Goal: Information Seeking & Learning: Find specific fact

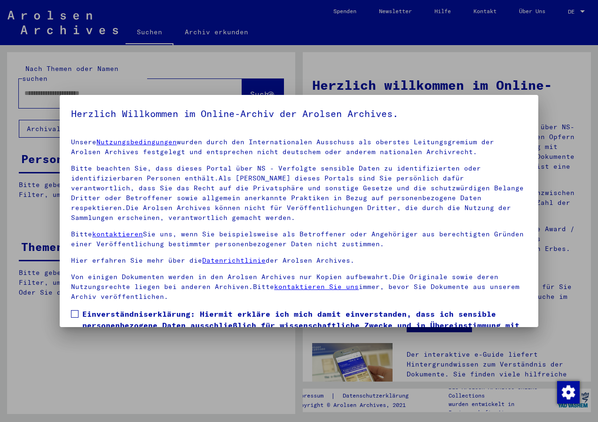
scroll to position [60, 0]
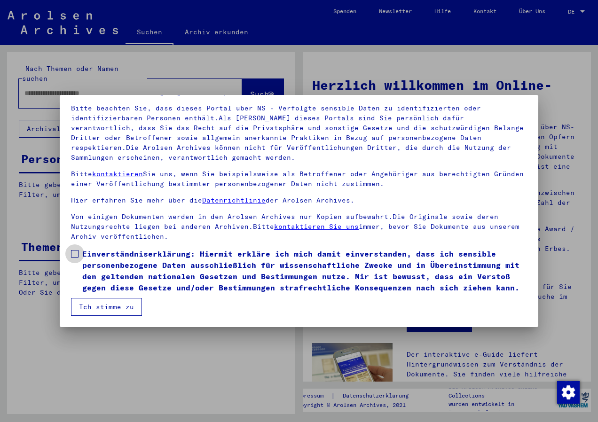
click at [75, 254] on span at bounding box center [75, 254] width 8 height 8
click at [112, 309] on button "Ich stimme zu" at bounding box center [106, 307] width 71 height 18
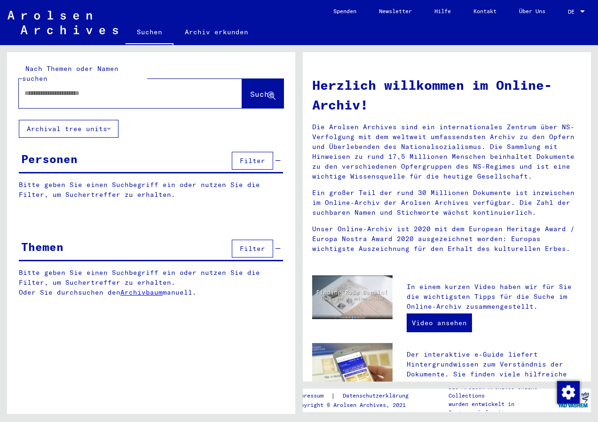
click at [51, 83] on div at bounding box center [116, 93] width 195 height 21
click at [64, 88] on input "text" at bounding box center [118, 93] width 189 height 10
type input "*********"
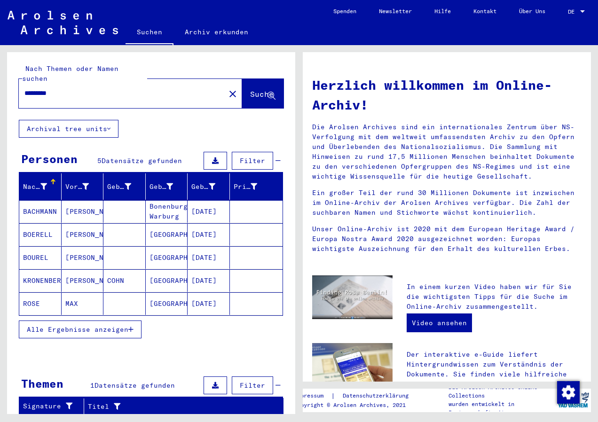
scroll to position [63, 0]
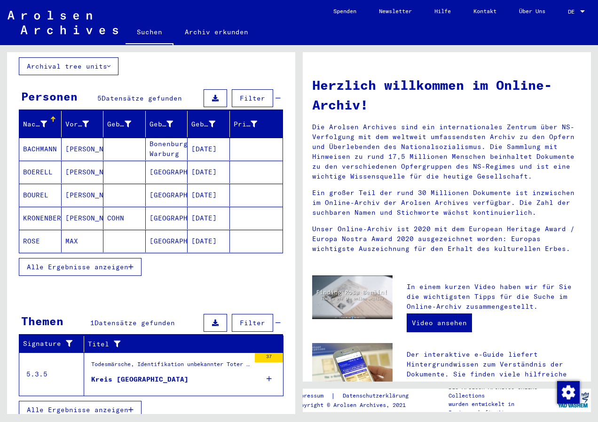
click at [136, 375] on div "Kreis [GEOGRAPHIC_DATA]" at bounding box center [139, 380] width 97 height 10
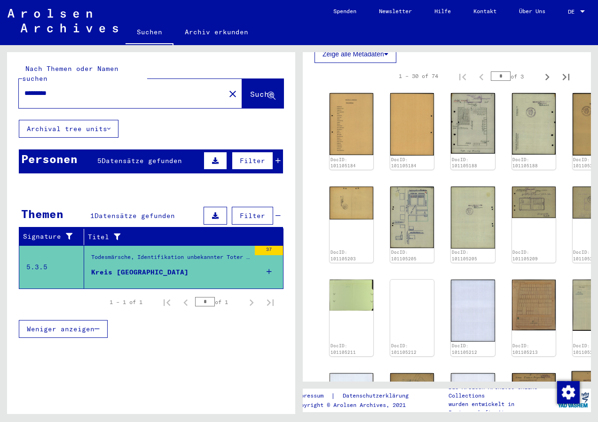
scroll to position [470, 0]
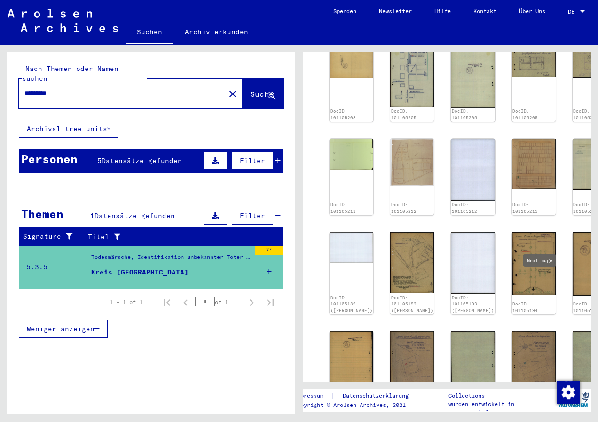
type input "*"
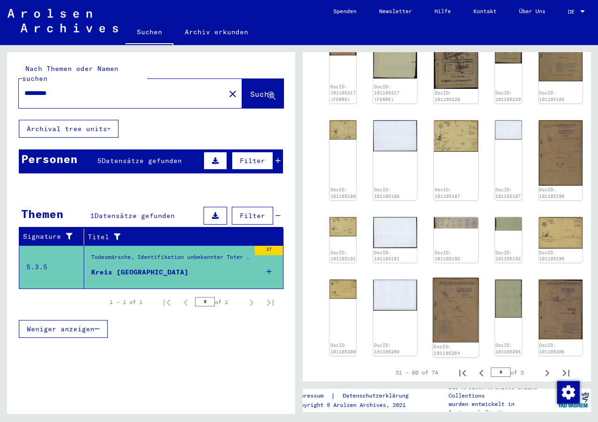
click at [433, 278] on img at bounding box center [456, 310] width 46 height 65
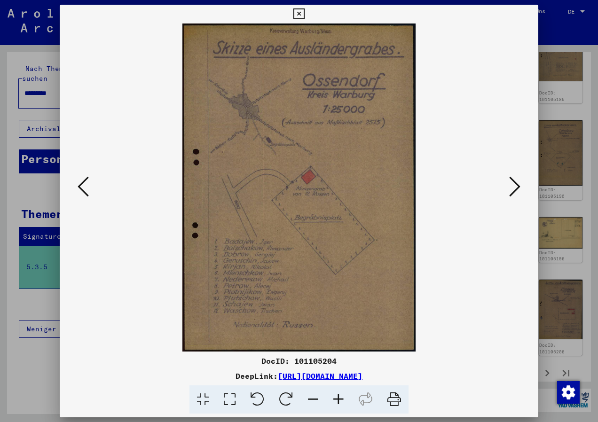
click at [423, 177] on img at bounding box center [299, 188] width 415 height 328
click at [517, 189] on icon at bounding box center [514, 186] width 11 height 23
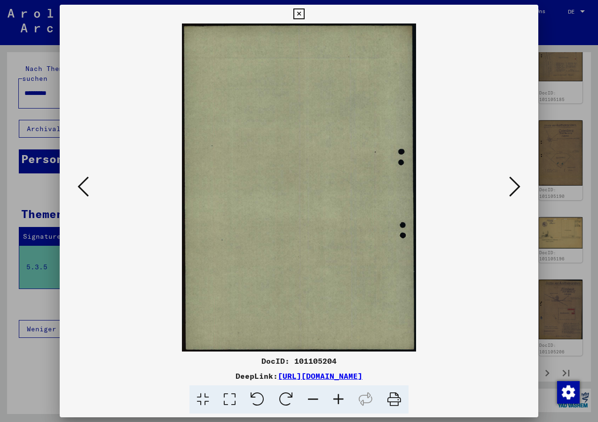
click at [517, 189] on icon at bounding box center [514, 186] width 11 height 23
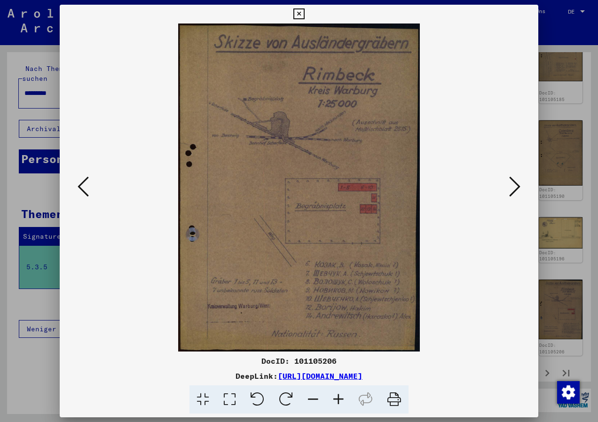
click at [78, 191] on icon at bounding box center [83, 186] width 11 height 23
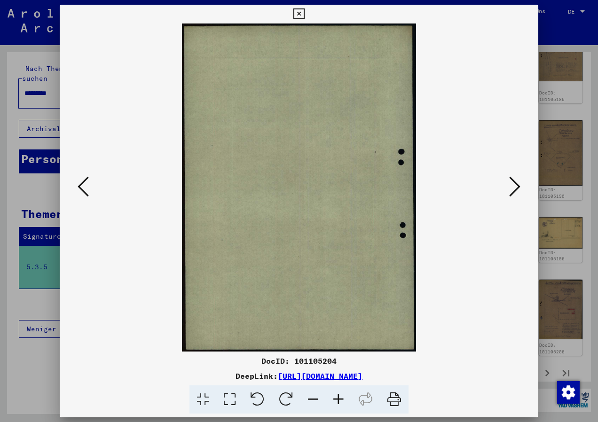
click at [78, 191] on icon at bounding box center [83, 186] width 11 height 23
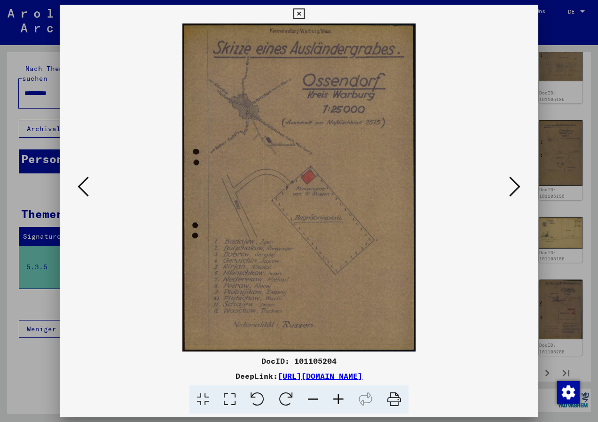
click at [78, 191] on icon at bounding box center [83, 186] width 11 height 23
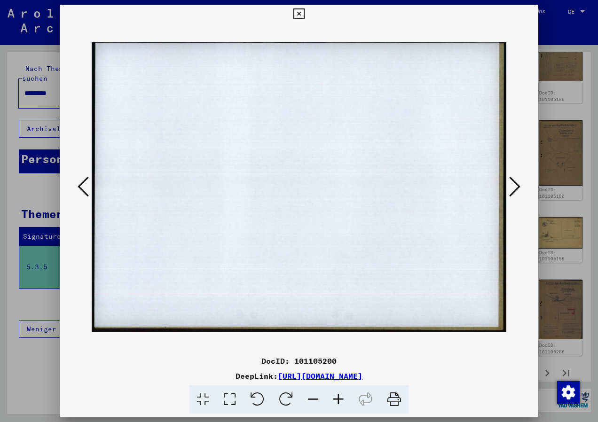
click at [78, 191] on icon at bounding box center [83, 186] width 11 height 23
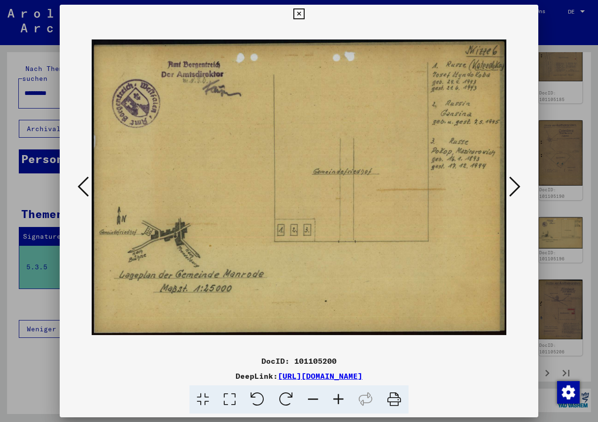
click at [78, 191] on icon at bounding box center [83, 186] width 11 height 23
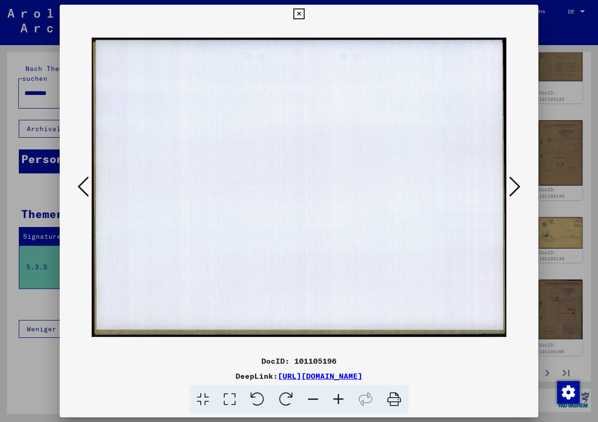
click at [515, 190] on icon at bounding box center [514, 186] width 11 height 23
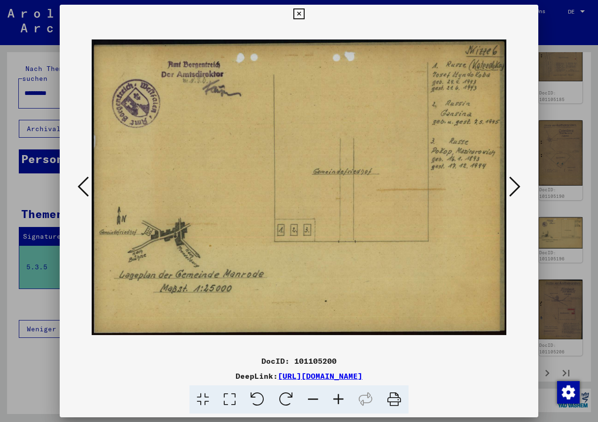
click at [85, 181] on icon at bounding box center [83, 186] width 11 height 23
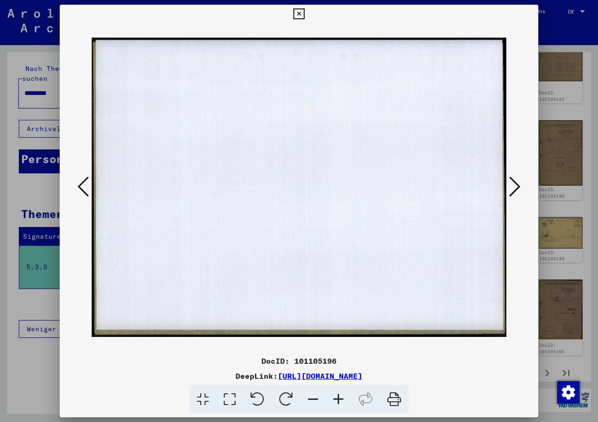
click at [86, 180] on icon at bounding box center [83, 186] width 11 height 23
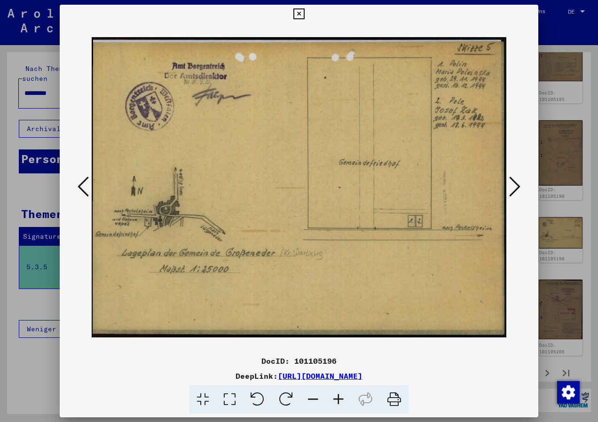
click at [86, 180] on icon at bounding box center [83, 186] width 11 height 23
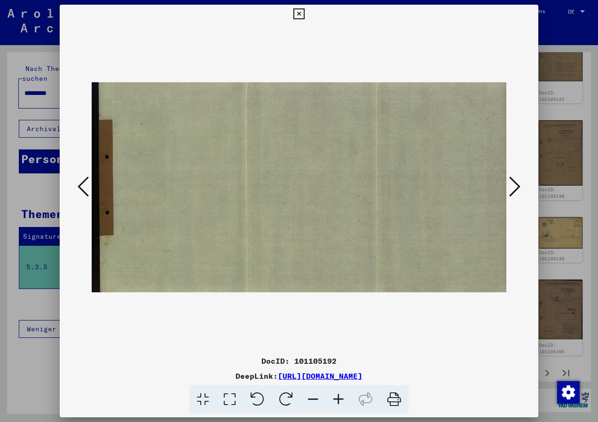
click at [86, 180] on icon at bounding box center [83, 186] width 11 height 23
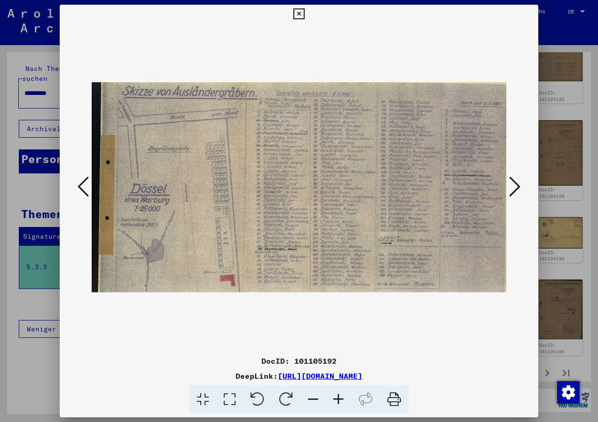
click at [521, 187] on button at bounding box center [514, 187] width 17 height 27
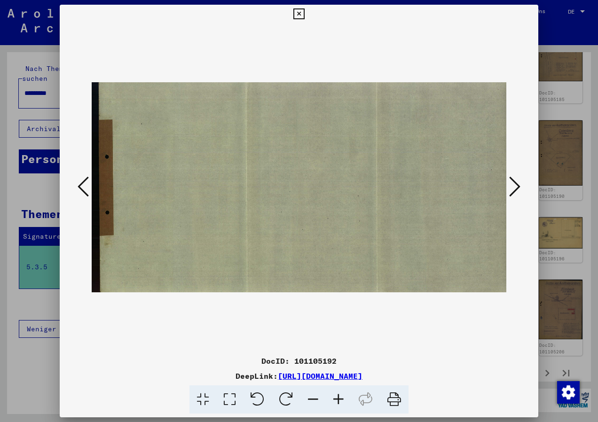
click at [521, 187] on button at bounding box center [514, 187] width 17 height 27
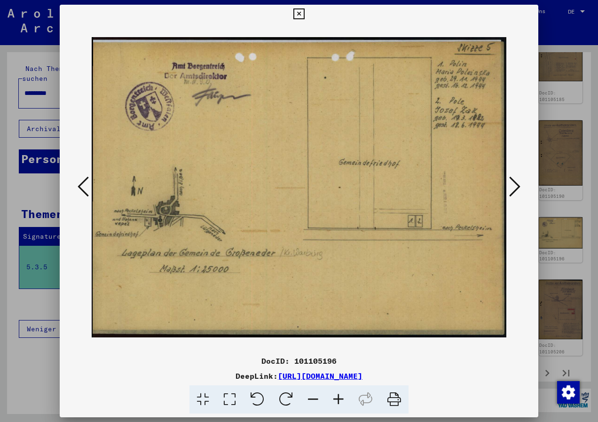
click at [521, 187] on button at bounding box center [514, 187] width 17 height 27
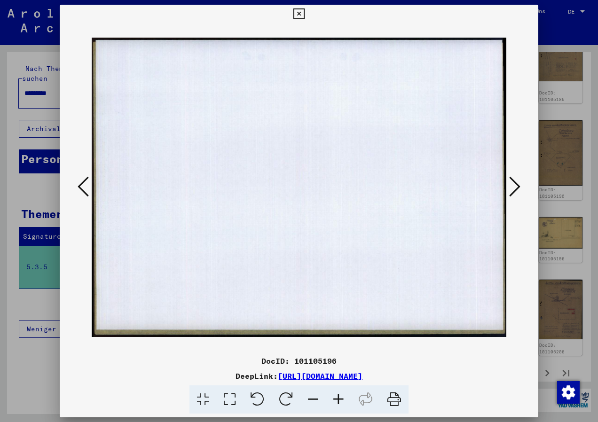
click at [79, 181] on icon at bounding box center [83, 186] width 11 height 23
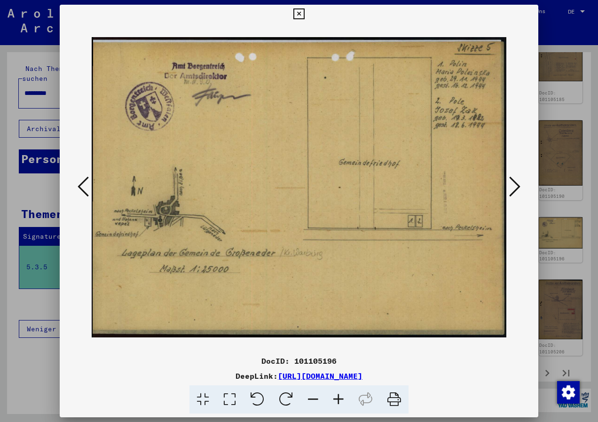
click at [516, 185] on icon at bounding box center [514, 186] width 11 height 23
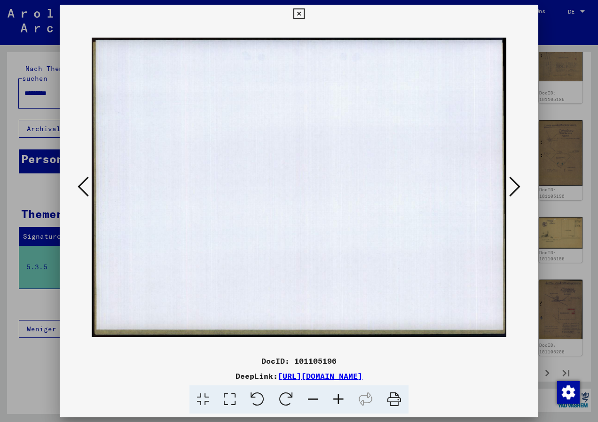
click at [516, 185] on icon at bounding box center [514, 186] width 11 height 23
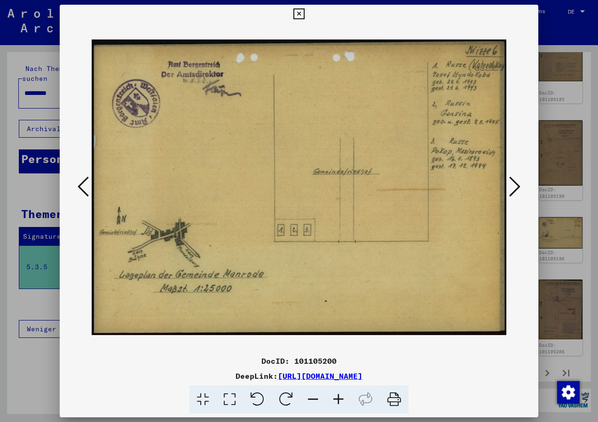
click at [516, 187] on icon at bounding box center [514, 186] width 11 height 23
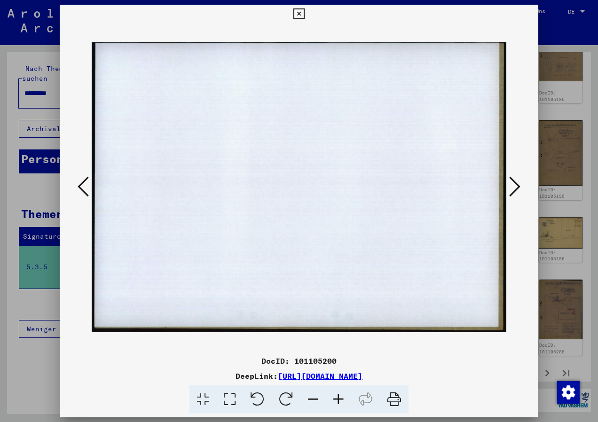
click at [516, 187] on icon at bounding box center [514, 186] width 11 height 23
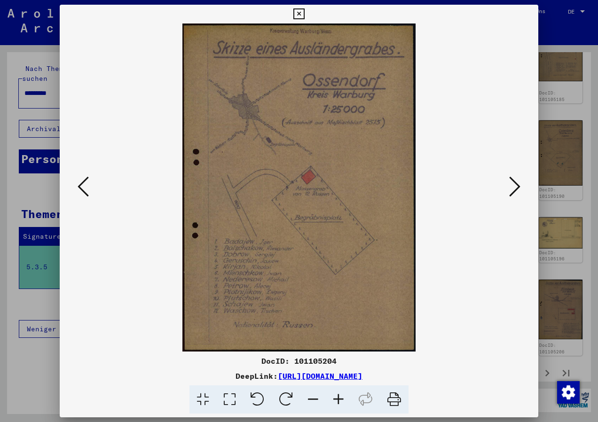
click at [514, 186] on icon at bounding box center [514, 186] width 11 height 23
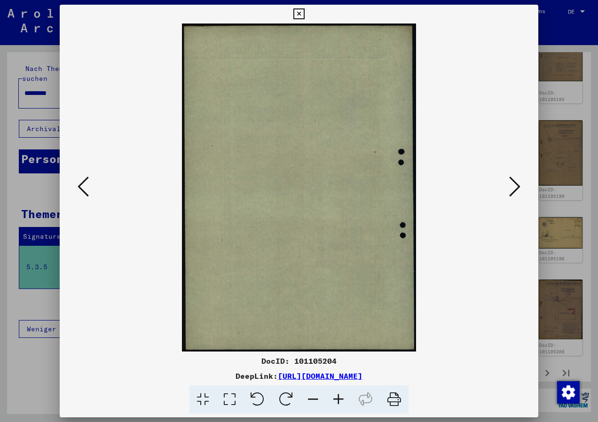
click at [514, 186] on icon at bounding box center [514, 186] width 11 height 23
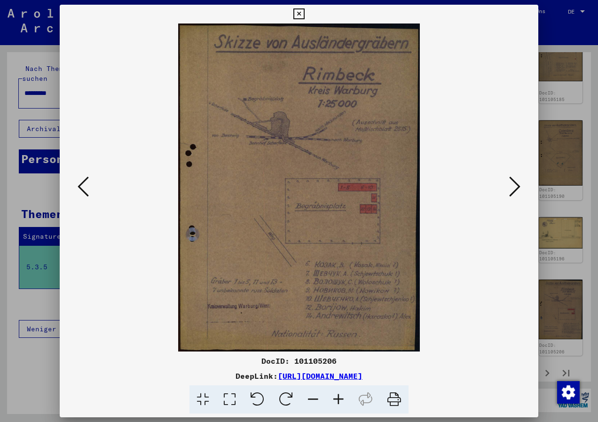
click at [520, 186] on button at bounding box center [514, 187] width 17 height 27
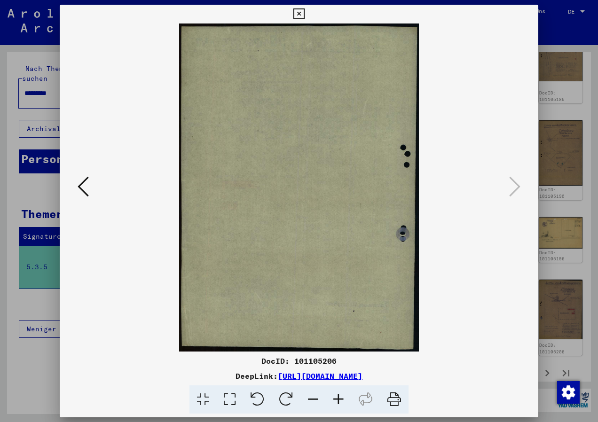
click at [300, 14] on icon at bounding box center [298, 13] width 11 height 11
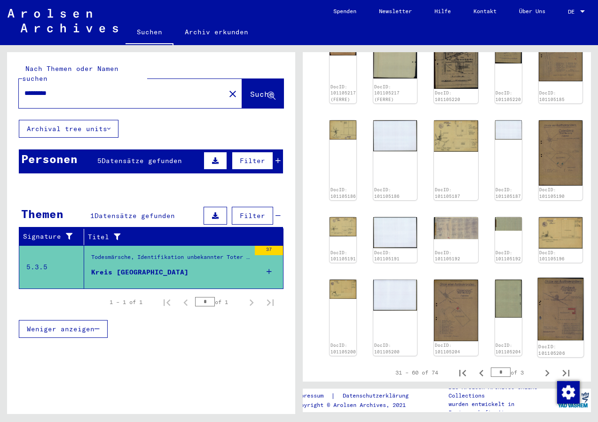
click at [537, 278] on img at bounding box center [560, 309] width 46 height 63
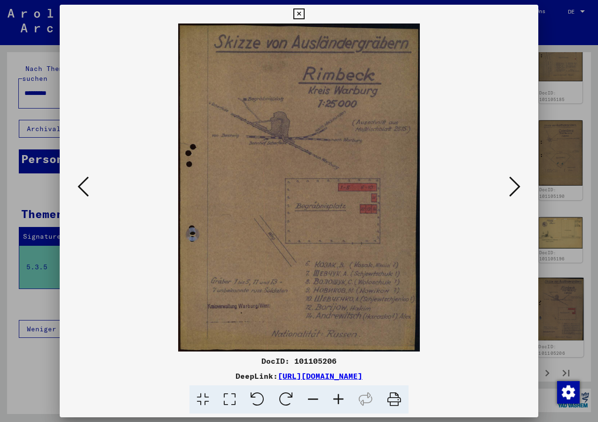
click at [513, 180] on div "DocID: 101105206 DeepLink: [URL][DOMAIN_NAME]" at bounding box center [299, 211] width 479 height 413
click at [519, 189] on icon at bounding box center [514, 186] width 11 height 23
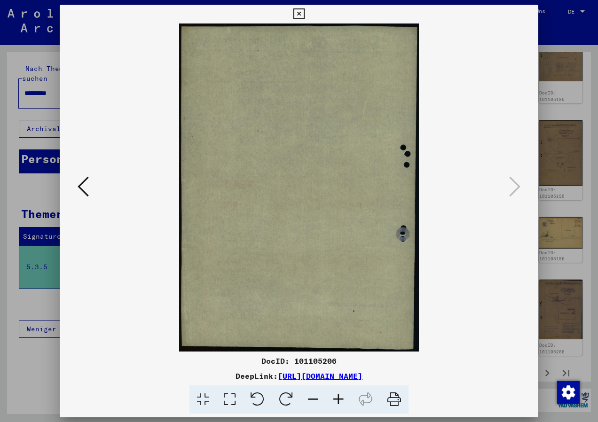
click at [305, 11] on button at bounding box center [299, 14] width 16 height 19
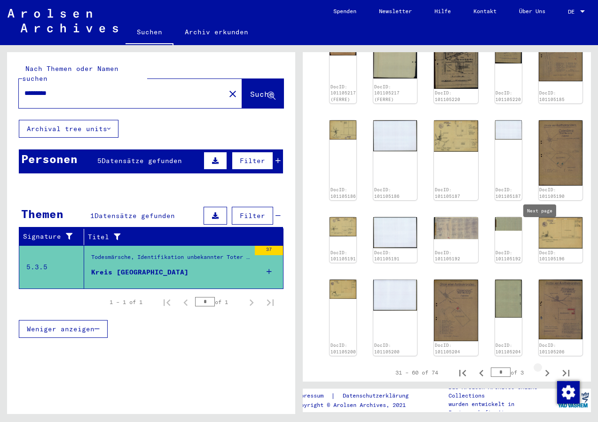
click at [541, 367] on icon "Next page" at bounding box center [547, 373] width 13 height 13
type input "*"
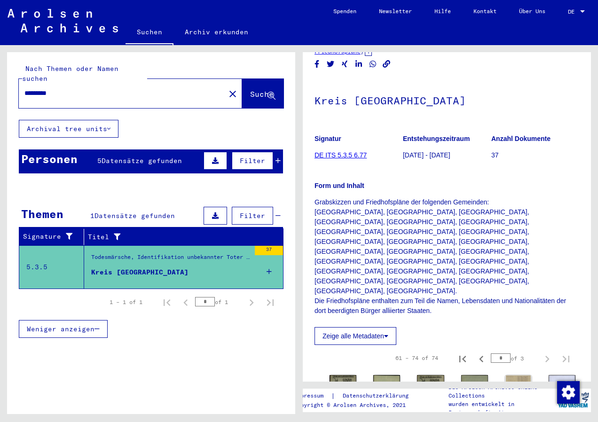
scroll to position [188, 0]
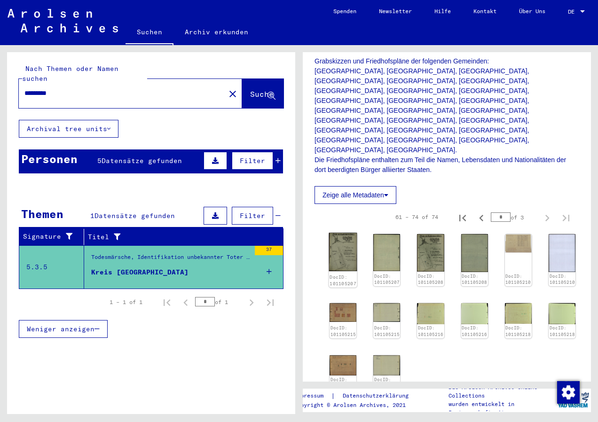
click at [341, 233] on img at bounding box center [343, 252] width 28 height 39
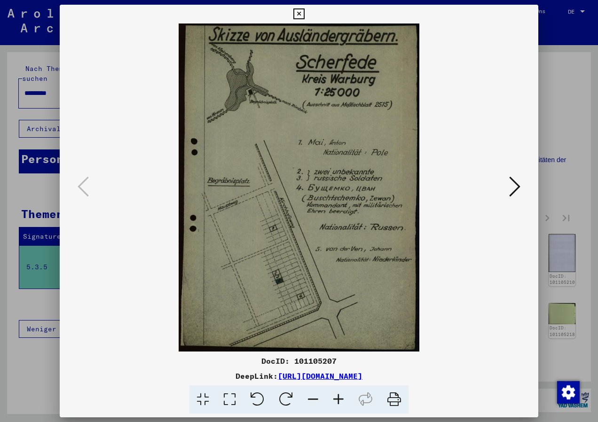
click at [341, 205] on img at bounding box center [299, 188] width 415 height 328
click at [523, 184] on div at bounding box center [299, 188] width 479 height 328
click at [519, 184] on icon at bounding box center [514, 186] width 11 height 23
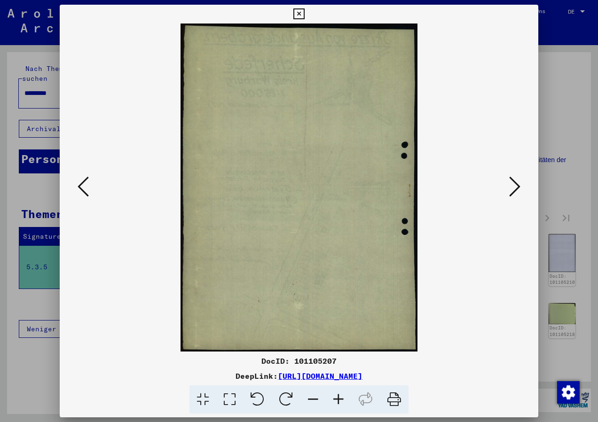
click at [519, 184] on icon at bounding box center [514, 186] width 11 height 23
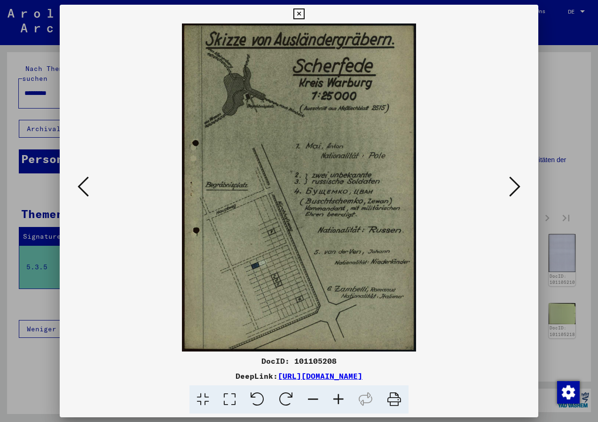
click at [86, 191] on icon at bounding box center [83, 186] width 11 height 23
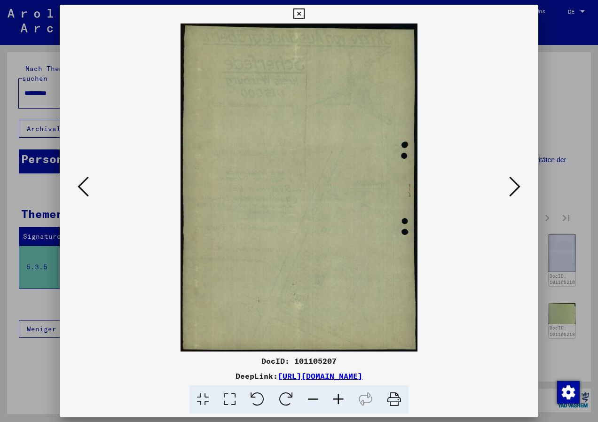
click at [86, 191] on icon at bounding box center [83, 186] width 11 height 23
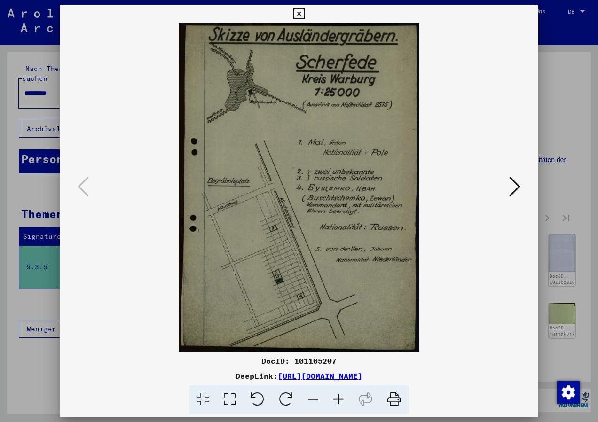
click at [521, 187] on button at bounding box center [514, 187] width 17 height 27
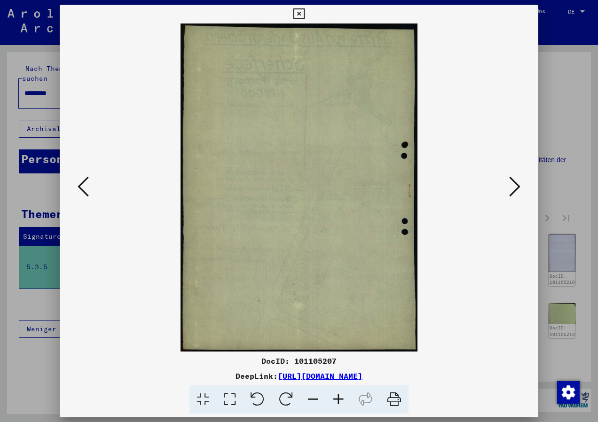
click at [521, 187] on button at bounding box center [514, 187] width 17 height 27
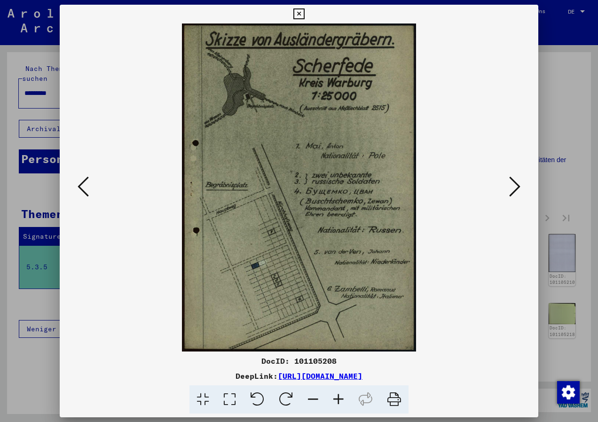
click at [82, 189] on icon at bounding box center [83, 186] width 11 height 23
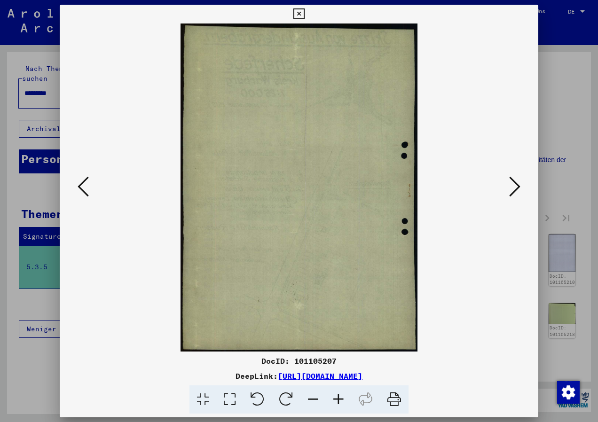
click at [82, 189] on icon at bounding box center [83, 186] width 11 height 23
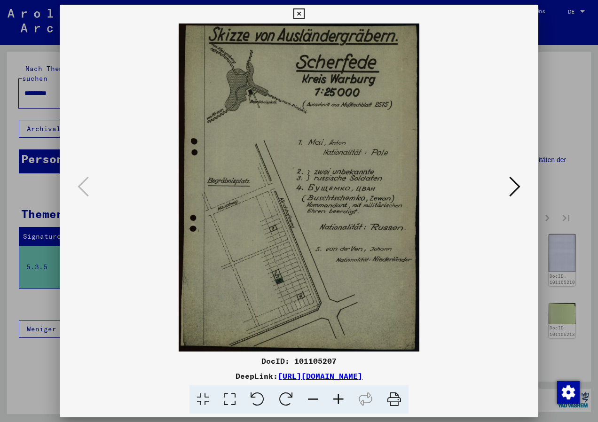
click at [515, 194] on icon at bounding box center [514, 186] width 11 height 23
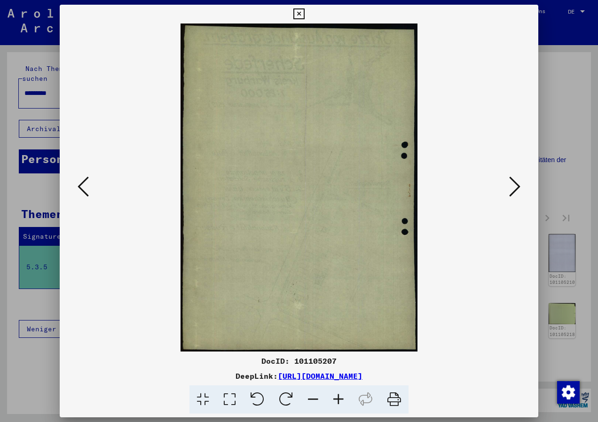
click at [515, 194] on icon at bounding box center [514, 186] width 11 height 23
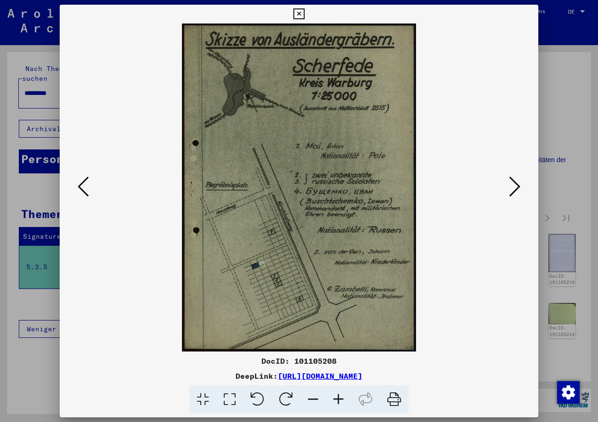
click at [86, 191] on icon at bounding box center [83, 186] width 11 height 23
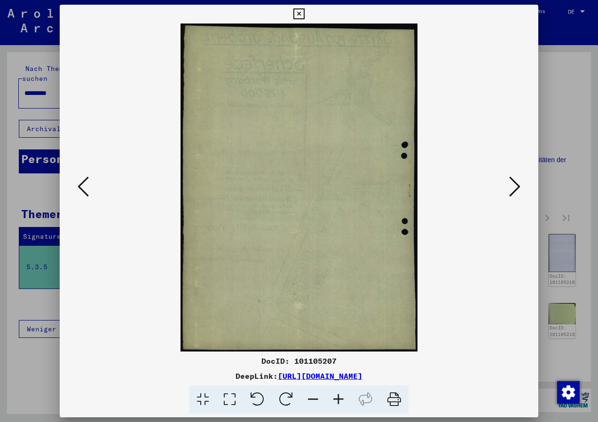
click at [86, 191] on icon at bounding box center [83, 186] width 11 height 23
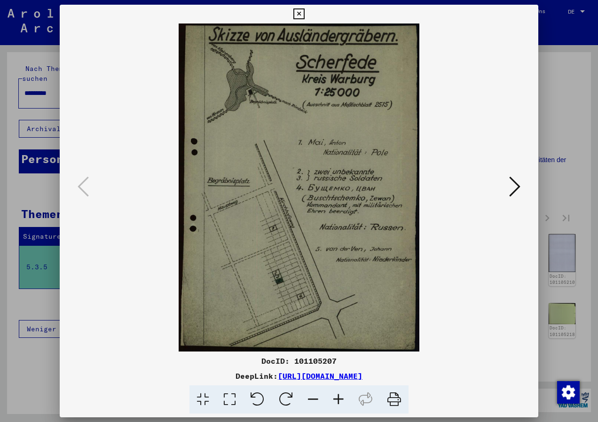
click at [519, 186] on icon at bounding box center [514, 186] width 11 height 23
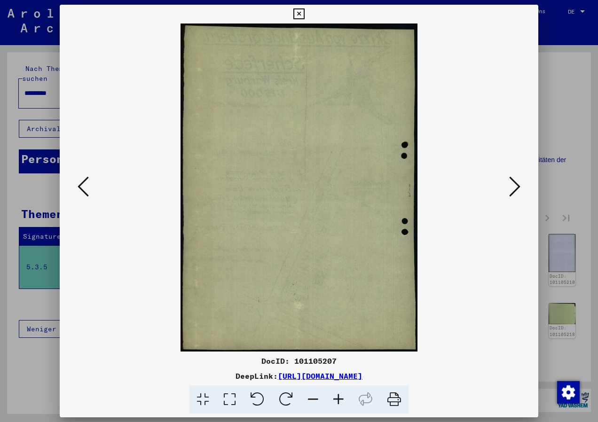
click at [519, 186] on icon at bounding box center [514, 186] width 11 height 23
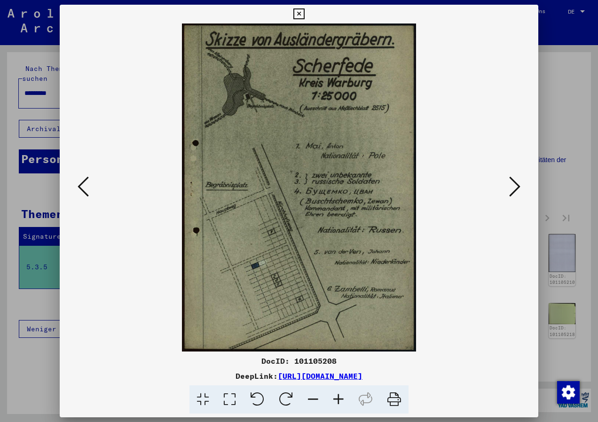
click at [83, 191] on icon at bounding box center [83, 186] width 11 height 23
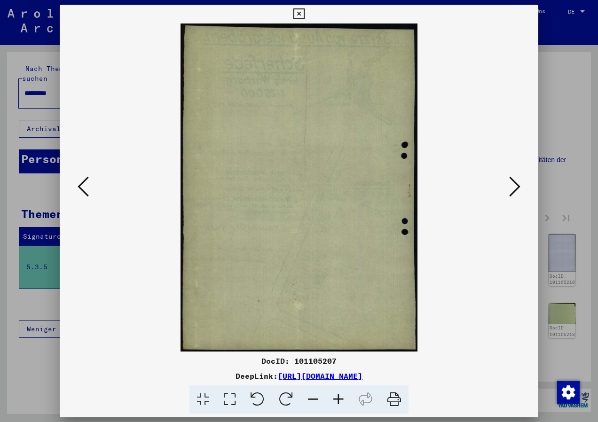
click at [83, 191] on icon at bounding box center [83, 186] width 11 height 23
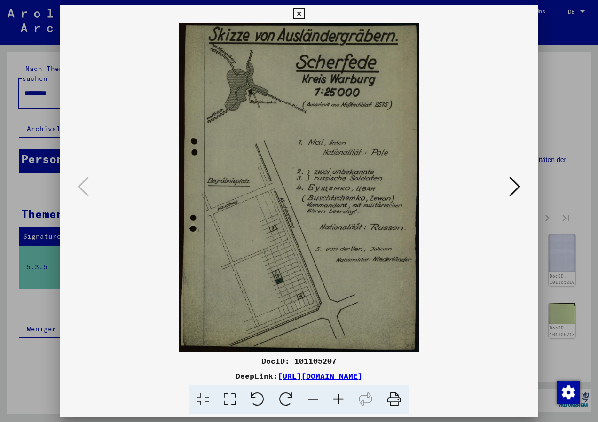
click at [519, 190] on icon at bounding box center [514, 186] width 11 height 23
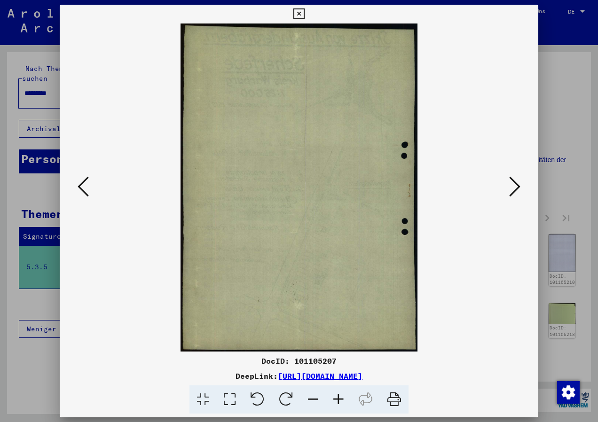
click at [519, 190] on icon at bounding box center [514, 186] width 11 height 23
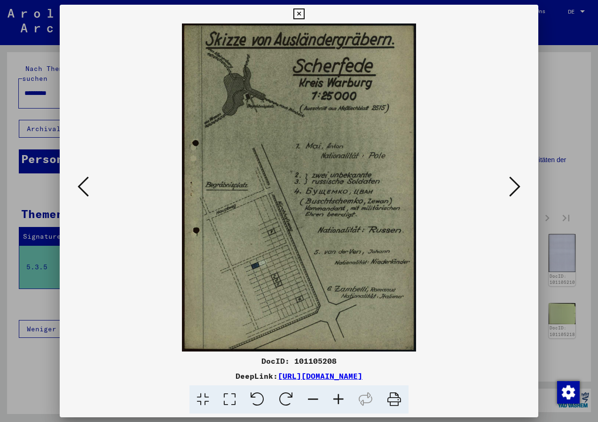
click at [89, 189] on button at bounding box center [83, 187] width 17 height 27
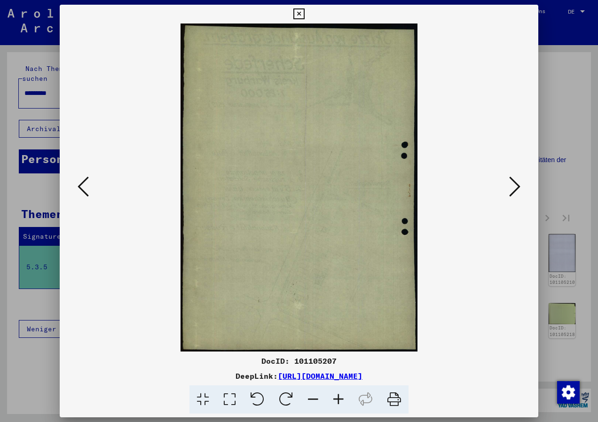
click at [90, 189] on button at bounding box center [83, 187] width 17 height 27
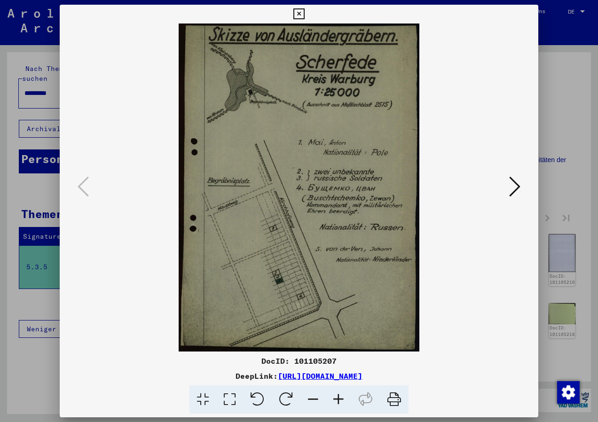
click at [509, 183] on icon at bounding box center [514, 186] width 11 height 23
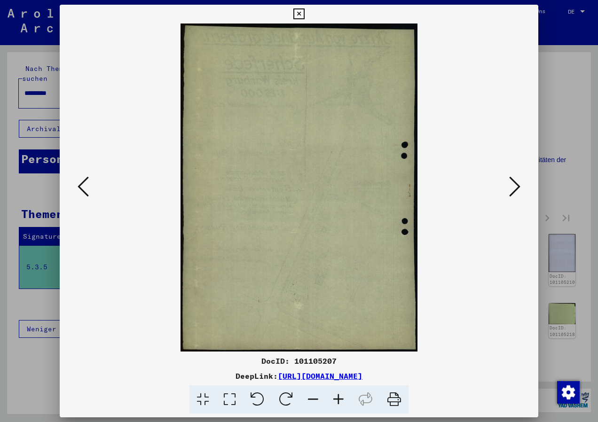
click at [509, 183] on icon at bounding box center [514, 186] width 11 height 23
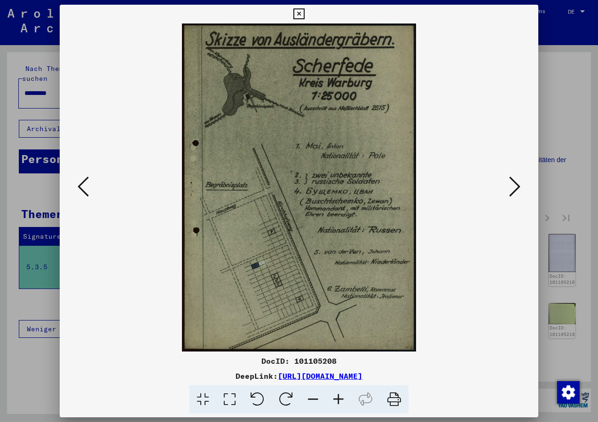
click at [513, 194] on icon at bounding box center [514, 186] width 11 height 23
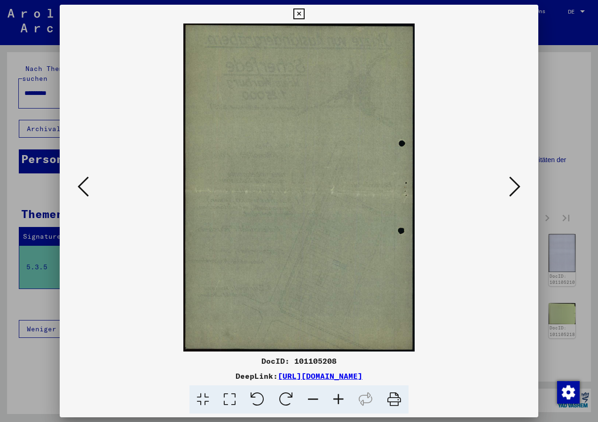
click at [513, 195] on icon at bounding box center [514, 186] width 11 height 23
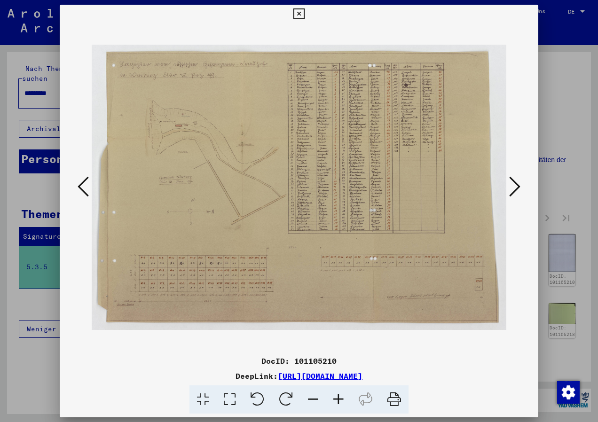
click at [337, 401] on icon at bounding box center [338, 399] width 25 height 29
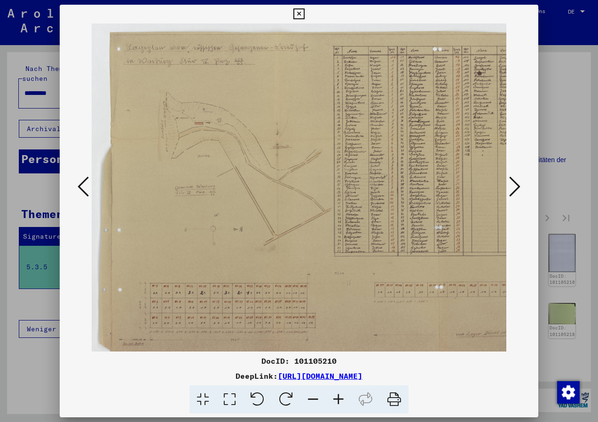
click at [337, 401] on icon at bounding box center [338, 399] width 25 height 29
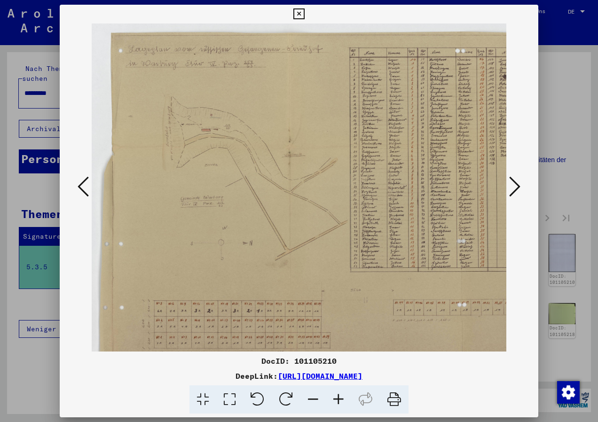
click at [337, 401] on icon at bounding box center [338, 399] width 25 height 29
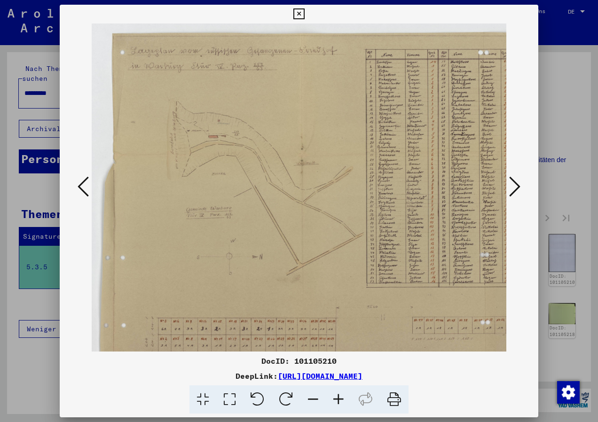
click at [337, 401] on icon at bounding box center [338, 399] width 25 height 29
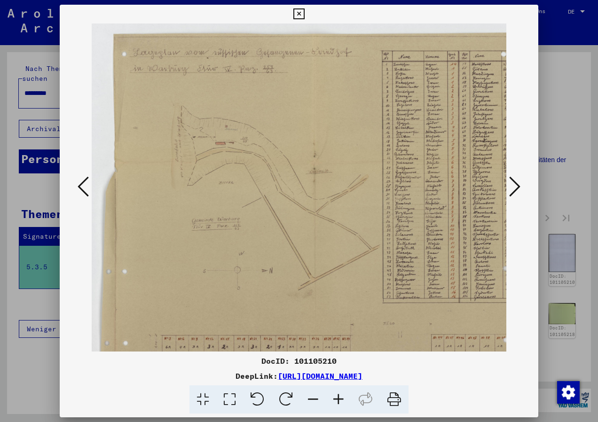
click at [337, 401] on icon at bounding box center [338, 399] width 25 height 29
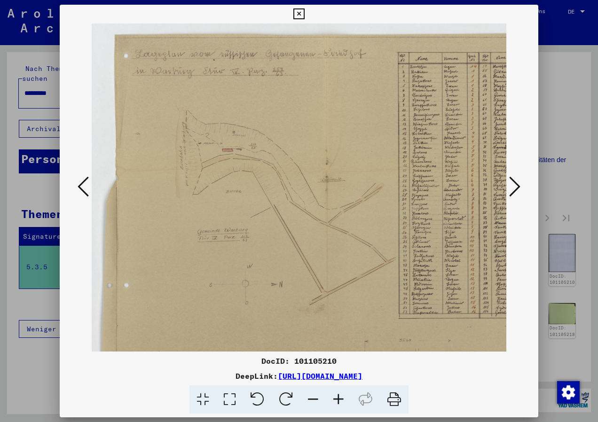
click at [516, 181] on icon at bounding box center [514, 186] width 11 height 23
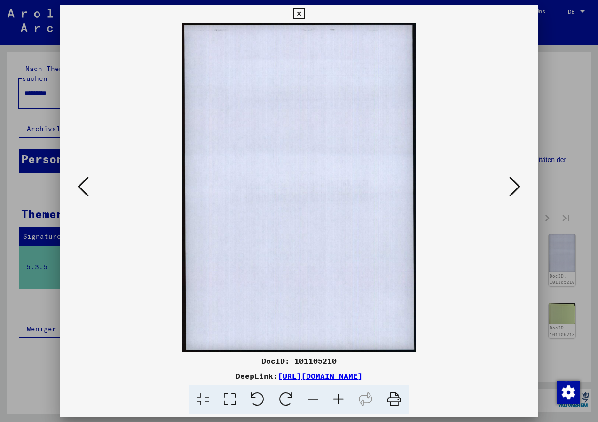
click at [516, 181] on icon at bounding box center [514, 186] width 11 height 23
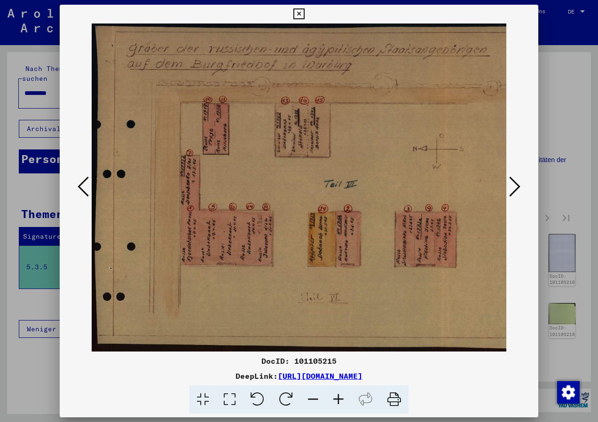
click at [319, 397] on icon at bounding box center [312, 399] width 25 height 29
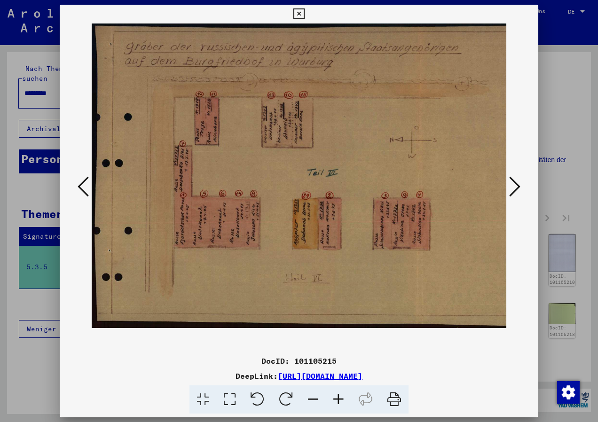
click at [319, 397] on icon at bounding box center [312, 399] width 25 height 29
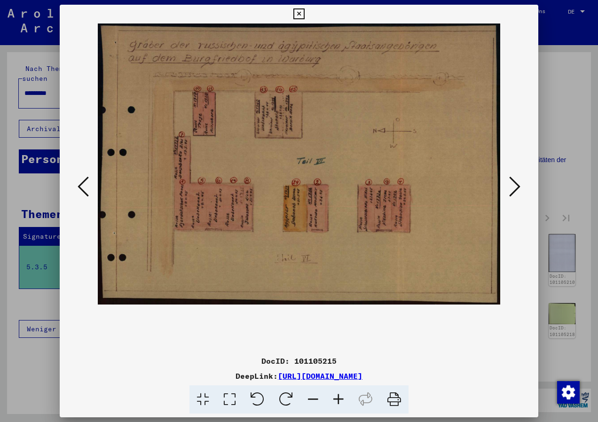
click at [319, 397] on icon at bounding box center [312, 399] width 25 height 29
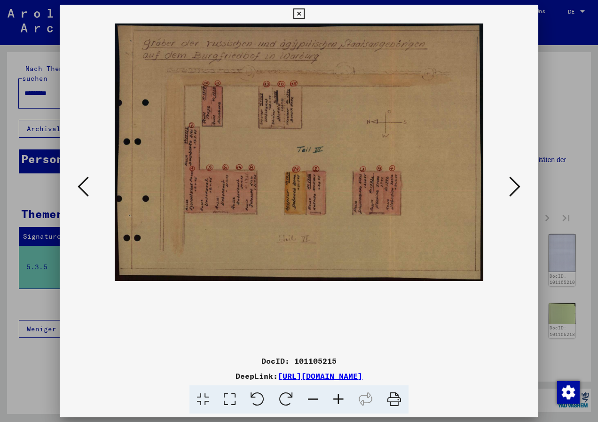
click at [336, 394] on icon at bounding box center [338, 399] width 25 height 29
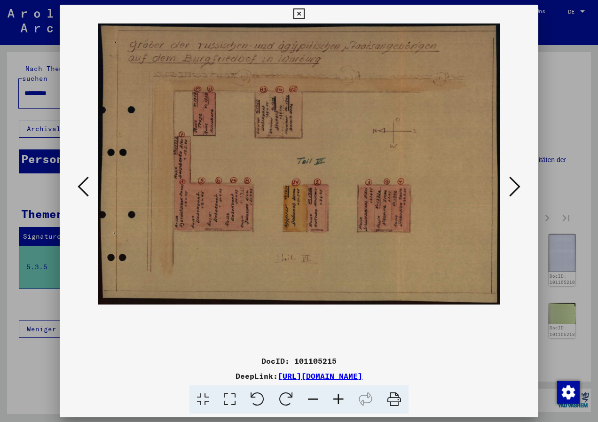
click at [514, 187] on icon at bounding box center [514, 186] width 11 height 23
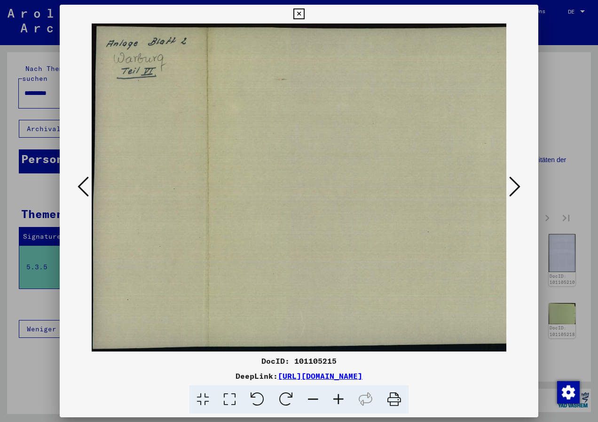
click at [514, 187] on icon at bounding box center [514, 186] width 11 height 23
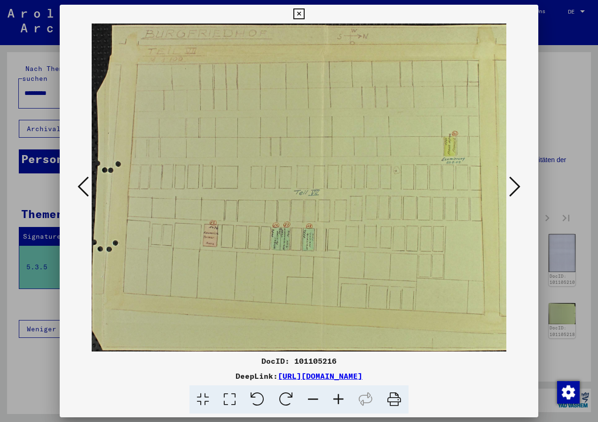
click at [535, 239] on div at bounding box center [299, 188] width 479 height 328
click at [513, 182] on icon at bounding box center [514, 186] width 11 height 23
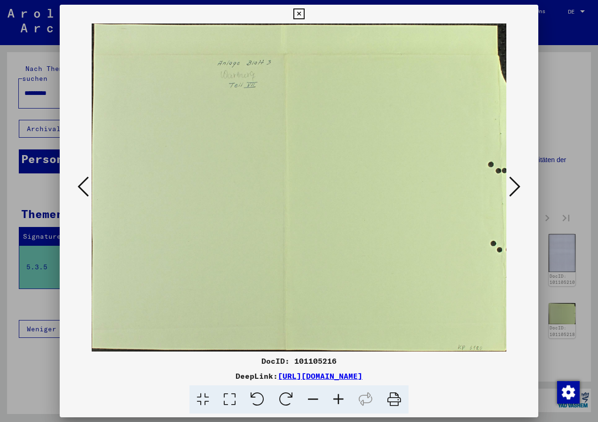
click at [513, 182] on icon at bounding box center [514, 186] width 11 height 23
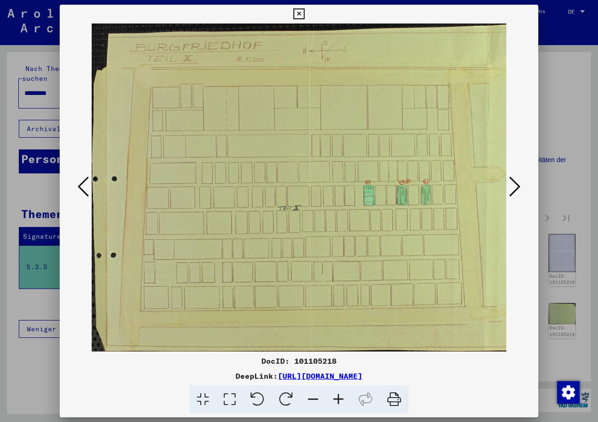
click at [84, 187] on icon at bounding box center [83, 186] width 11 height 23
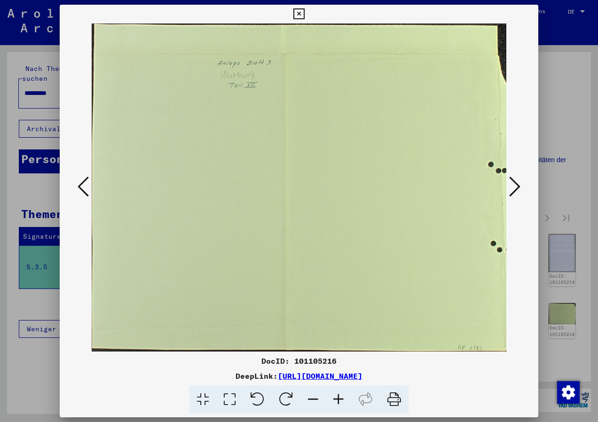
click at [84, 187] on icon at bounding box center [83, 186] width 11 height 23
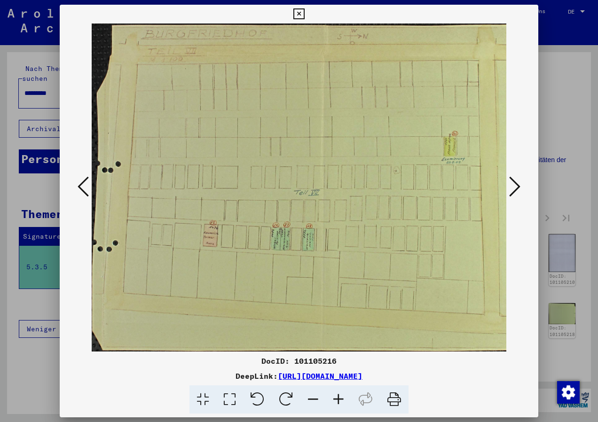
click at [510, 186] on icon at bounding box center [514, 186] width 11 height 23
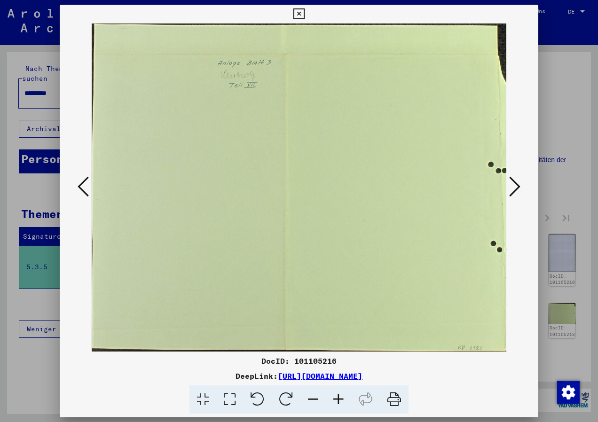
click at [510, 186] on icon at bounding box center [514, 186] width 11 height 23
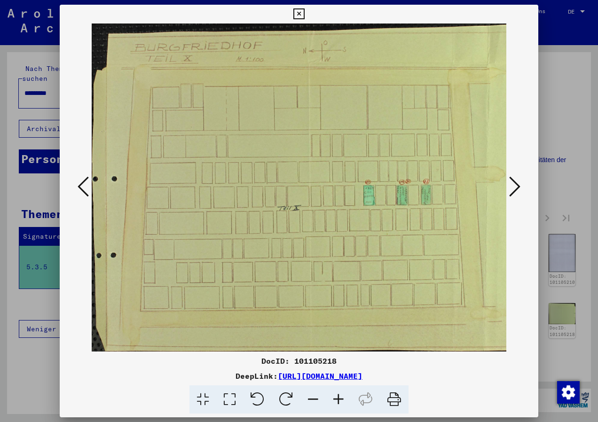
scroll to position [0, 0]
click at [535, 283] on div at bounding box center [299, 188] width 479 height 328
click at [517, 189] on icon at bounding box center [514, 186] width 11 height 23
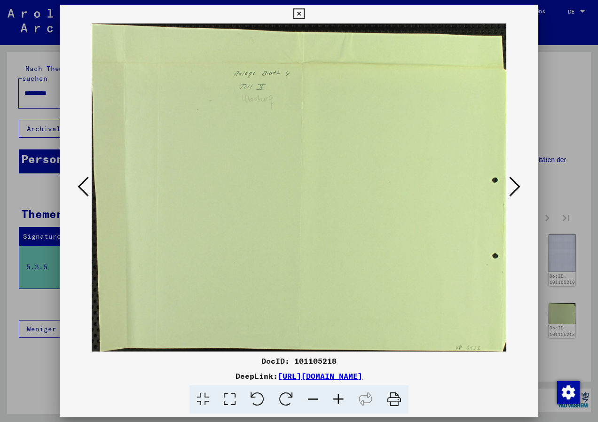
click at [519, 192] on icon at bounding box center [514, 186] width 11 height 23
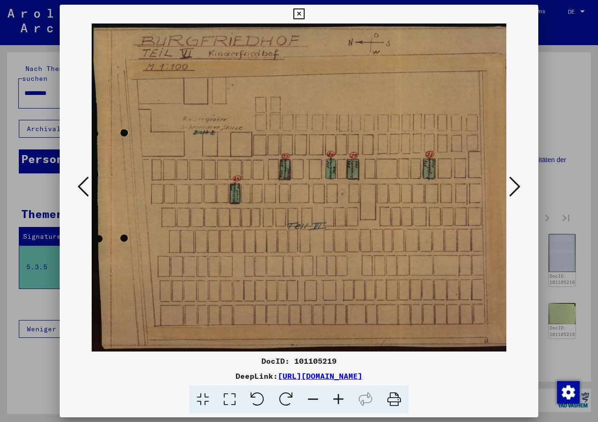
scroll to position [0, 1]
click at [522, 291] on div at bounding box center [299, 188] width 479 height 328
click at [514, 193] on icon at bounding box center [514, 186] width 11 height 23
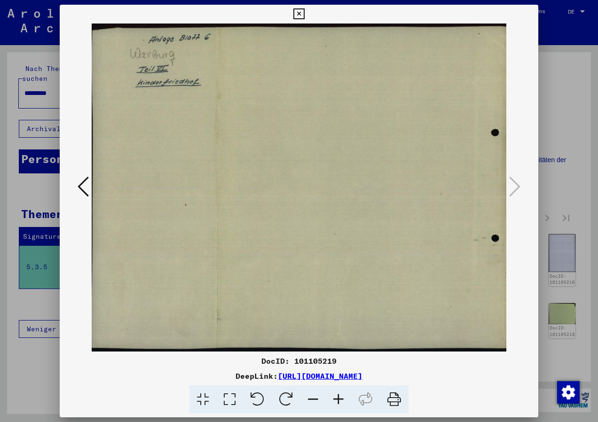
click at [299, 16] on icon at bounding box center [298, 13] width 11 height 11
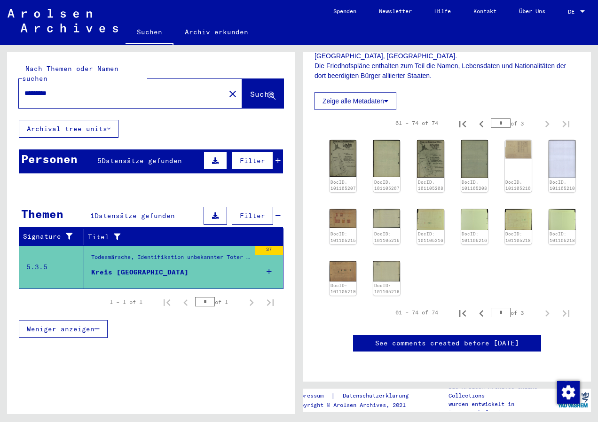
scroll to position [0, 0]
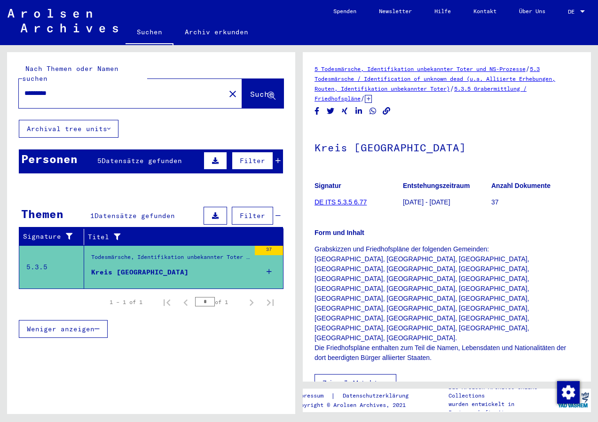
drag, startPoint x: 124, startPoint y: 86, endPoint x: 3, endPoint y: 92, distance: 121.4
click at [3, 92] on div "Nach Themen oder Namen suchen ********* close Suche Archival tree units Persone…" at bounding box center [149, 229] width 299 height 369
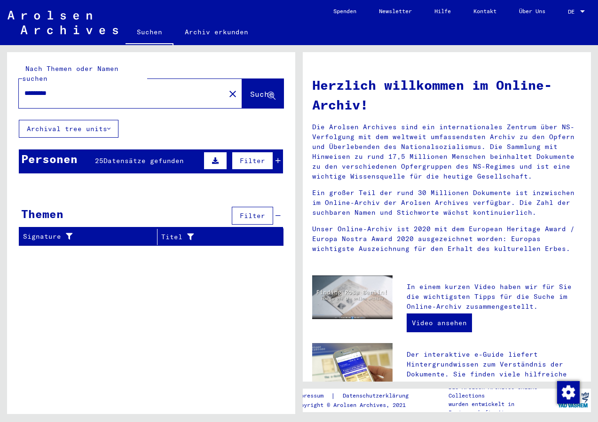
click at [113, 120] on button "Archival tree units" at bounding box center [69, 129] width 100 height 18
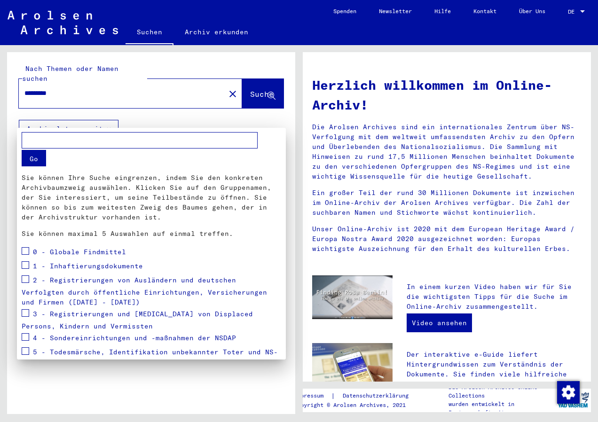
scroll to position [47, 0]
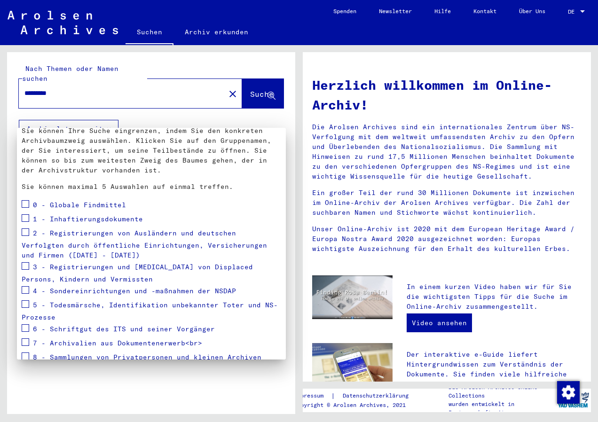
click at [25, 235] on span at bounding box center [26, 232] width 8 height 8
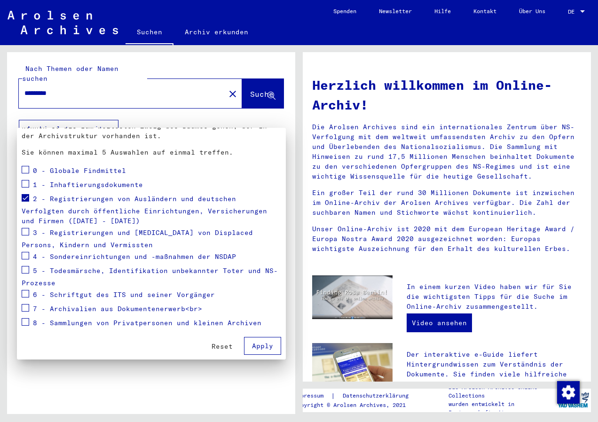
scroll to position [0, 0]
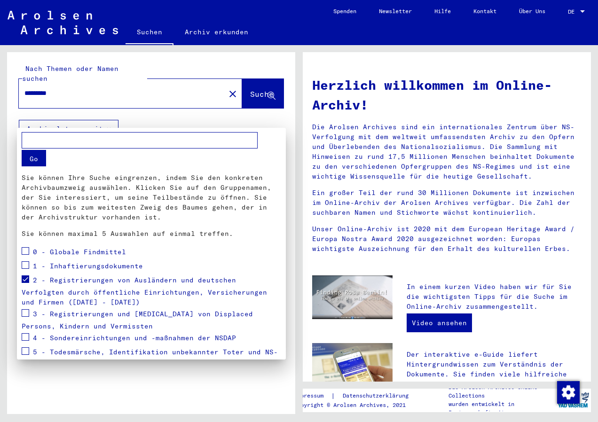
click at [254, 79] on div at bounding box center [299, 211] width 598 height 422
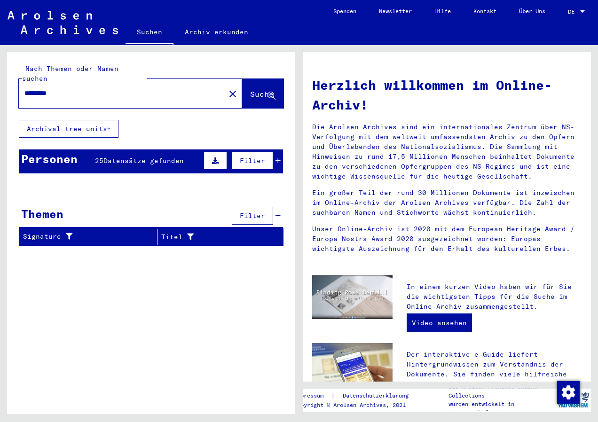
click at [110, 126] on icon at bounding box center [108, 129] width 3 height 7
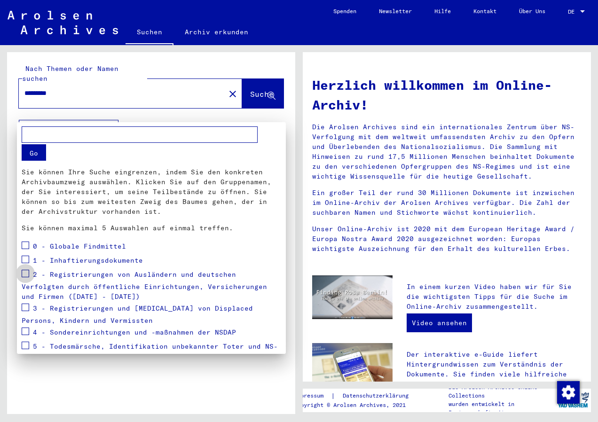
click at [24, 276] on span at bounding box center [26, 274] width 8 height 8
click at [33, 147] on button "Go" at bounding box center [34, 152] width 24 height 16
click at [27, 275] on span at bounding box center [26, 274] width 8 height 8
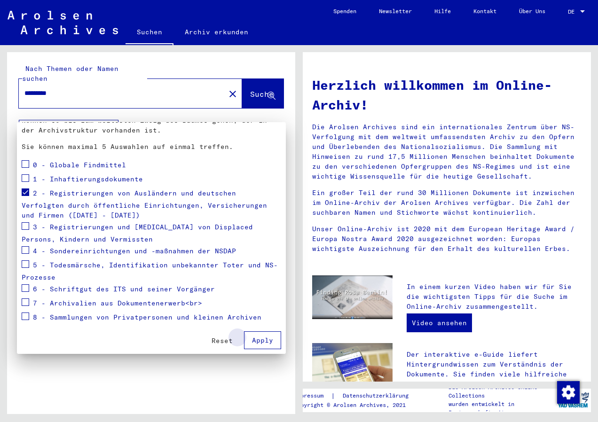
click at [259, 342] on span "Apply" at bounding box center [262, 340] width 21 height 8
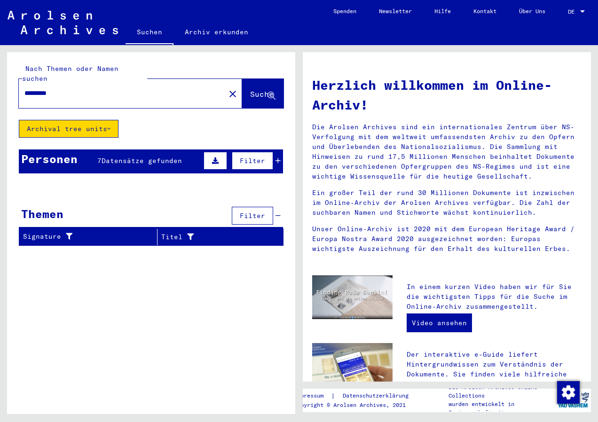
click at [134, 157] on span "Datensätze gefunden" at bounding box center [142, 161] width 80 height 8
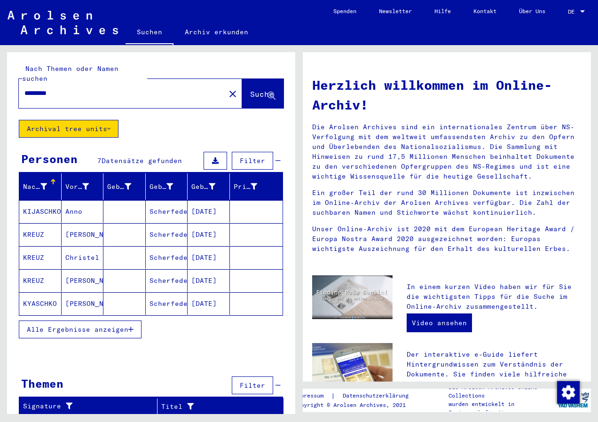
click at [76, 200] on mat-cell "Anno" at bounding box center [83, 211] width 42 height 23
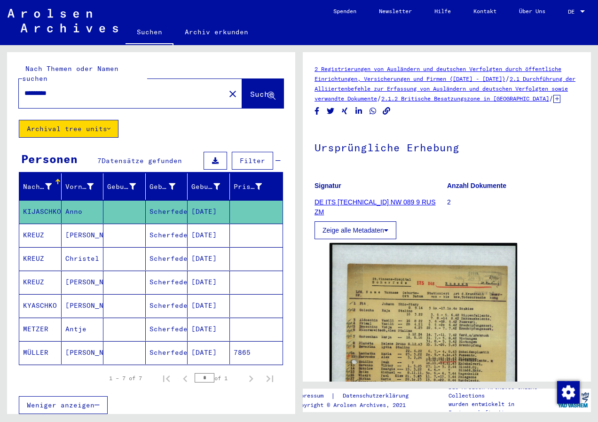
drag, startPoint x: 76, startPoint y: 196, endPoint x: 54, endPoint y: 199, distance: 21.8
click at [54, 200] on mat-cell "KIJASCHKO" at bounding box center [40, 211] width 42 height 23
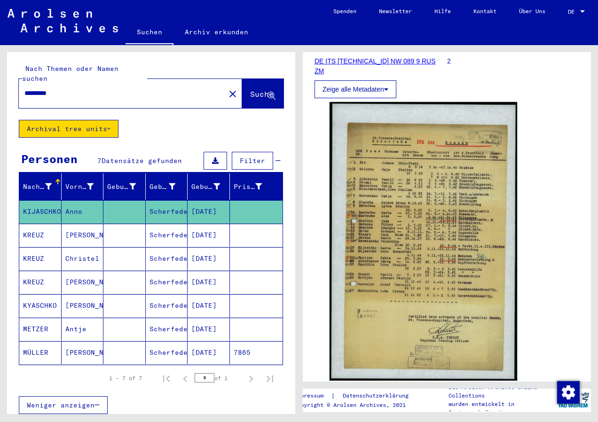
scroll to position [188, 0]
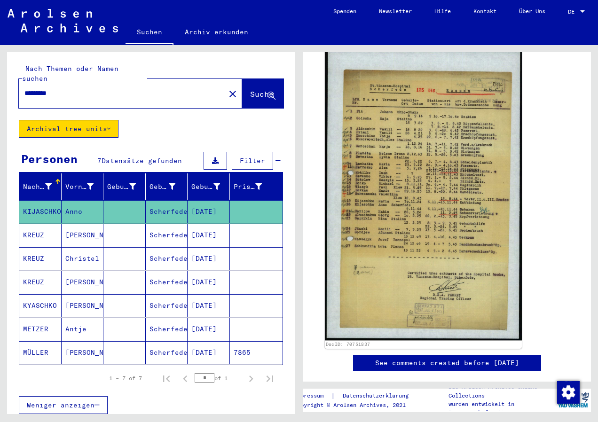
click at [452, 207] on img at bounding box center [423, 194] width 197 height 293
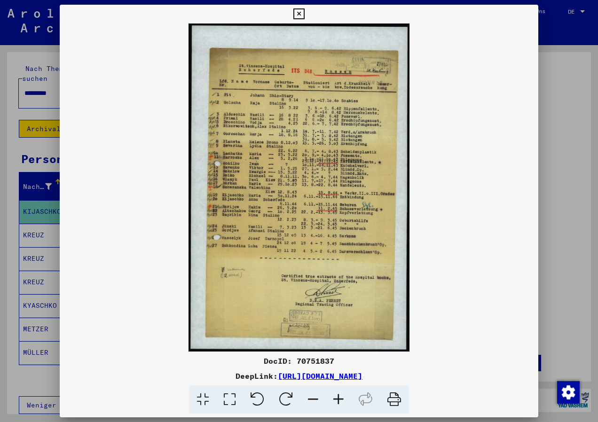
click at [296, 15] on icon at bounding box center [298, 13] width 11 height 11
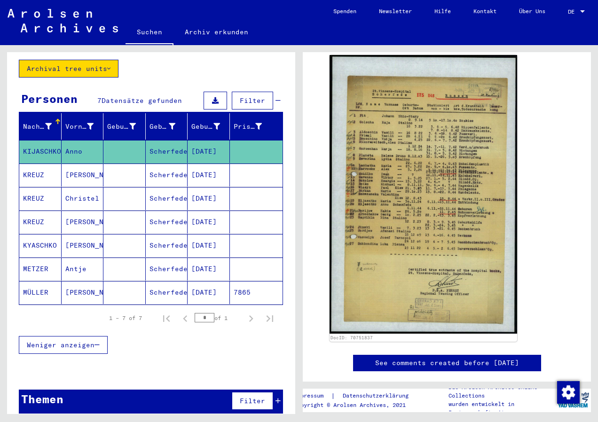
scroll to position [0, 0]
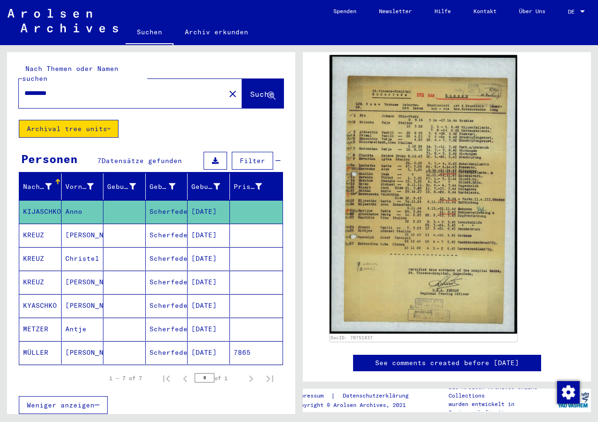
click at [113, 122] on button "Archival tree units" at bounding box center [69, 129] width 100 height 18
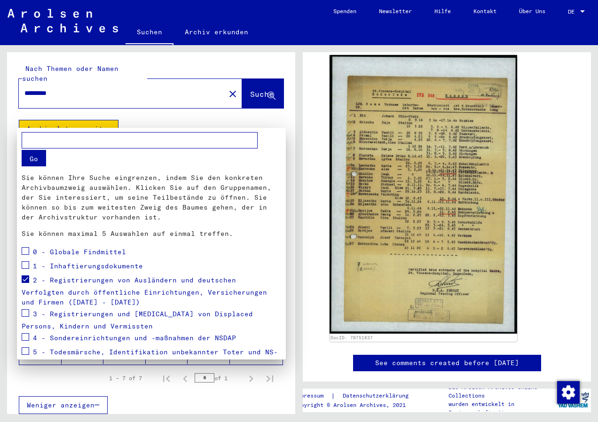
click at [24, 278] on span at bounding box center [26, 279] width 8 height 8
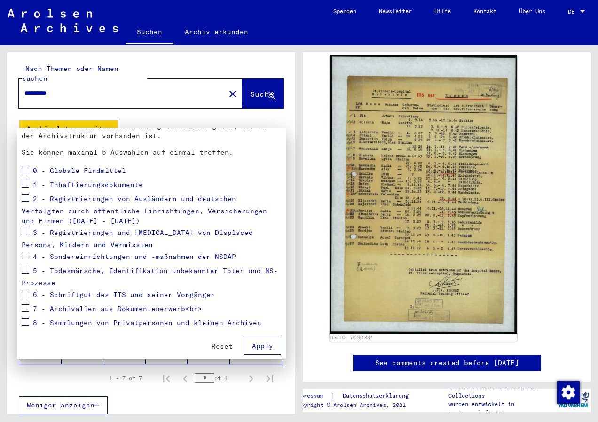
click at [257, 346] on span "Apply" at bounding box center [262, 346] width 21 height 8
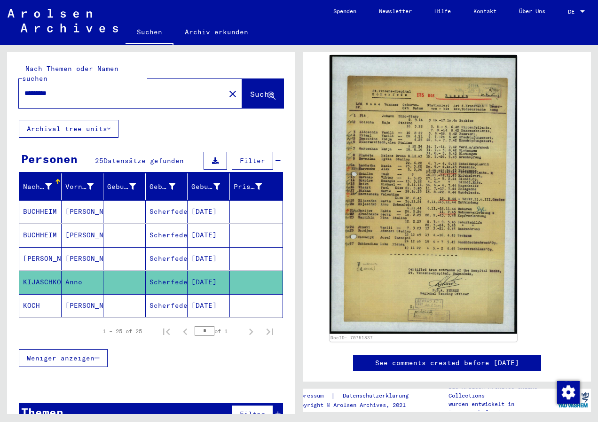
click at [85, 88] on input "*********" at bounding box center [121, 93] width 195 height 10
type input "*"
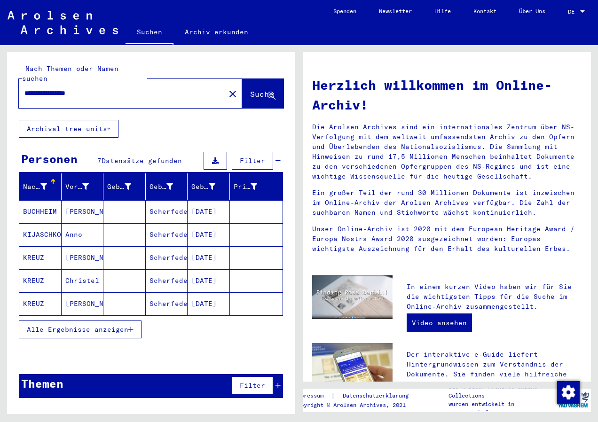
click at [110, 126] on icon at bounding box center [108, 129] width 3 height 7
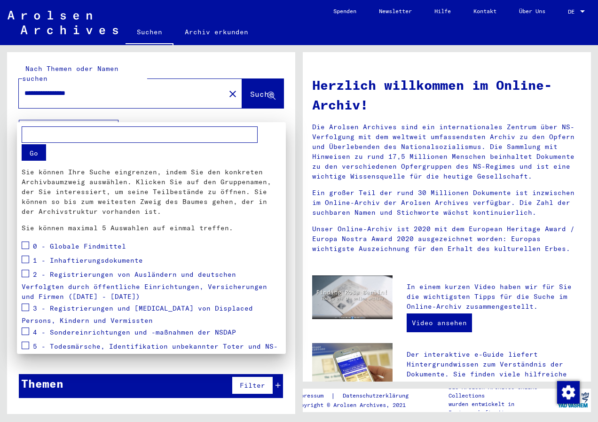
click at [28, 275] on span at bounding box center [26, 274] width 8 height 8
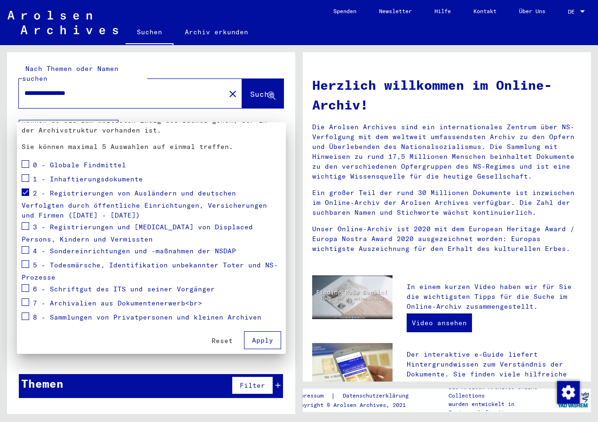
click at [253, 341] on span "Apply" at bounding box center [262, 340] width 21 height 8
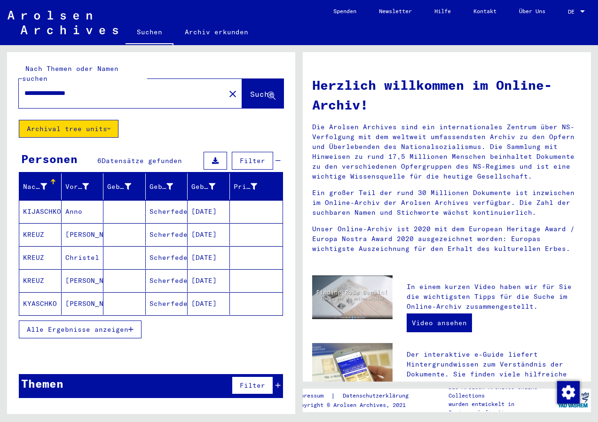
click at [126, 325] on span "Alle Ergebnisse anzeigen" at bounding box center [78, 329] width 102 height 8
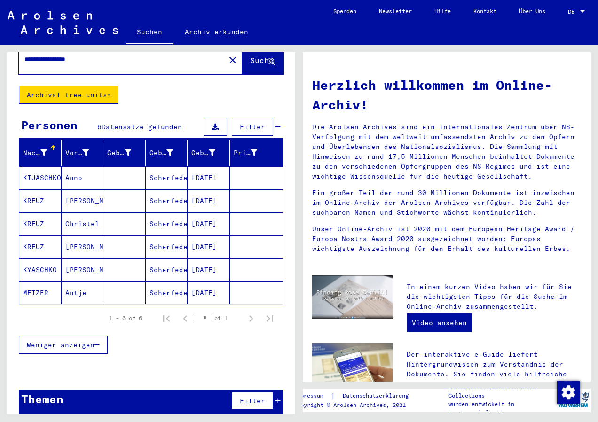
scroll to position [0, 0]
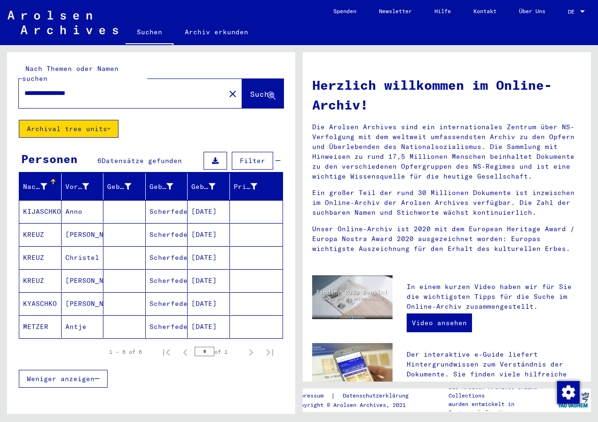
click at [115, 120] on button "Archival tree units" at bounding box center [69, 129] width 100 height 18
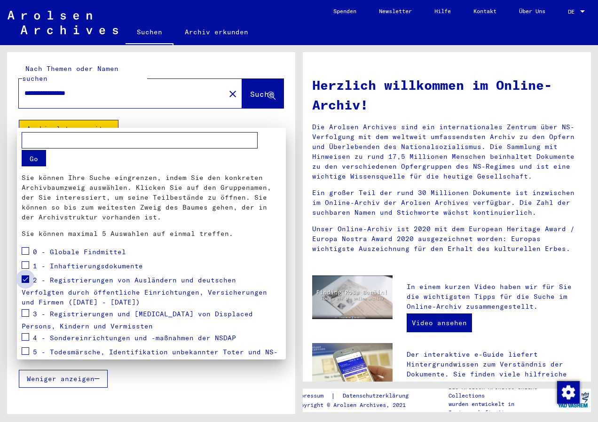
click at [27, 278] on span at bounding box center [26, 279] width 8 height 8
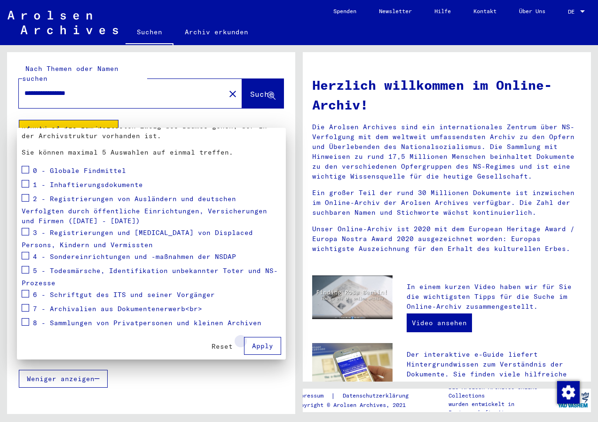
click at [262, 346] on span "Apply" at bounding box center [262, 346] width 21 height 8
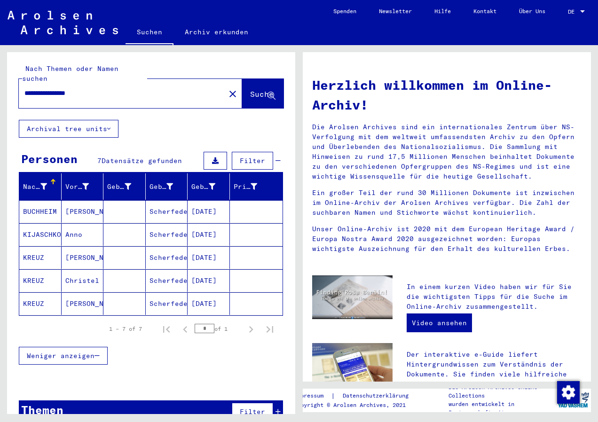
click at [141, 83] on div "**********" at bounding box center [116, 93] width 195 height 21
click at [134, 88] on input "**********" at bounding box center [118, 93] width 189 height 10
type input "*"
click at [106, 88] on input "text" at bounding box center [118, 93] width 189 height 10
type input "*******"
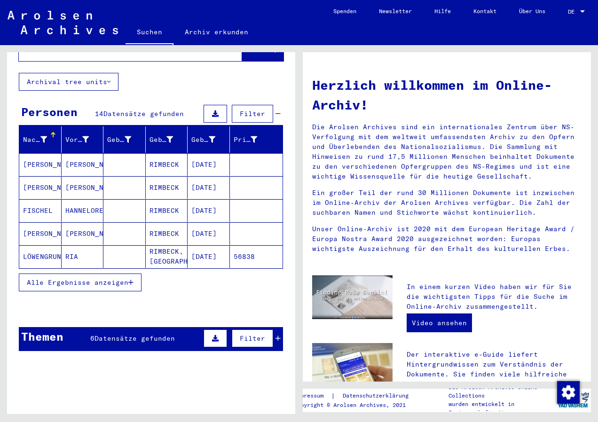
scroll to position [188, 0]
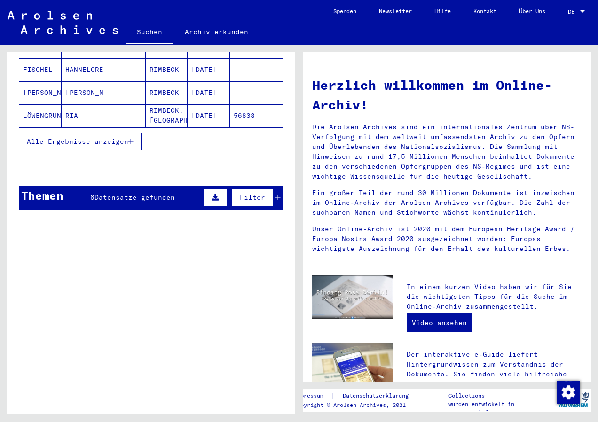
click at [124, 193] on span "Datensätze gefunden" at bounding box center [134, 197] width 80 height 8
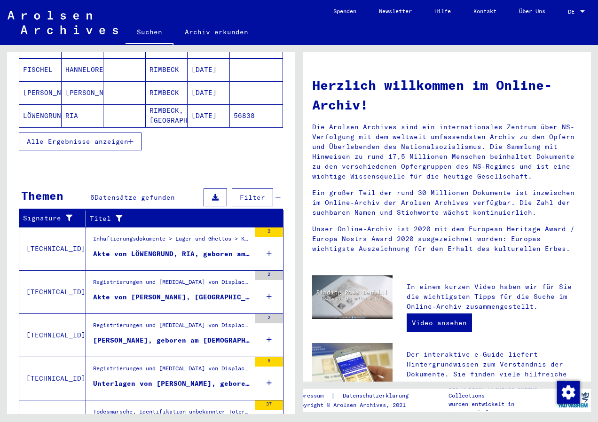
scroll to position [235, 0]
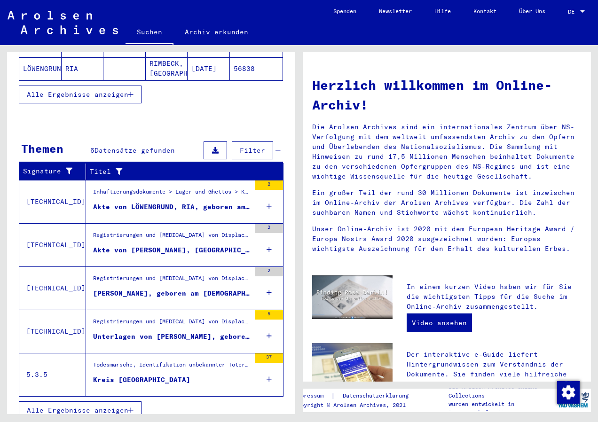
click at [124, 191] on figure "Inhaftierungsdokumente > Lager und Ghettos > Konzentrationslager [GEOGRAPHIC_DA…" at bounding box center [171, 195] width 157 height 14
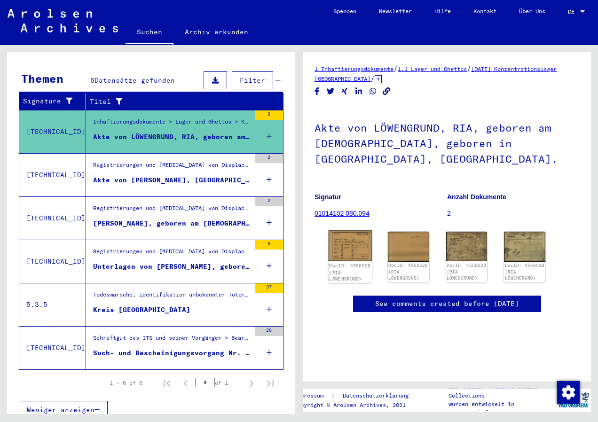
click at [349, 236] on img at bounding box center [350, 246] width 43 height 31
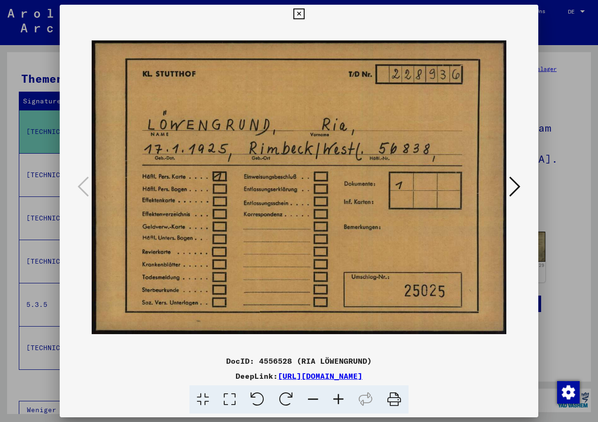
click at [349, 236] on img at bounding box center [299, 188] width 415 height 328
click at [512, 187] on icon at bounding box center [514, 186] width 11 height 23
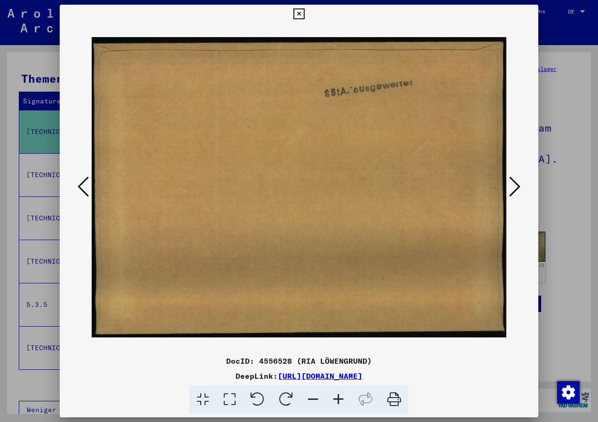
click at [512, 187] on icon at bounding box center [514, 186] width 11 height 23
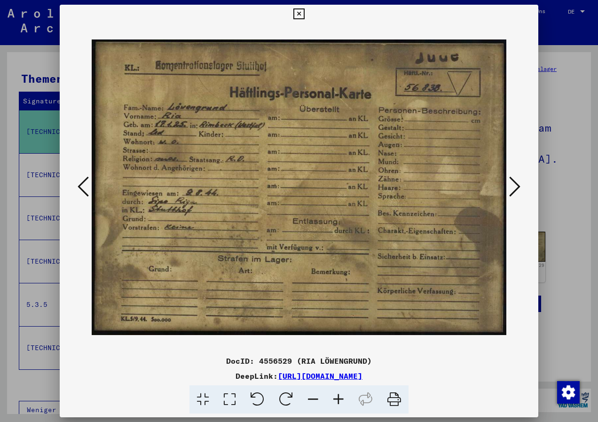
click at [512, 187] on icon at bounding box center [514, 186] width 11 height 23
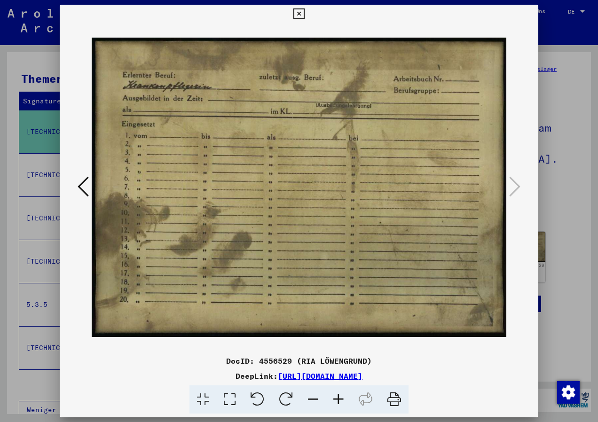
click at [300, 16] on icon at bounding box center [298, 13] width 11 height 11
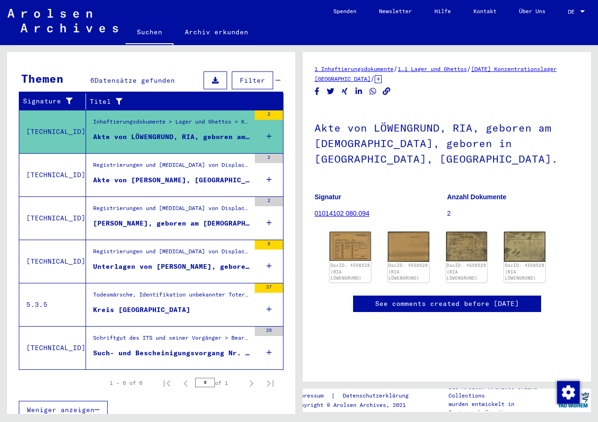
click at [171, 175] on div "Akte von [PERSON_NAME], [GEOGRAPHIC_DATA]." at bounding box center [171, 180] width 157 height 10
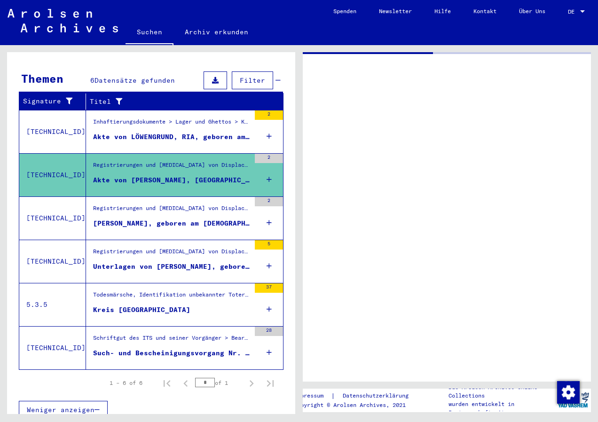
click at [171, 175] on div "Akte von [PERSON_NAME], [GEOGRAPHIC_DATA]." at bounding box center [171, 180] width 157 height 10
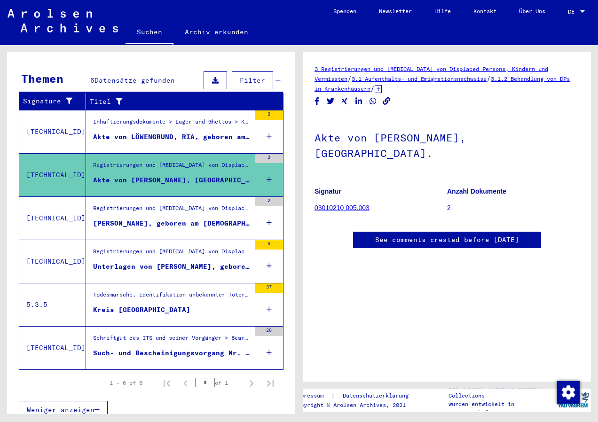
click at [150, 204] on div "Registrierungen und [MEDICAL_DATA] von Displaced Persons, Kindern und Vermisste…" at bounding box center [171, 210] width 157 height 13
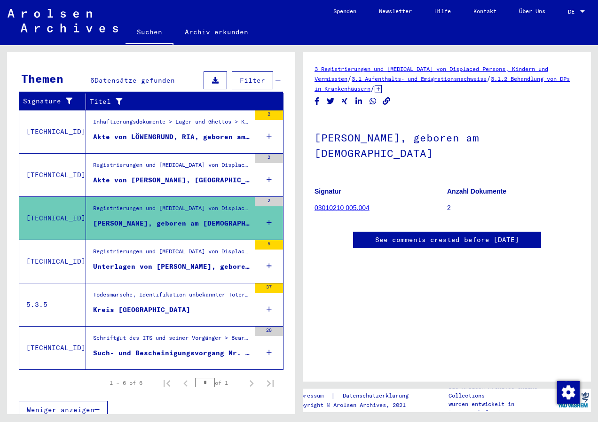
click at [190, 262] on div "Unterlagen von [PERSON_NAME], geboren am [DEMOGRAPHIC_DATA], geboren in [GEOGRA…" at bounding box center [171, 267] width 157 height 10
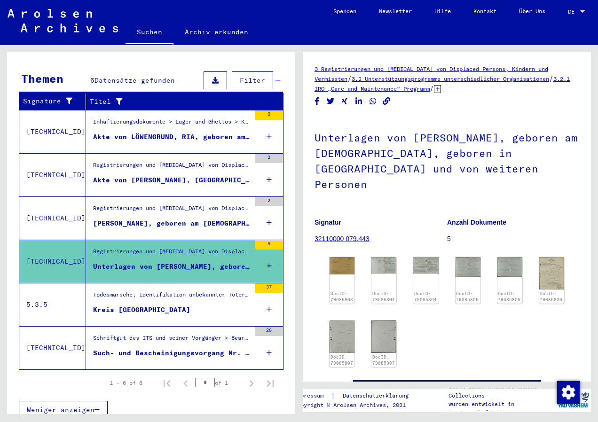
click at [122, 305] on div "Kreis [GEOGRAPHIC_DATA]" at bounding box center [141, 310] width 97 height 10
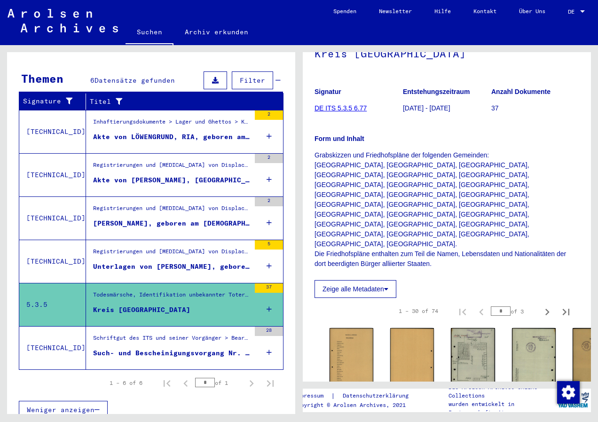
scroll to position [188, 0]
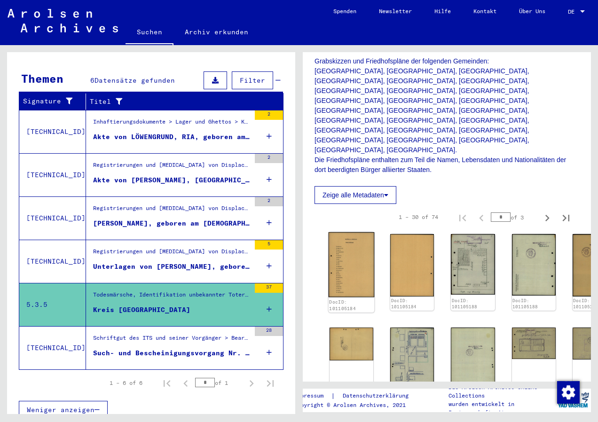
click at [346, 232] on img at bounding box center [352, 264] width 46 height 65
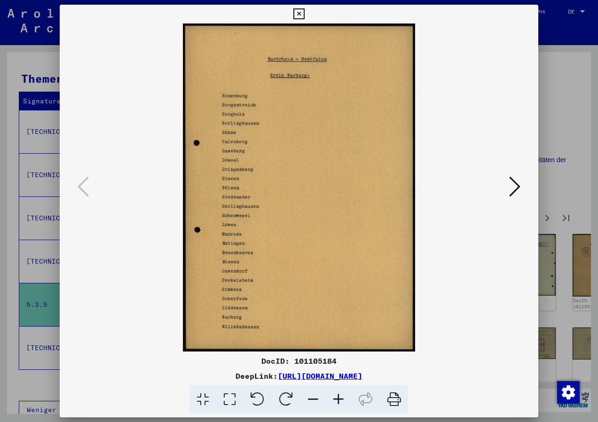
click at [518, 190] on icon at bounding box center [514, 186] width 11 height 23
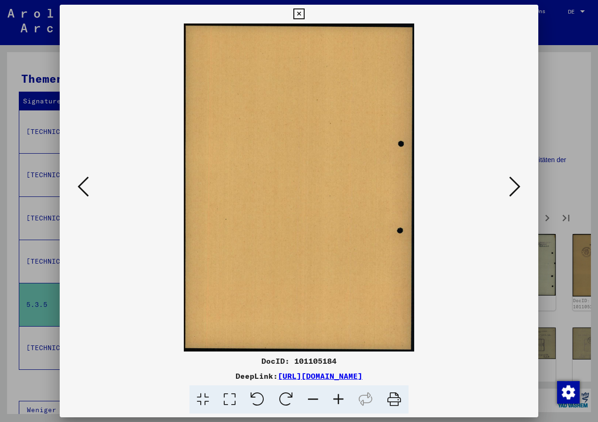
click at [518, 190] on icon at bounding box center [514, 186] width 11 height 23
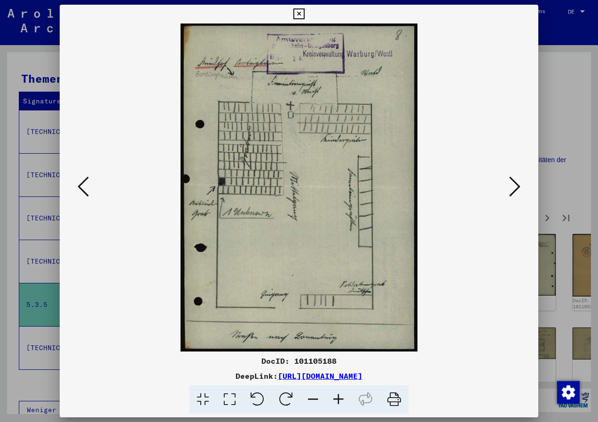
click at [518, 190] on icon at bounding box center [514, 186] width 11 height 23
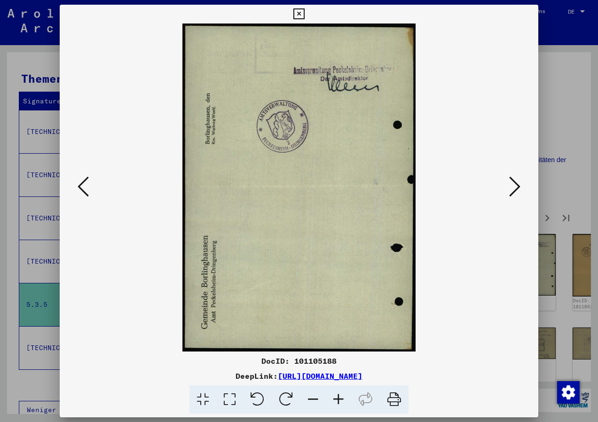
click at [518, 190] on icon at bounding box center [514, 186] width 11 height 23
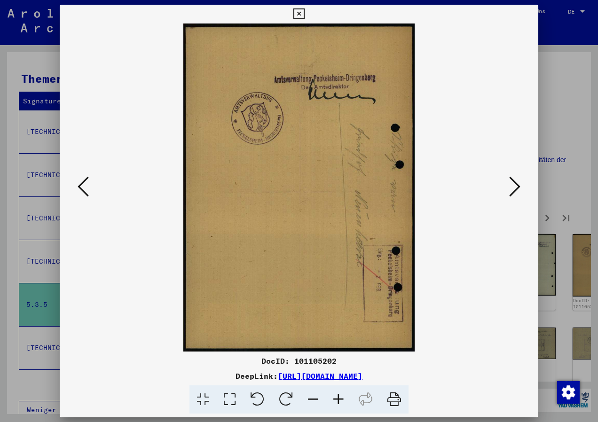
click at [518, 190] on icon at bounding box center [514, 186] width 11 height 23
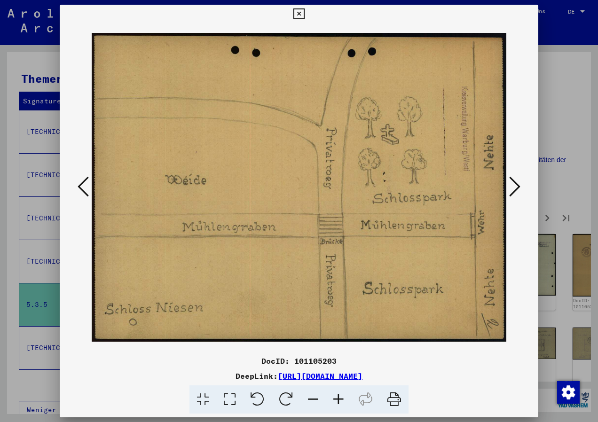
click at [518, 190] on icon at bounding box center [514, 186] width 11 height 23
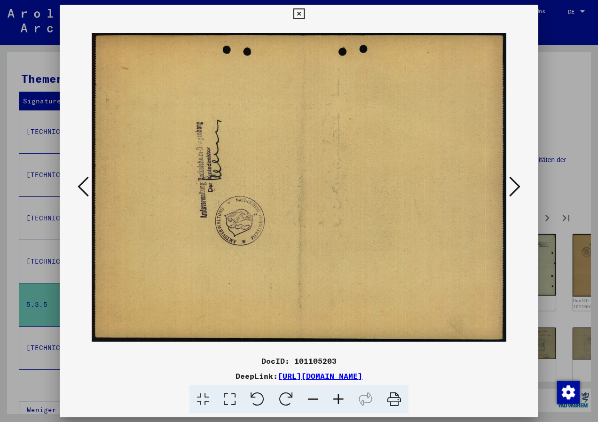
click at [518, 190] on icon at bounding box center [514, 186] width 11 height 23
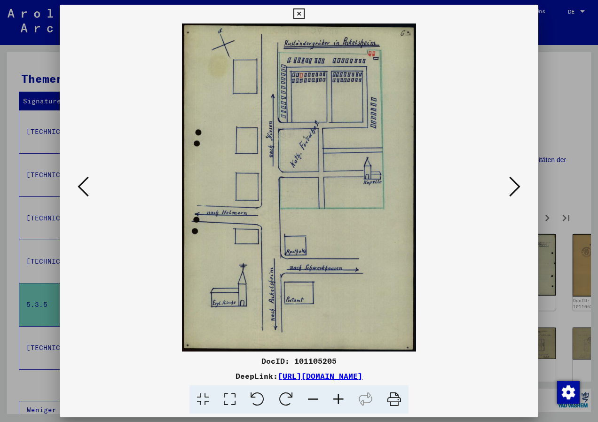
click at [518, 190] on icon at bounding box center [514, 186] width 11 height 23
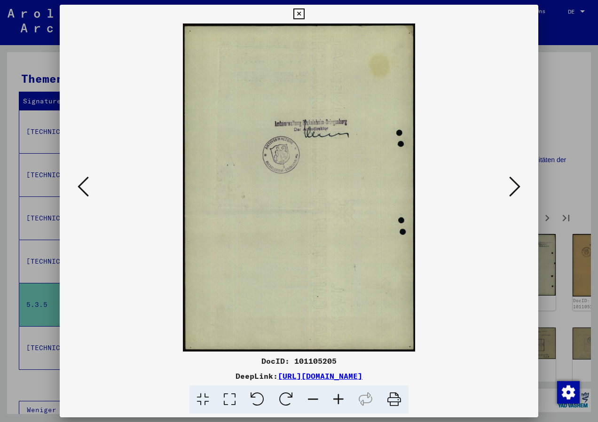
click at [518, 190] on icon at bounding box center [514, 186] width 11 height 23
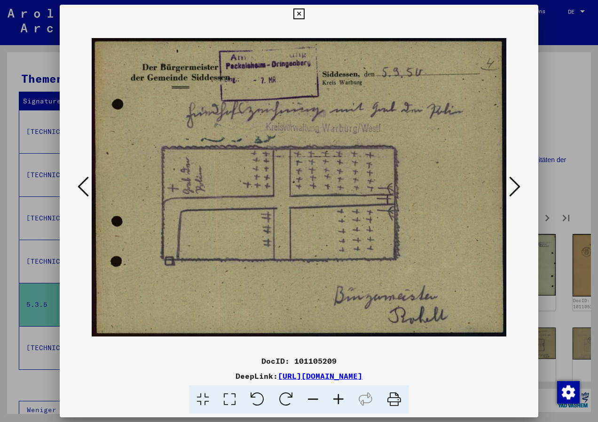
click at [518, 190] on icon at bounding box center [514, 186] width 11 height 23
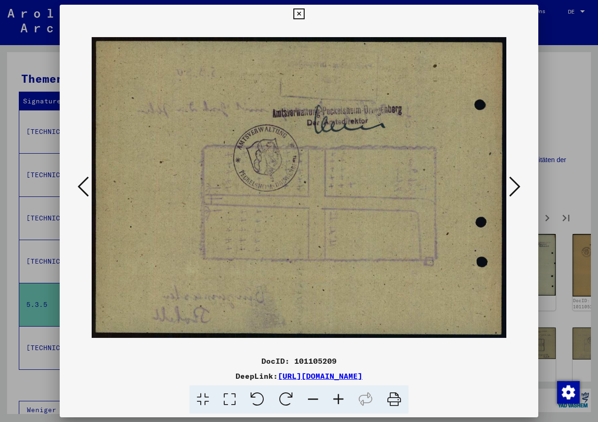
click at [518, 190] on icon at bounding box center [514, 186] width 11 height 23
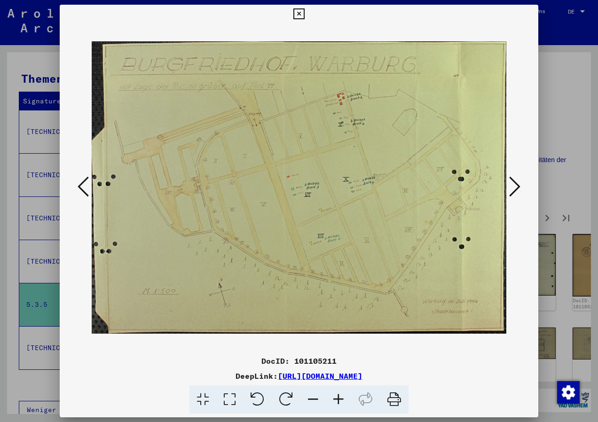
click at [518, 190] on icon at bounding box center [514, 186] width 11 height 23
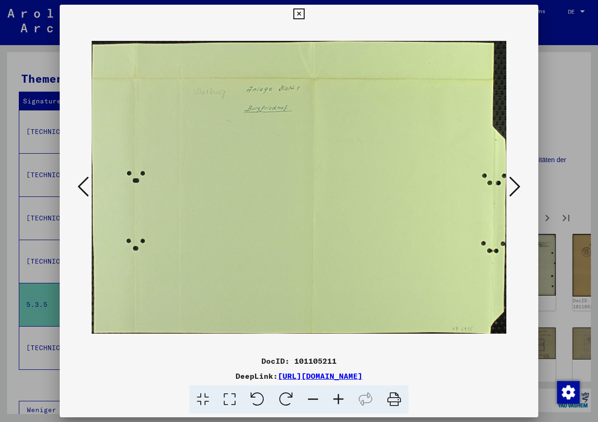
click at [518, 190] on icon at bounding box center [514, 186] width 11 height 23
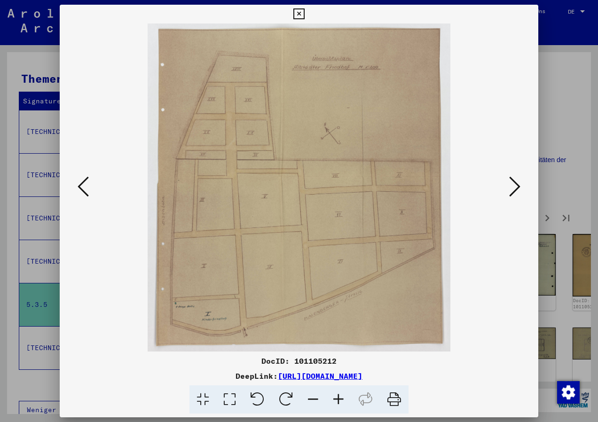
click at [518, 190] on icon at bounding box center [514, 186] width 11 height 23
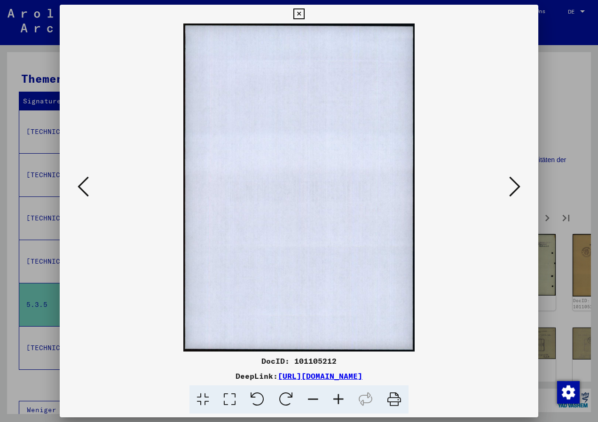
click at [518, 190] on icon at bounding box center [514, 186] width 11 height 23
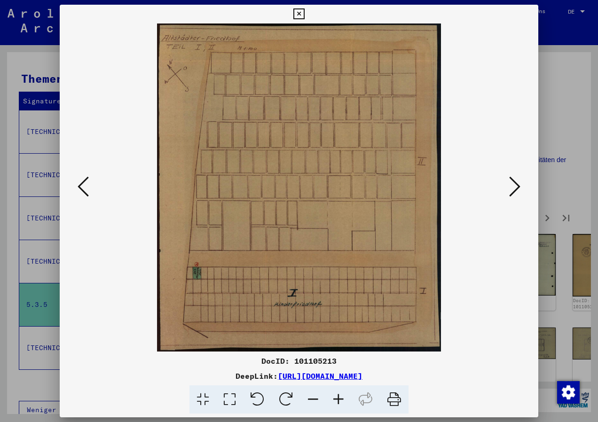
click at [518, 190] on icon at bounding box center [514, 186] width 11 height 23
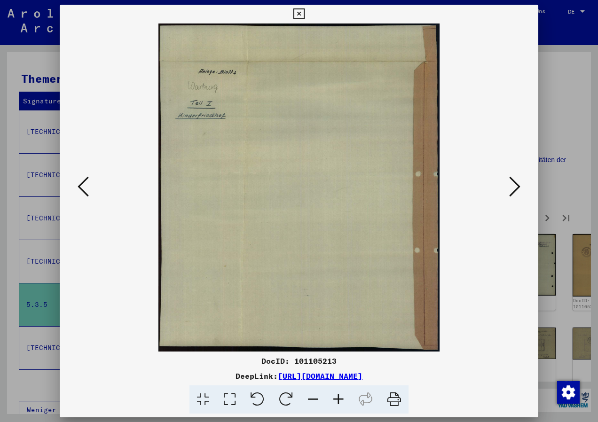
click at [518, 190] on icon at bounding box center [514, 186] width 11 height 23
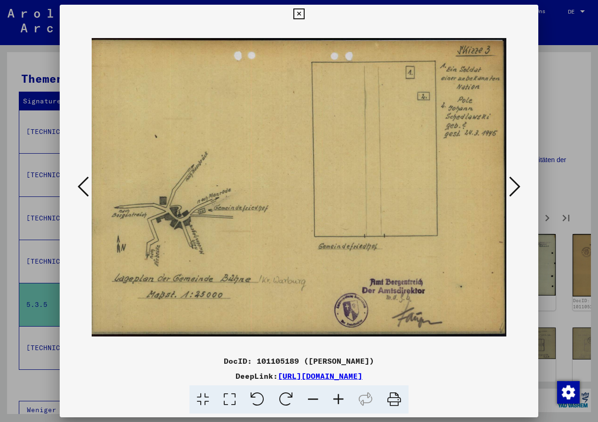
click at [87, 188] on icon at bounding box center [83, 186] width 11 height 23
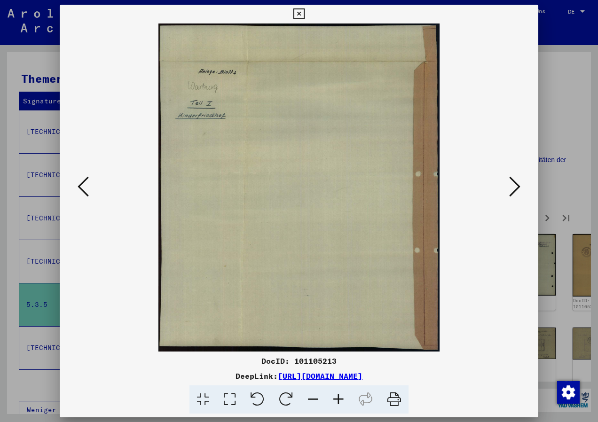
click at [87, 188] on icon at bounding box center [83, 186] width 11 height 23
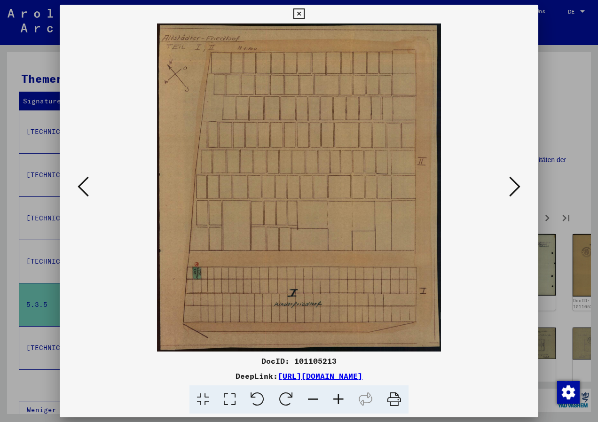
click at [519, 189] on icon at bounding box center [514, 186] width 11 height 23
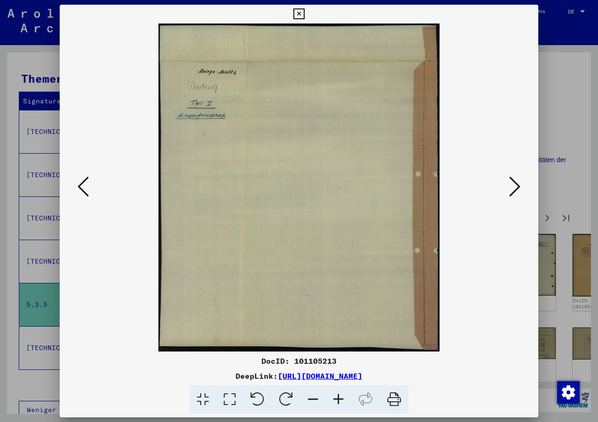
click at [519, 189] on icon at bounding box center [514, 186] width 11 height 23
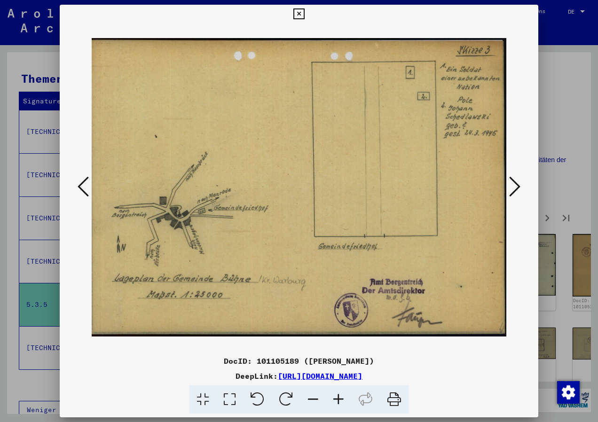
click at [519, 189] on icon at bounding box center [514, 186] width 11 height 23
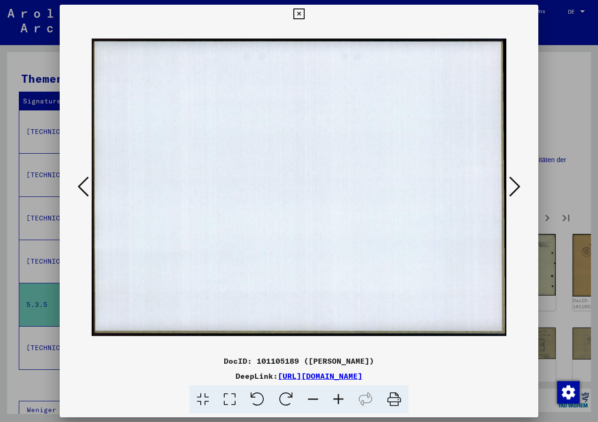
click at [519, 189] on icon at bounding box center [514, 186] width 11 height 23
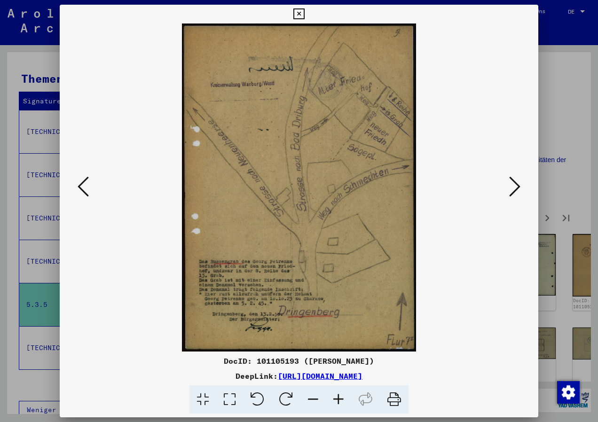
click at [516, 185] on icon at bounding box center [514, 186] width 11 height 23
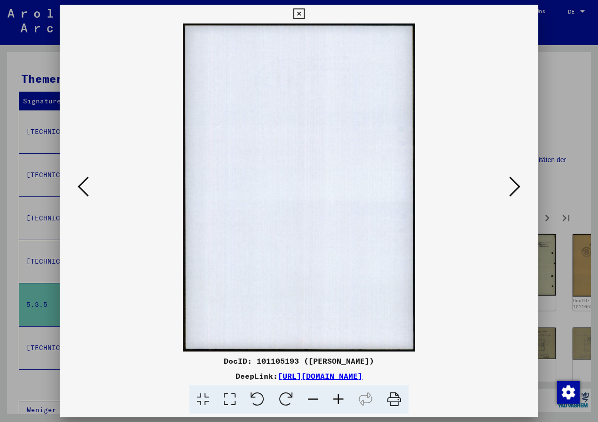
click at [516, 185] on icon at bounding box center [514, 186] width 11 height 23
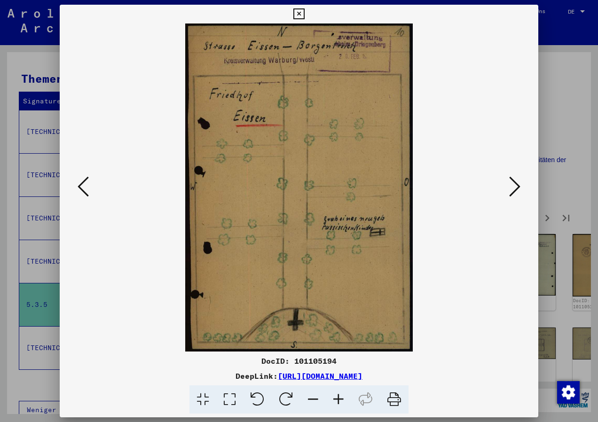
click at [516, 185] on icon at bounding box center [514, 186] width 11 height 23
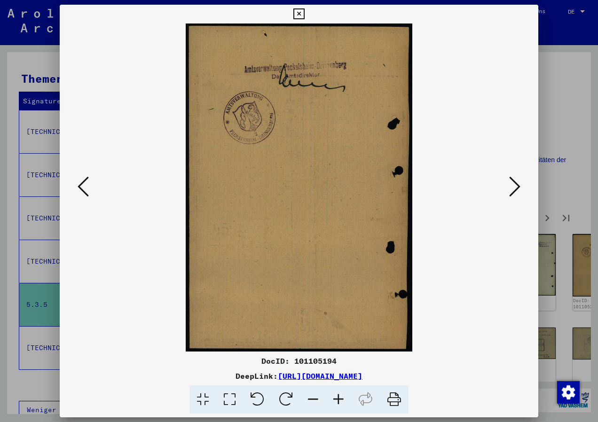
click at [516, 185] on icon at bounding box center [514, 186] width 11 height 23
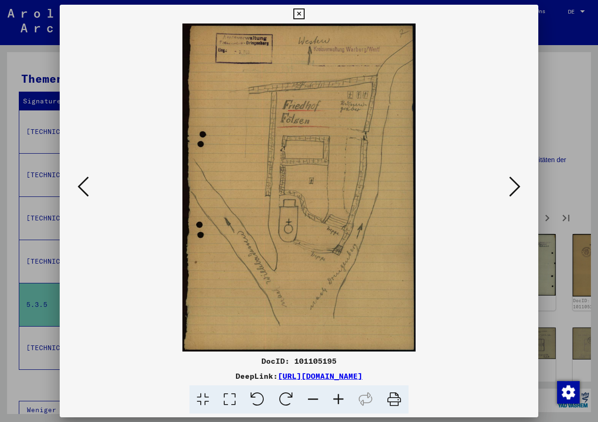
click at [516, 185] on icon at bounding box center [514, 186] width 11 height 23
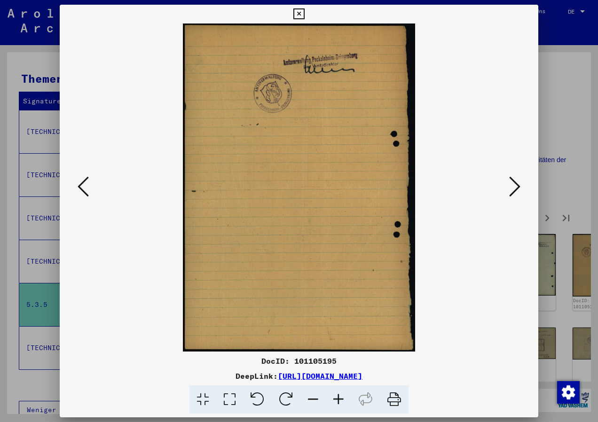
click at [83, 189] on icon at bounding box center [83, 186] width 11 height 23
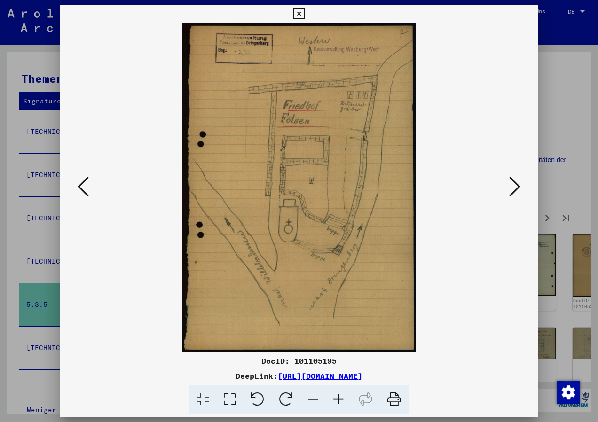
click at [518, 189] on icon at bounding box center [514, 186] width 11 height 23
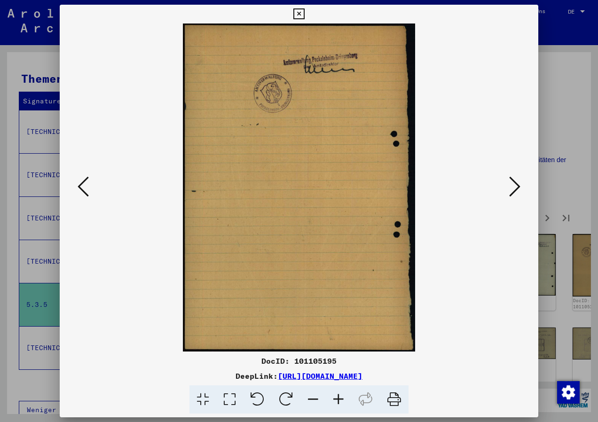
click at [518, 189] on icon at bounding box center [514, 186] width 11 height 23
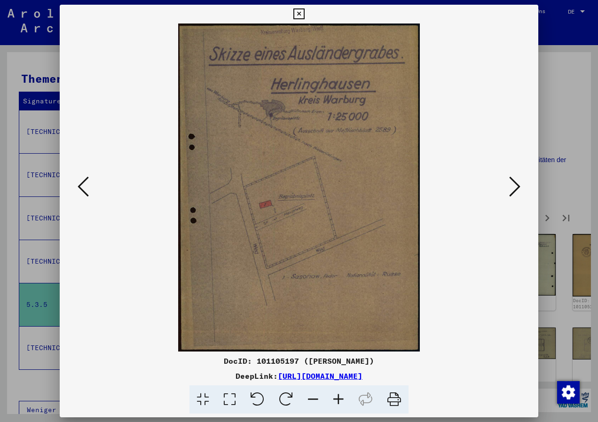
click at [518, 189] on icon at bounding box center [514, 186] width 11 height 23
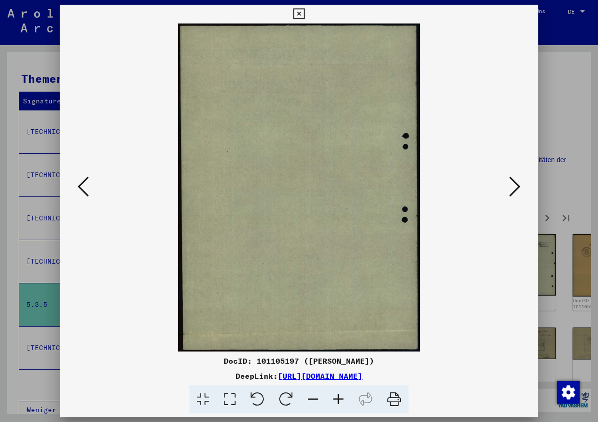
click at [518, 189] on icon at bounding box center [514, 186] width 11 height 23
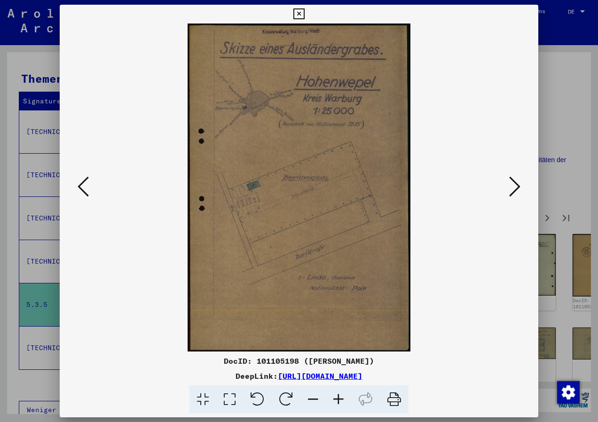
click at [518, 189] on icon at bounding box center [514, 186] width 11 height 23
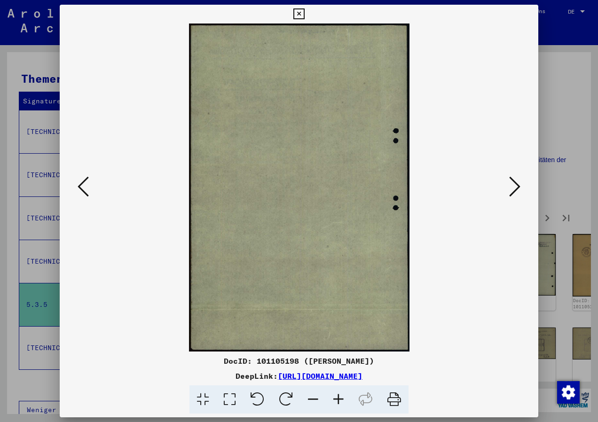
click at [518, 189] on icon at bounding box center [514, 186] width 11 height 23
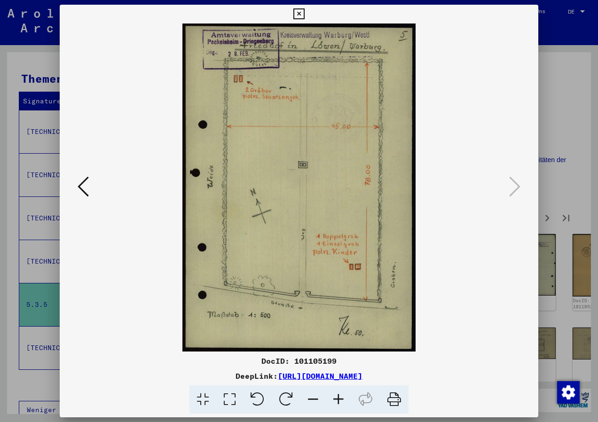
click at [299, 12] on icon at bounding box center [298, 13] width 11 height 11
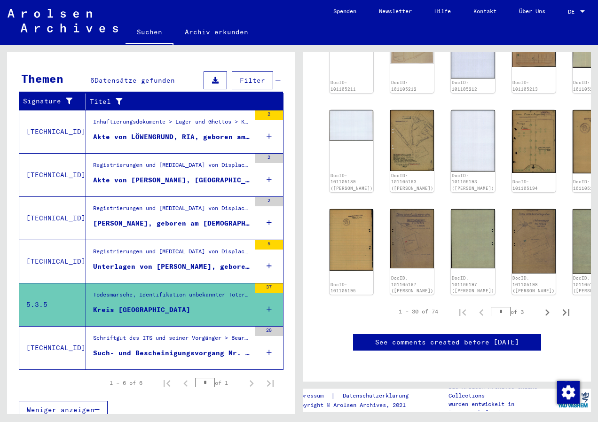
scroll to position [611, 0]
click at [541, 306] on icon "Next page" at bounding box center [547, 312] width 13 height 13
type input "*"
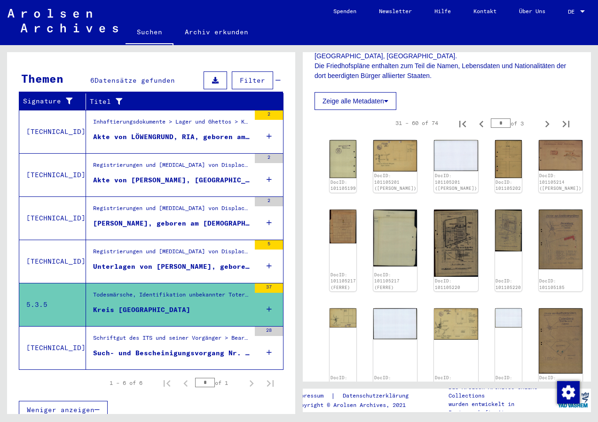
scroll to position [423, 0]
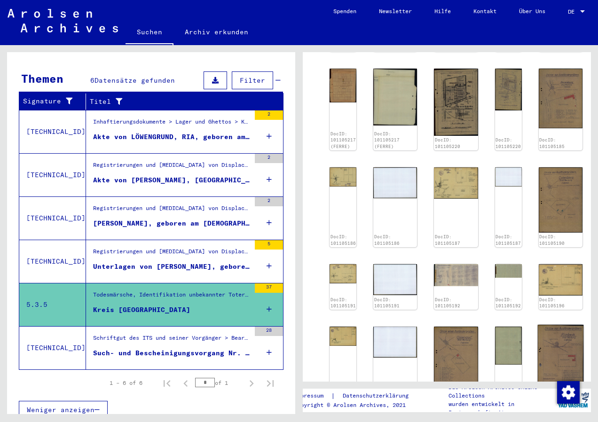
click at [537, 325] on img at bounding box center [560, 356] width 46 height 63
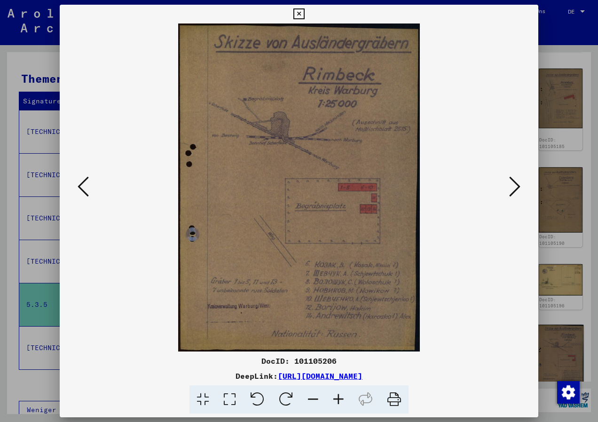
click at [518, 226] on div "DocID: 101105206 DeepLink: [URL][DOMAIN_NAME]" at bounding box center [299, 211] width 479 height 413
click at [457, 200] on img at bounding box center [299, 188] width 415 height 328
click at [376, 195] on img at bounding box center [299, 188] width 415 height 328
click at [297, 14] on icon at bounding box center [298, 13] width 11 height 11
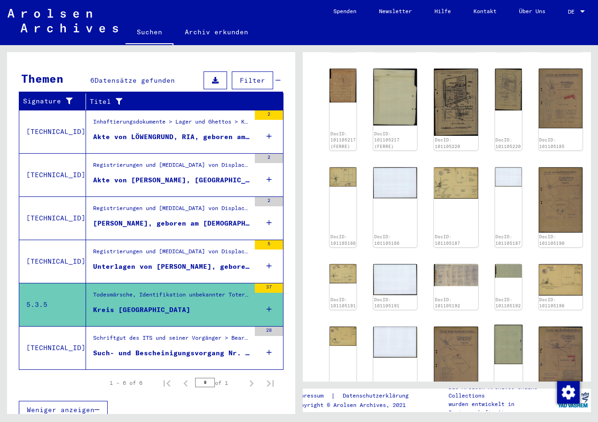
click at [494, 325] on img at bounding box center [508, 344] width 28 height 39
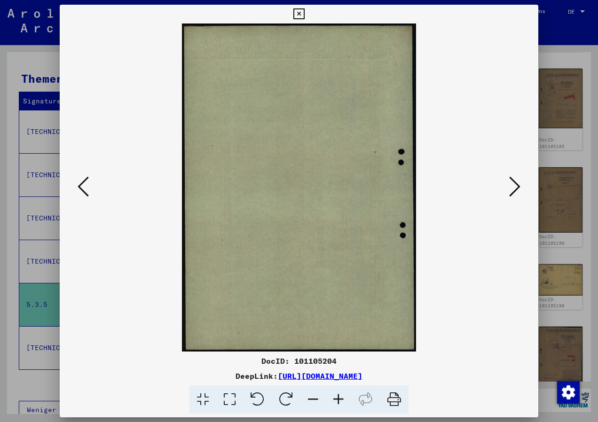
click at [511, 194] on icon at bounding box center [514, 186] width 11 height 23
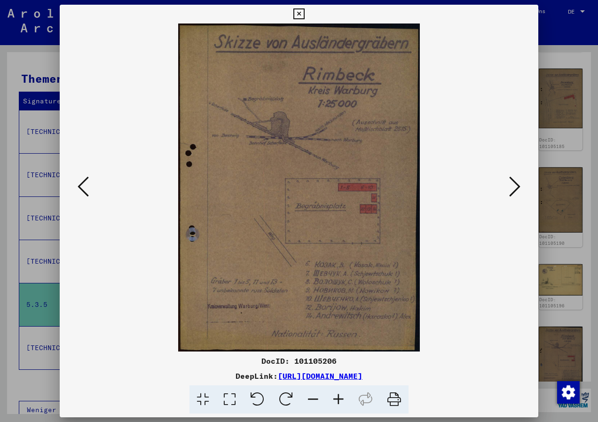
click at [511, 194] on icon at bounding box center [514, 186] width 11 height 23
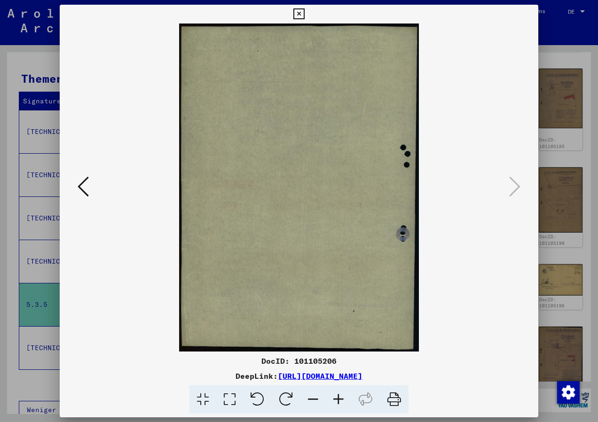
click at [303, 13] on icon at bounding box center [298, 13] width 11 height 11
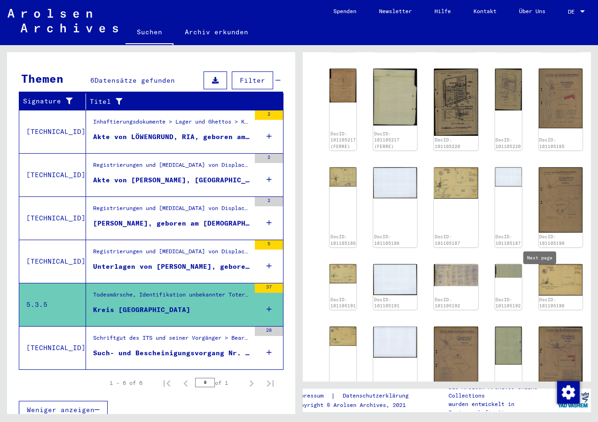
click at [541, 414] on icon "Next page" at bounding box center [547, 420] width 13 height 13
type input "*"
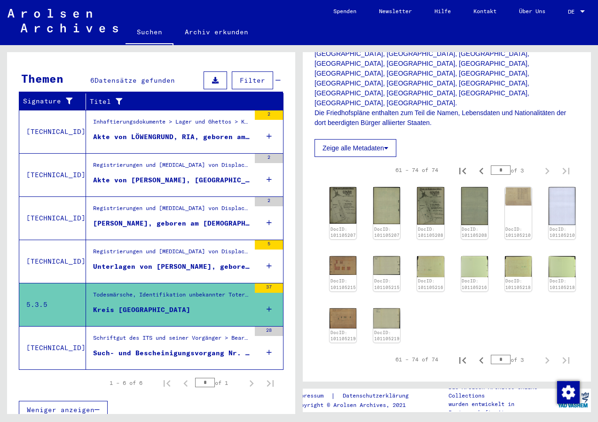
scroll to position [188, 0]
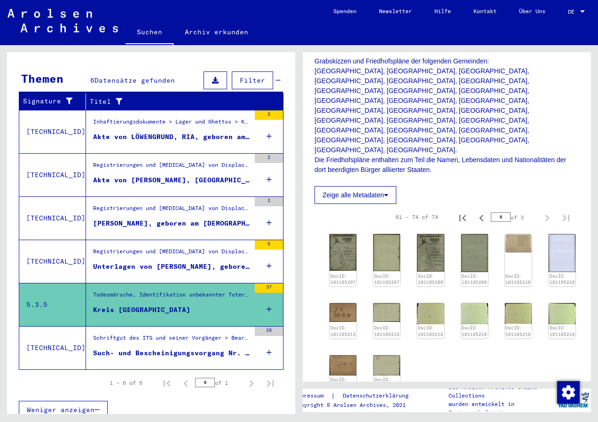
click at [121, 348] on div "Such- und Bescheinigungsvorgang Nr. 36.698 für [PERSON_NAME] geboren [DEMOGRAPH…" at bounding box center [171, 353] width 157 height 10
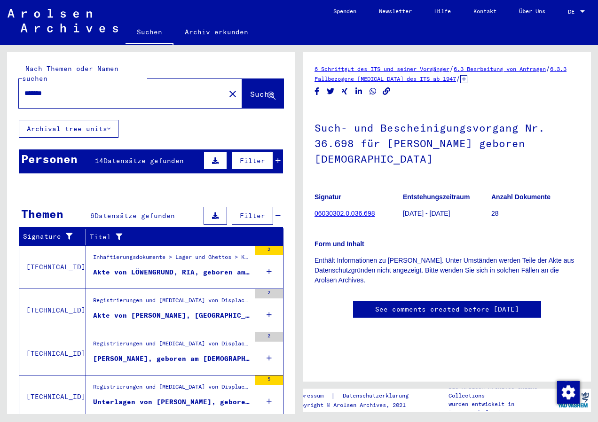
click at [69, 88] on input "*******" at bounding box center [121, 93] width 195 height 10
click at [77, 88] on input "*******" at bounding box center [121, 93] width 195 height 10
type input "*"
type input "**********"
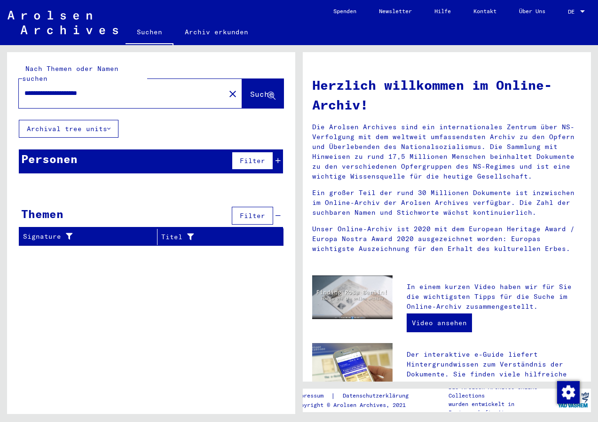
click at [110, 126] on icon at bounding box center [108, 129] width 3 height 7
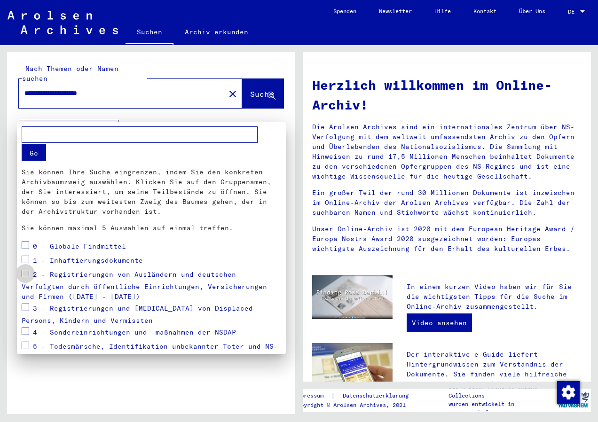
click at [29, 270] on span at bounding box center [26, 274] width 8 height 8
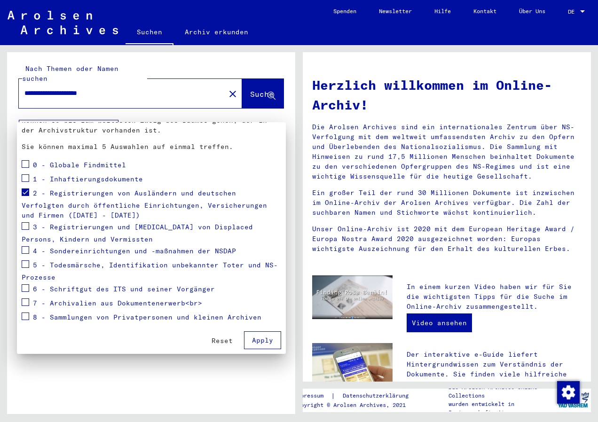
click at [258, 342] on span "Apply" at bounding box center [262, 340] width 21 height 8
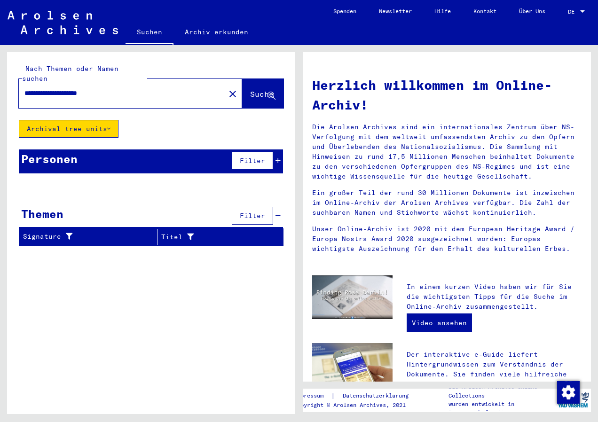
click at [110, 126] on icon at bounding box center [108, 129] width 3 height 7
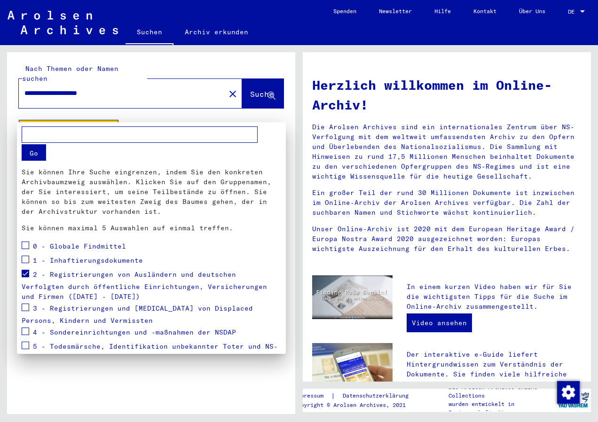
click at [26, 275] on span at bounding box center [26, 274] width 8 height 8
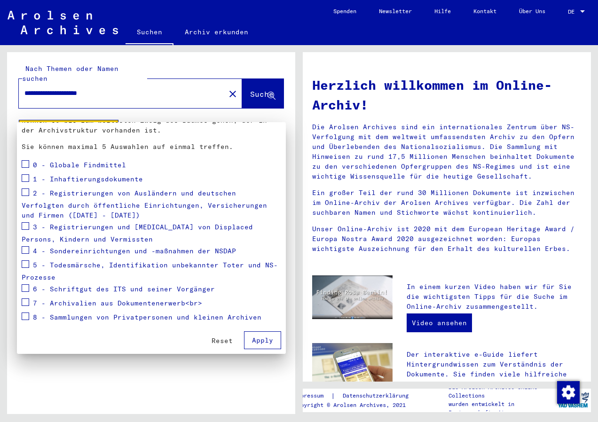
click at [253, 339] on span "Apply" at bounding box center [262, 340] width 21 height 8
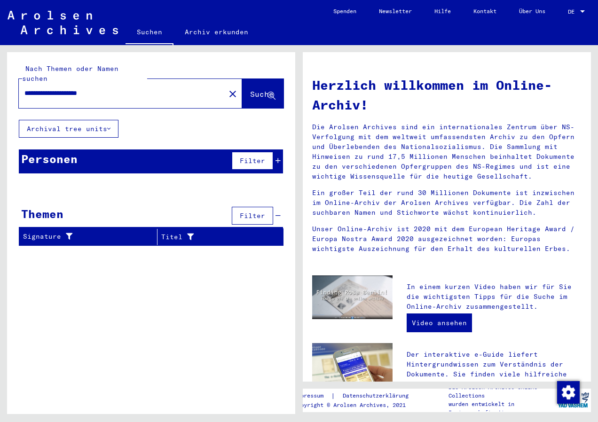
drag, startPoint x: 126, startPoint y: 80, endPoint x: 23, endPoint y: 85, distance: 102.6
click at [23, 85] on div "**********" at bounding box center [116, 93] width 195 height 21
type input "**********"
click at [112, 121] on button "Archival tree units" at bounding box center [69, 129] width 100 height 18
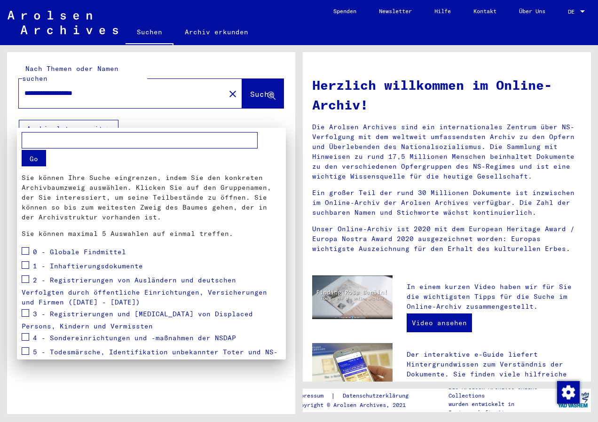
click at [28, 282] on span at bounding box center [26, 279] width 8 height 8
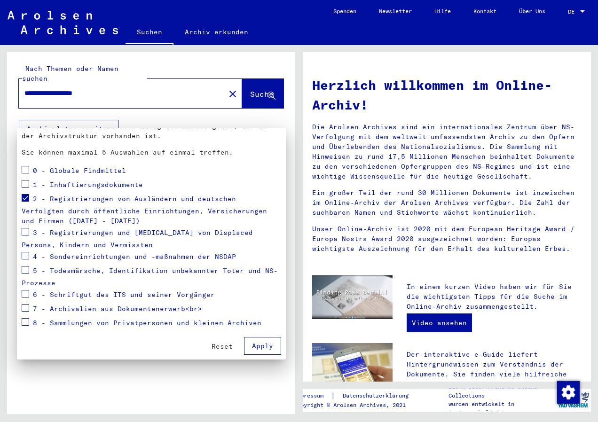
click at [254, 347] on span "Apply" at bounding box center [262, 346] width 21 height 8
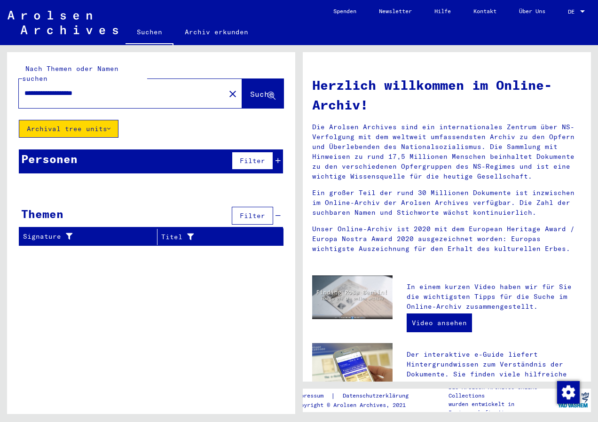
drag, startPoint x: 114, startPoint y: 82, endPoint x: 11, endPoint y: 88, distance: 103.6
click at [11, 88] on div "**********" at bounding box center [151, 86] width 288 height 68
click at [109, 126] on icon at bounding box center [108, 129] width 3 height 7
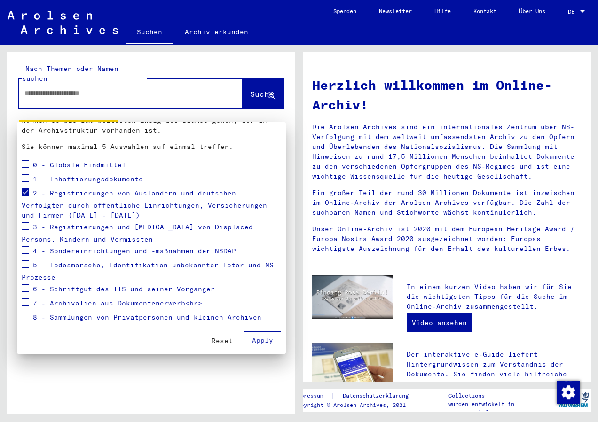
click at [227, 340] on button "Reset" at bounding box center [222, 340] width 36 height 17
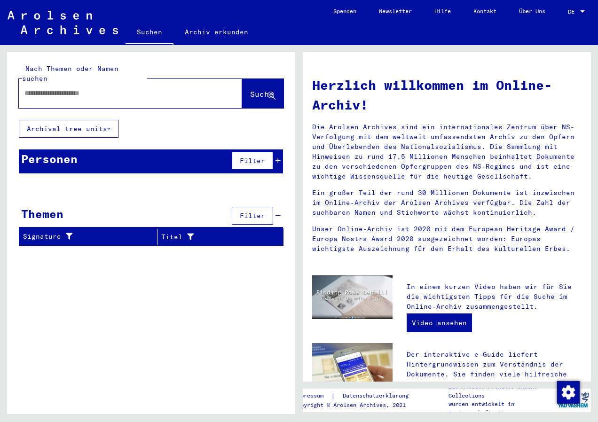
click at [134, 88] on input "text" at bounding box center [118, 93] width 189 height 10
type input "******"
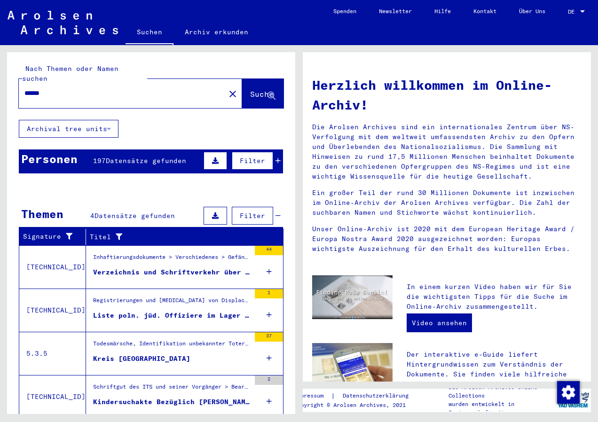
scroll to position [23, 0]
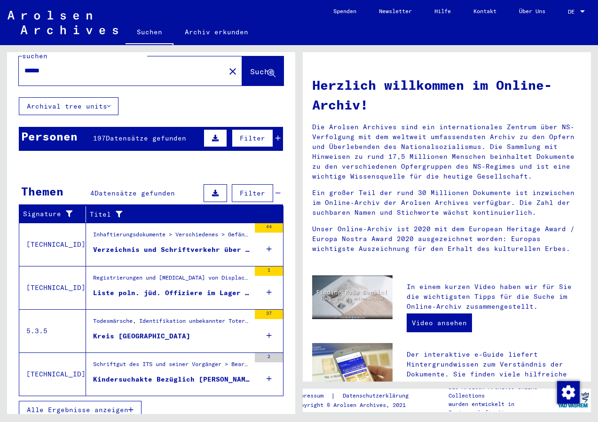
click at [189, 245] on div "Verzeichnis und Schriftverkehr über 47 in der Nacht vom 19. zum [DATE] aus dem …" at bounding box center [171, 250] width 157 height 10
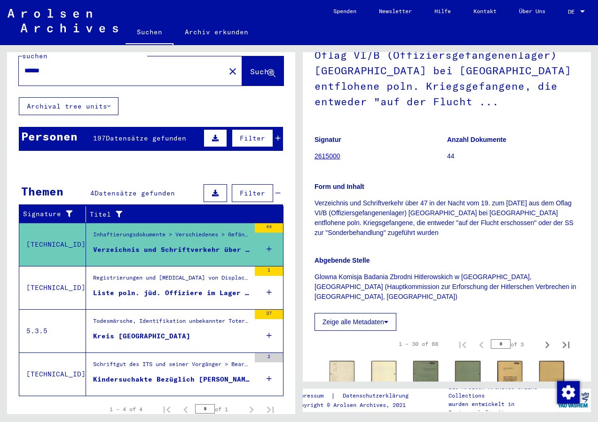
scroll to position [235, 0]
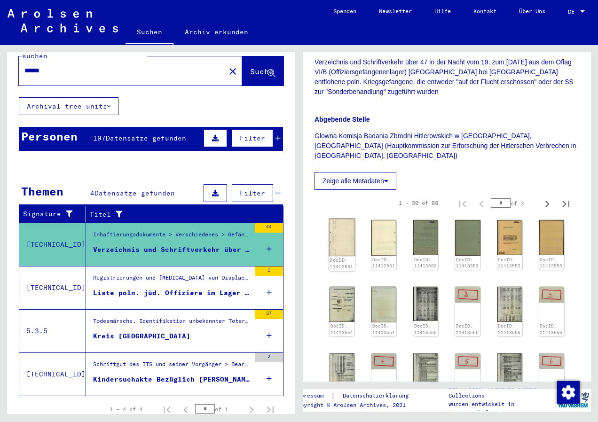
click at [343, 231] on img at bounding box center [342, 238] width 26 height 38
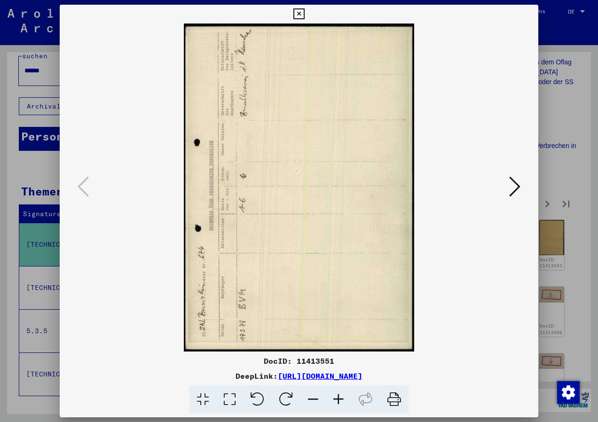
click at [343, 231] on img at bounding box center [299, 188] width 415 height 328
click at [285, 398] on icon at bounding box center [286, 399] width 29 height 29
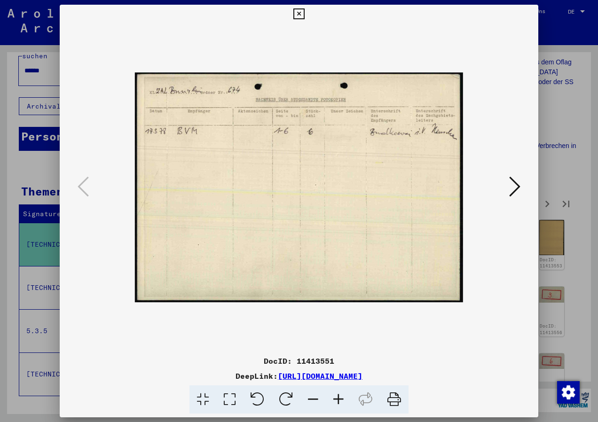
click at [517, 184] on icon at bounding box center [514, 186] width 11 height 23
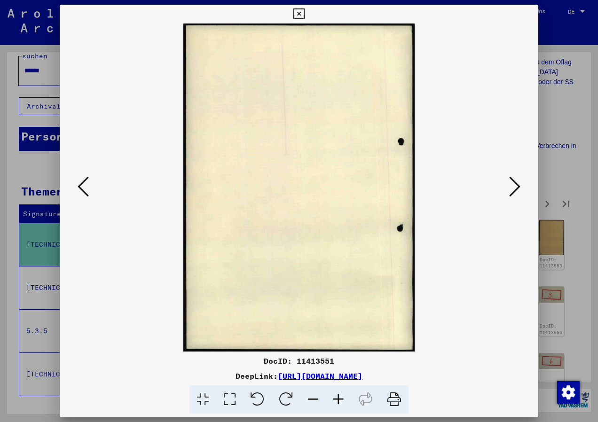
click at [517, 185] on icon at bounding box center [514, 186] width 11 height 23
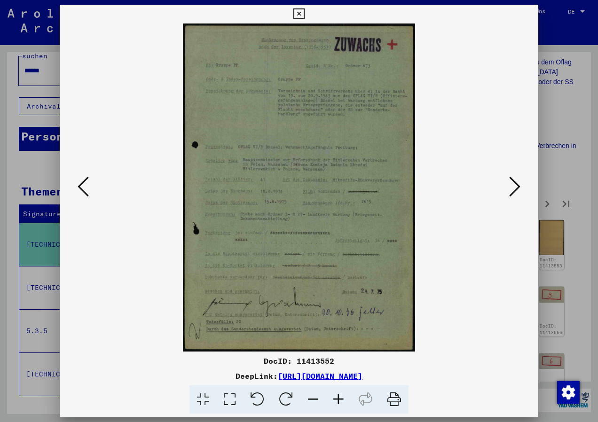
click at [341, 398] on icon at bounding box center [338, 399] width 25 height 29
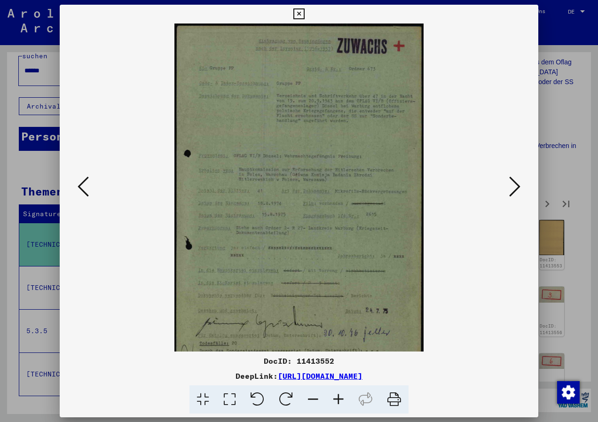
click at [341, 398] on icon at bounding box center [338, 399] width 25 height 29
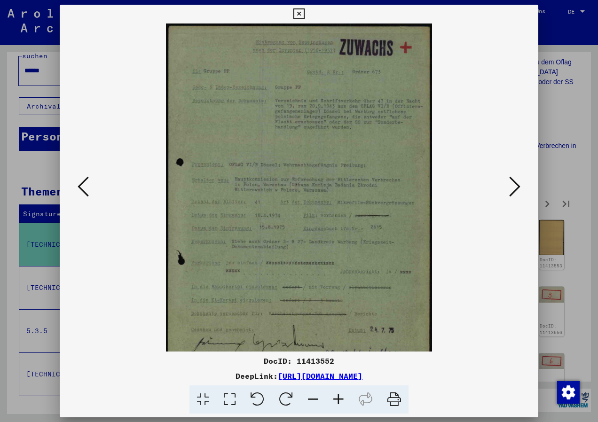
click at [341, 398] on icon at bounding box center [338, 399] width 25 height 29
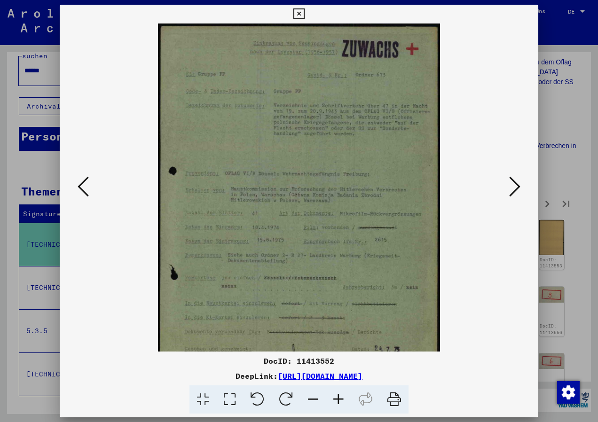
click at [341, 398] on icon at bounding box center [338, 399] width 25 height 29
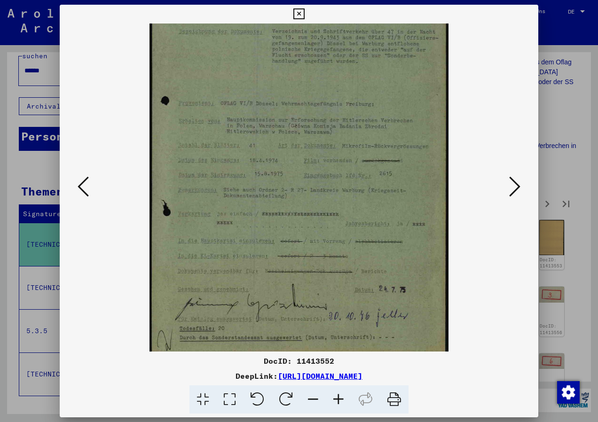
scroll to position [94, 0]
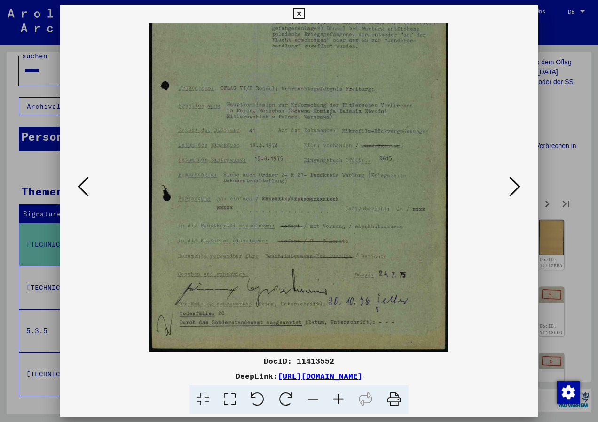
drag, startPoint x: 307, startPoint y: 258, endPoint x: 272, endPoint y: 103, distance: 158.5
click at [272, 103] on img at bounding box center [298, 140] width 299 height 422
click at [312, 393] on icon at bounding box center [312, 399] width 25 height 29
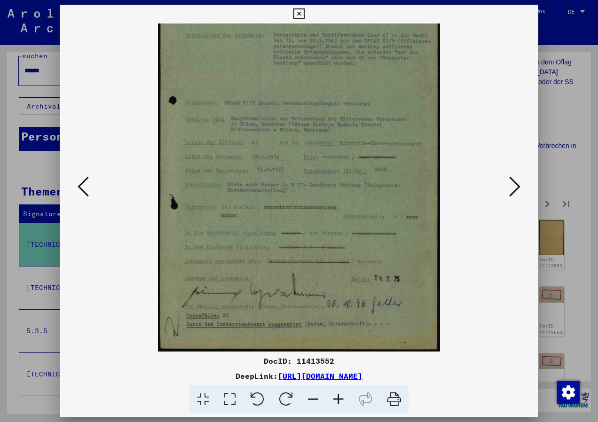
click at [312, 393] on icon at bounding box center [312, 399] width 25 height 29
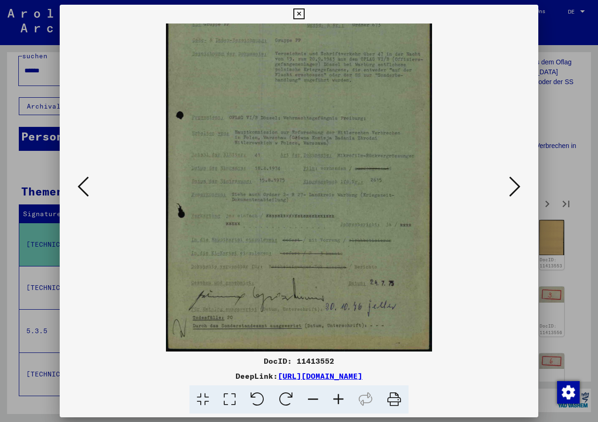
click at [312, 393] on icon at bounding box center [312, 399] width 25 height 29
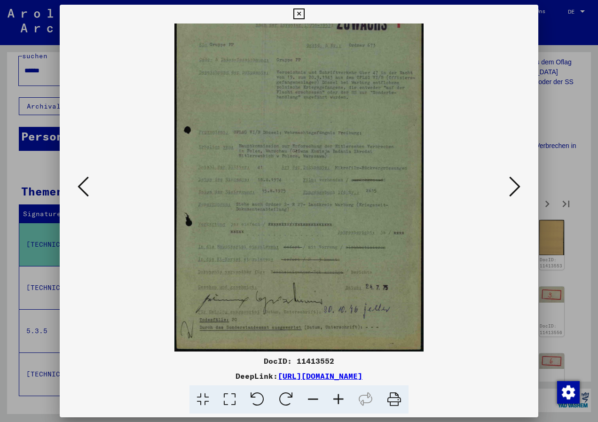
click at [312, 393] on icon at bounding box center [312, 399] width 25 height 29
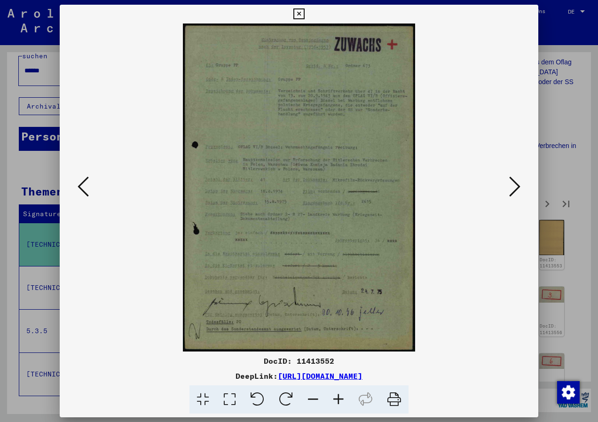
click at [516, 189] on icon at bounding box center [514, 186] width 11 height 23
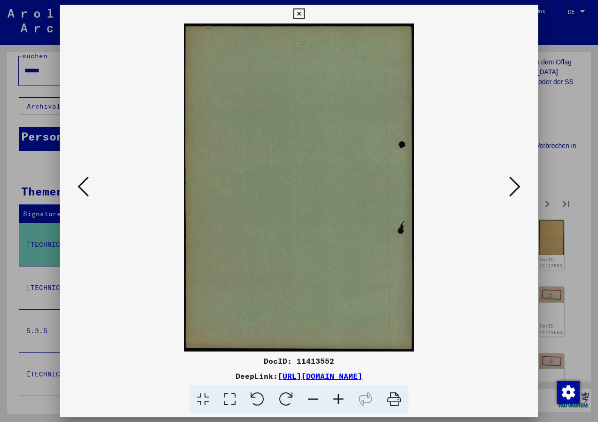
click at [516, 189] on icon at bounding box center [514, 186] width 11 height 23
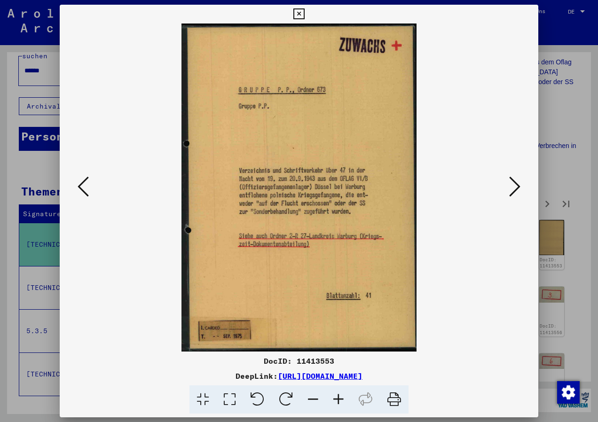
click at [516, 192] on icon at bounding box center [514, 186] width 11 height 23
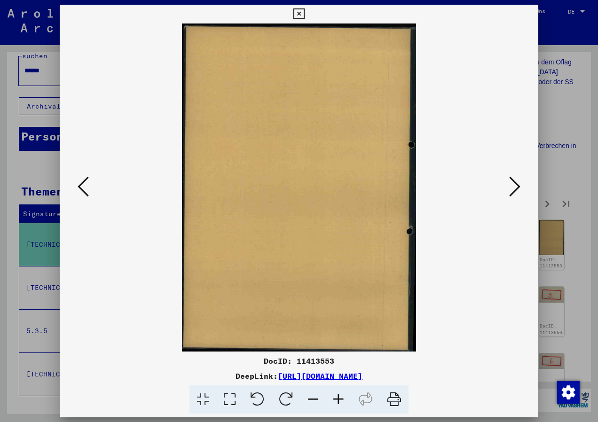
click at [516, 192] on icon at bounding box center [514, 186] width 11 height 23
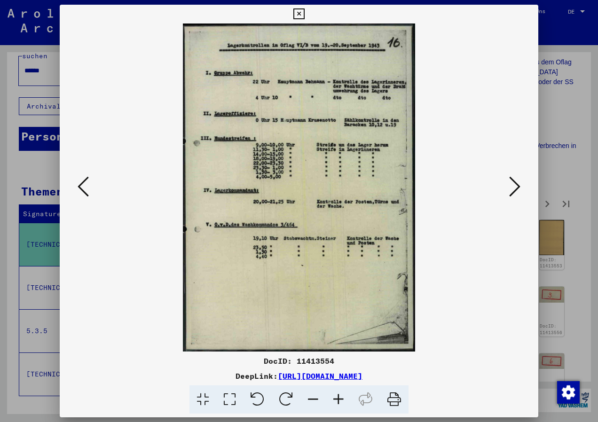
click at [337, 401] on icon at bounding box center [338, 399] width 25 height 29
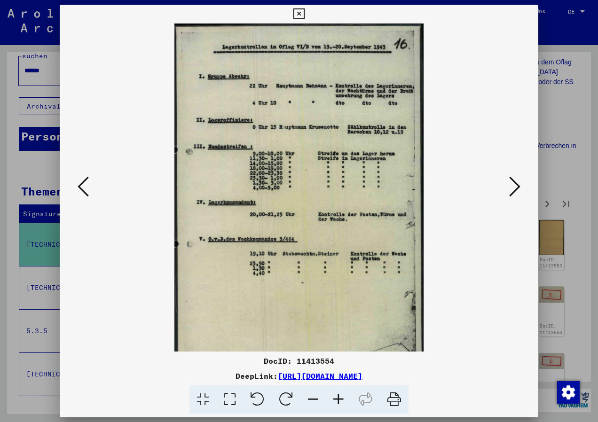
click at [337, 401] on icon at bounding box center [338, 399] width 25 height 29
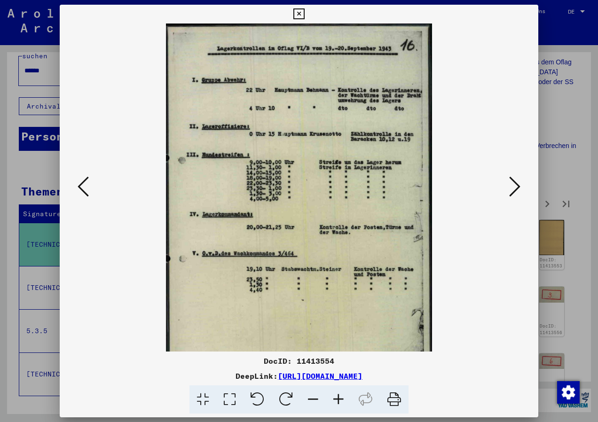
click at [337, 400] on icon at bounding box center [338, 399] width 25 height 29
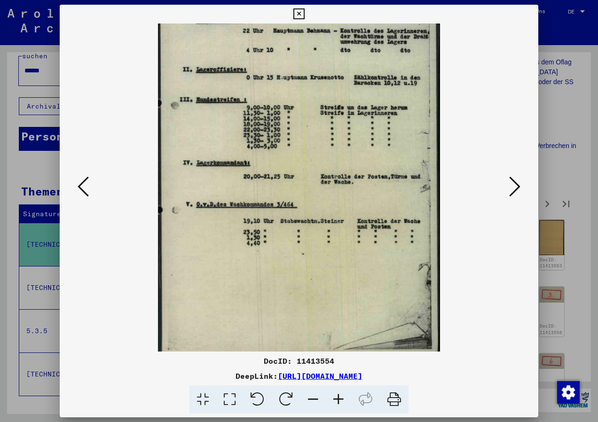
scroll to position [71, 0]
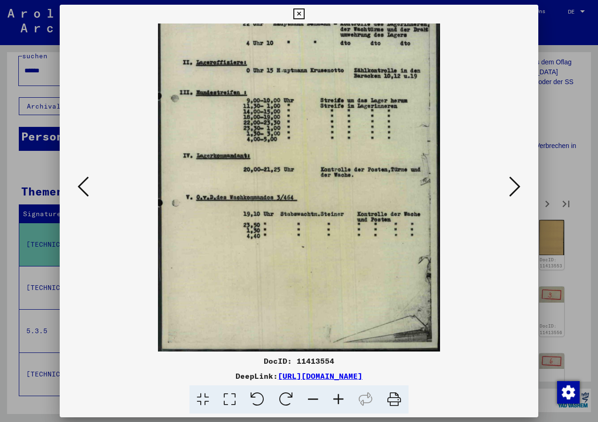
drag, startPoint x: 293, startPoint y: 225, endPoint x: 289, endPoint y: 128, distance: 96.9
click at [289, 128] on img at bounding box center [299, 152] width 283 height 399
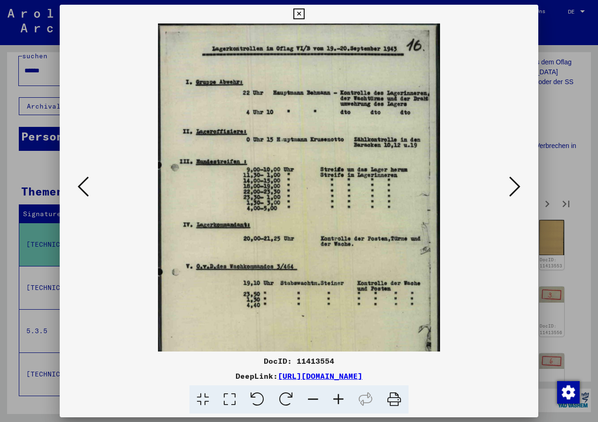
scroll to position [0, 0]
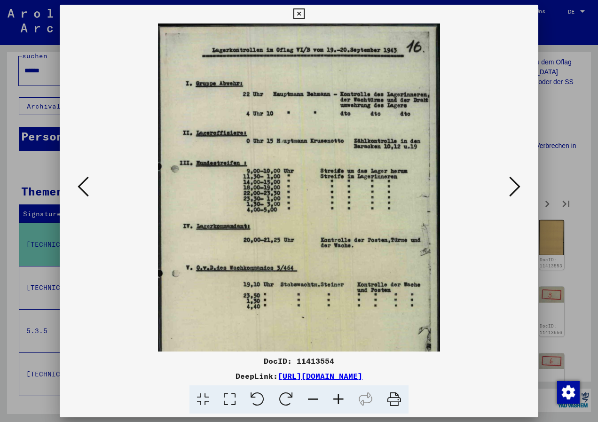
drag, startPoint x: 289, startPoint y: 128, endPoint x: 265, endPoint y: 239, distance: 113.4
click at [265, 239] on img at bounding box center [299, 223] width 283 height 399
click at [516, 190] on icon at bounding box center [514, 186] width 11 height 23
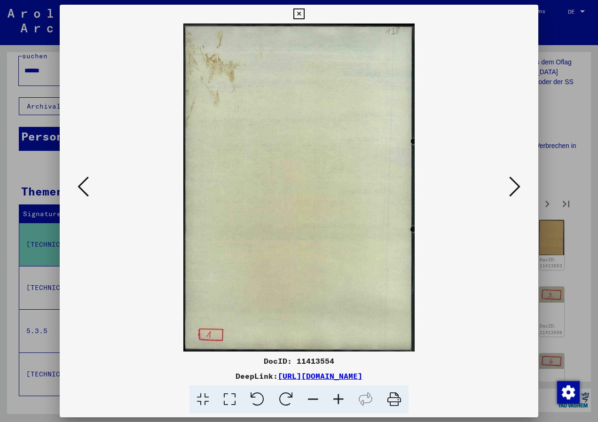
click at [516, 190] on icon at bounding box center [514, 186] width 11 height 23
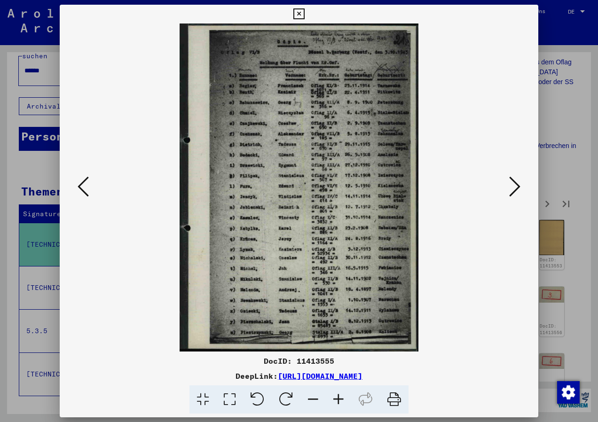
click at [516, 190] on icon at bounding box center [514, 186] width 11 height 23
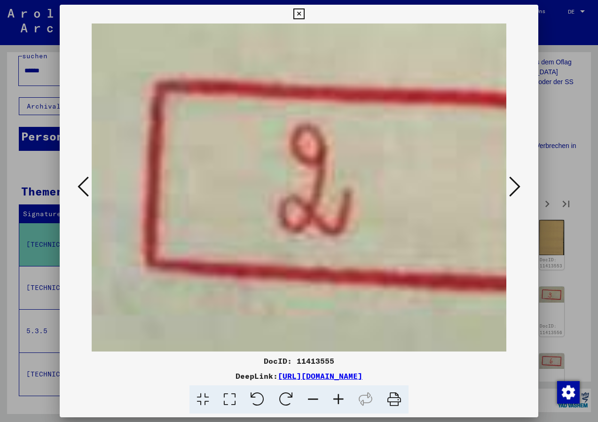
click at [84, 185] on icon at bounding box center [83, 186] width 11 height 23
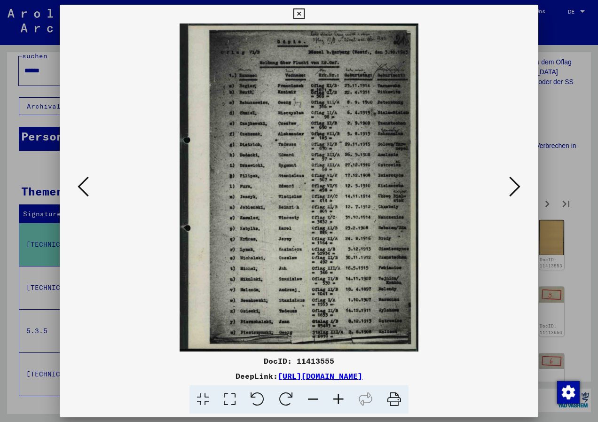
click at [342, 399] on icon at bounding box center [338, 399] width 25 height 29
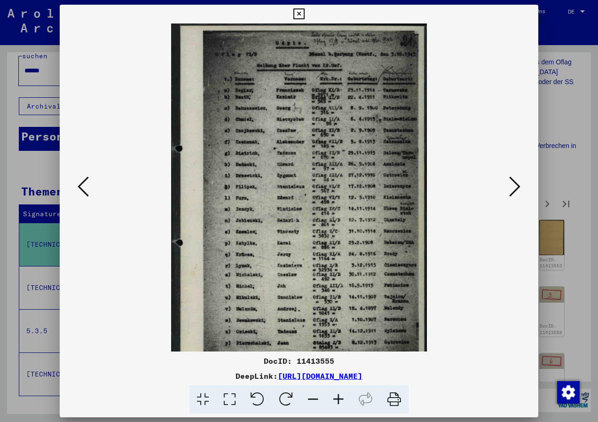
click at [342, 399] on icon at bounding box center [338, 399] width 25 height 29
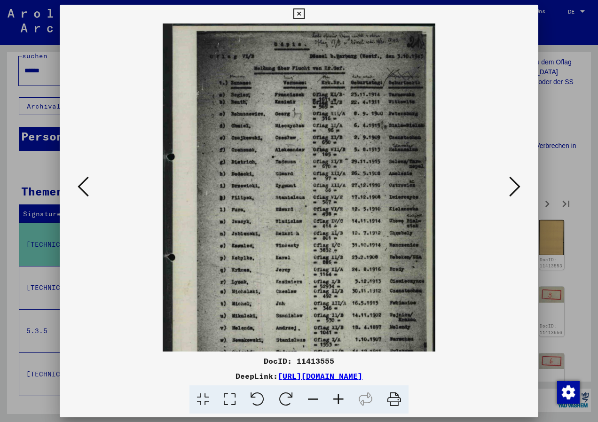
click at [342, 399] on icon at bounding box center [338, 399] width 25 height 29
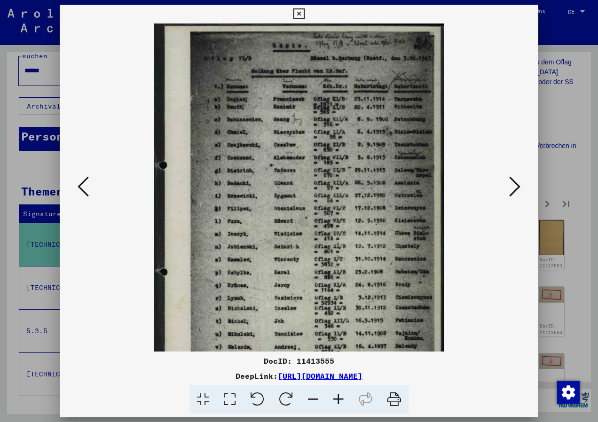
click at [342, 399] on icon at bounding box center [338, 399] width 25 height 29
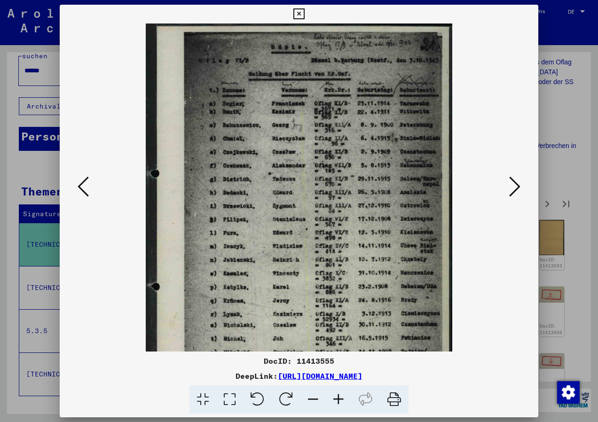
click at [342, 399] on icon at bounding box center [338, 399] width 25 height 29
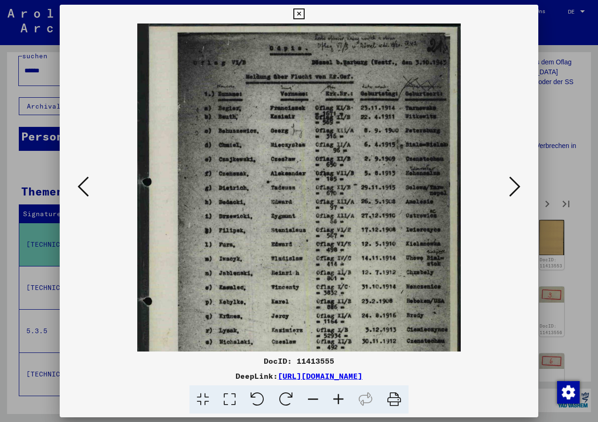
click at [342, 399] on icon at bounding box center [338, 399] width 25 height 29
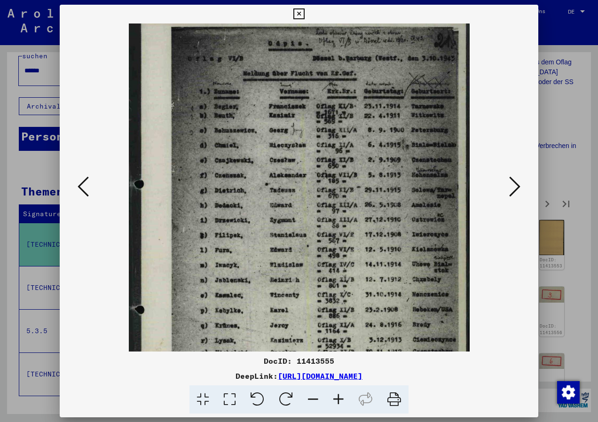
scroll to position [7, 0]
drag, startPoint x: 339, startPoint y: 250, endPoint x: 261, endPoint y: 255, distance: 78.2
click at [261, 255] on img at bounding box center [299, 251] width 341 height 469
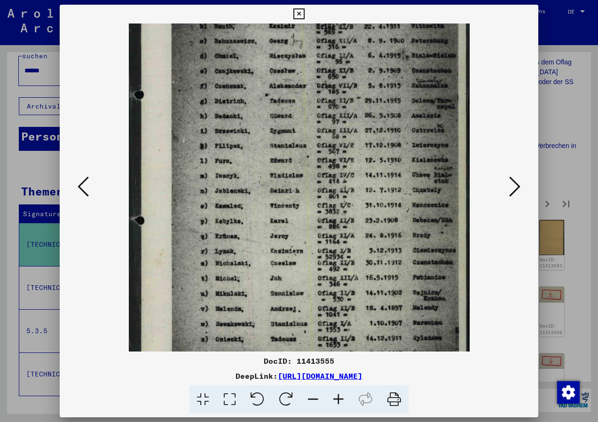
scroll to position [99, 0]
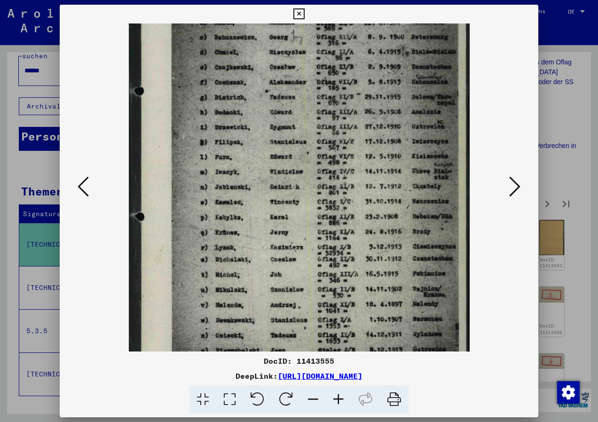
drag, startPoint x: 321, startPoint y: 238, endPoint x: 303, endPoint y: 209, distance: 33.5
click at [303, 209] on img at bounding box center [299, 158] width 341 height 469
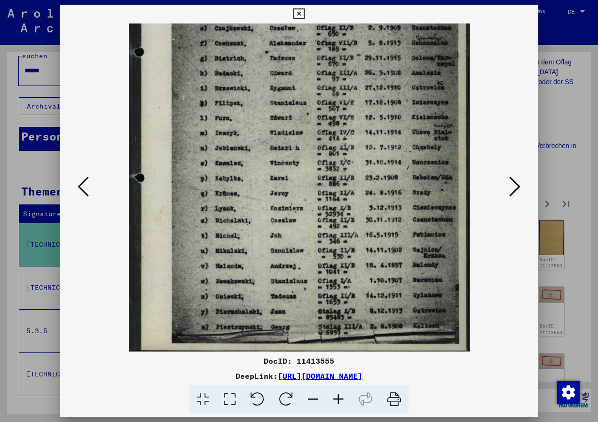
scroll to position [141, 0]
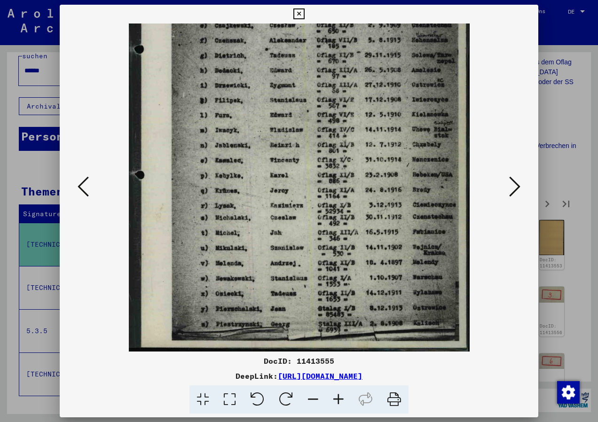
drag, startPoint x: 279, startPoint y: 295, endPoint x: 270, endPoint y: 200, distance: 94.9
click at [270, 200] on img at bounding box center [299, 116] width 341 height 469
click at [315, 400] on icon at bounding box center [312, 399] width 25 height 29
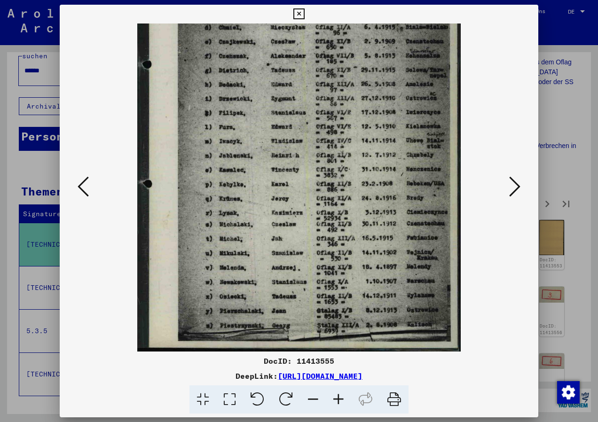
click at [315, 400] on icon at bounding box center [312, 399] width 25 height 29
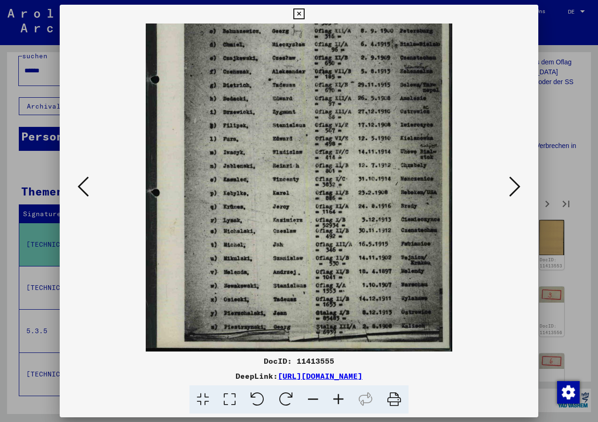
click at [315, 400] on icon at bounding box center [312, 399] width 25 height 29
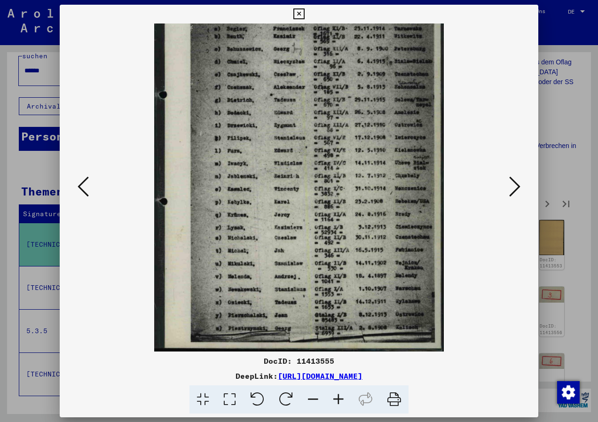
click at [315, 400] on icon at bounding box center [312, 399] width 25 height 29
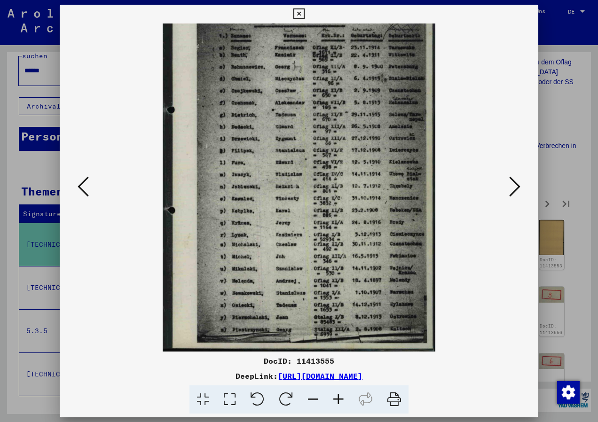
click at [315, 400] on icon at bounding box center [312, 399] width 25 height 29
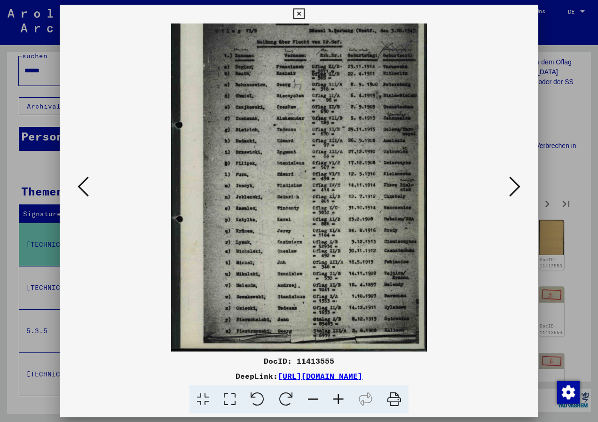
click at [315, 400] on icon at bounding box center [312, 399] width 25 height 29
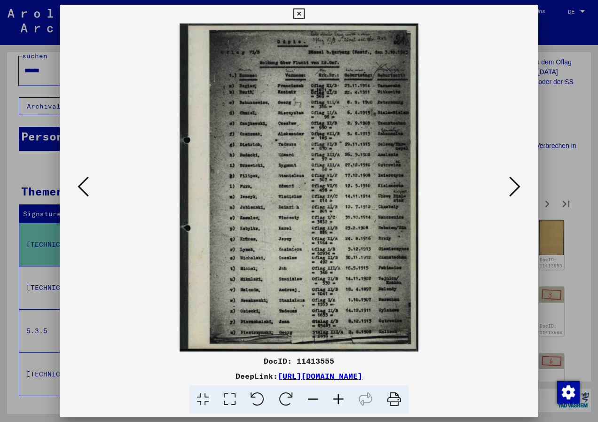
click at [516, 187] on icon at bounding box center [514, 186] width 11 height 23
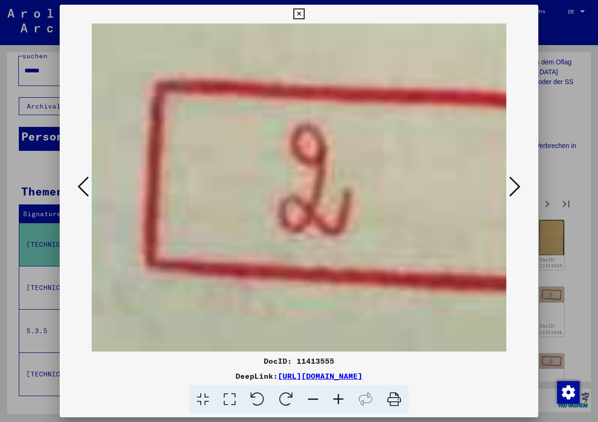
click at [318, 395] on icon at bounding box center [312, 399] width 25 height 29
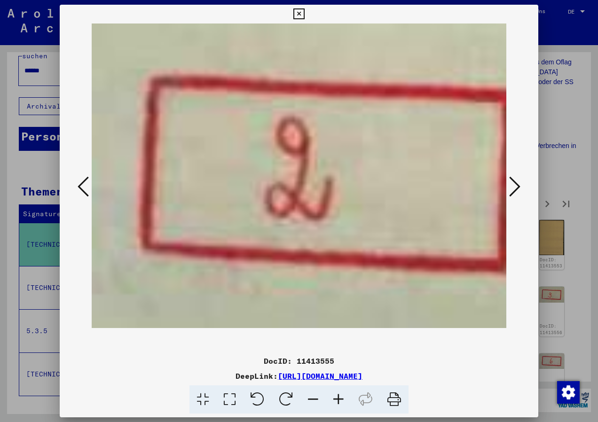
click at [318, 395] on icon at bounding box center [312, 399] width 25 height 29
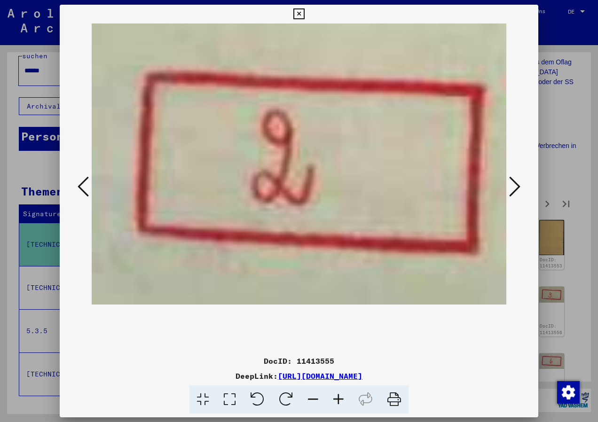
click at [318, 395] on icon at bounding box center [312, 399] width 25 height 29
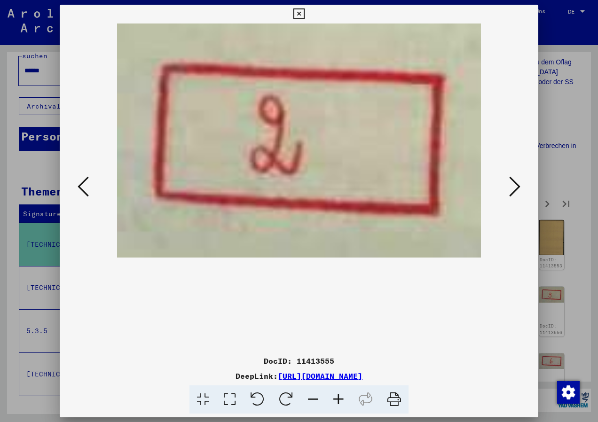
click at [318, 395] on icon at bounding box center [312, 399] width 25 height 29
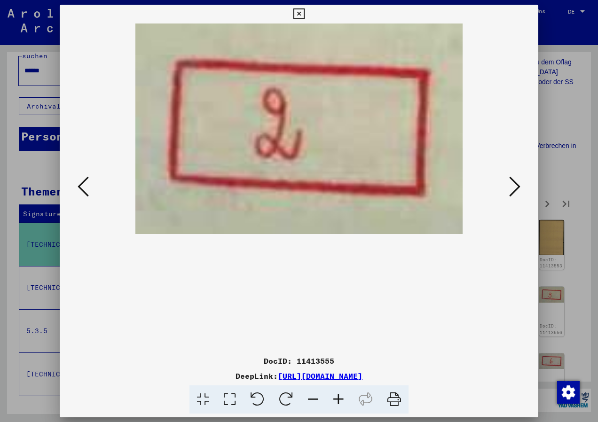
click at [318, 395] on icon at bounding box center [312, 399] width 25 height 29
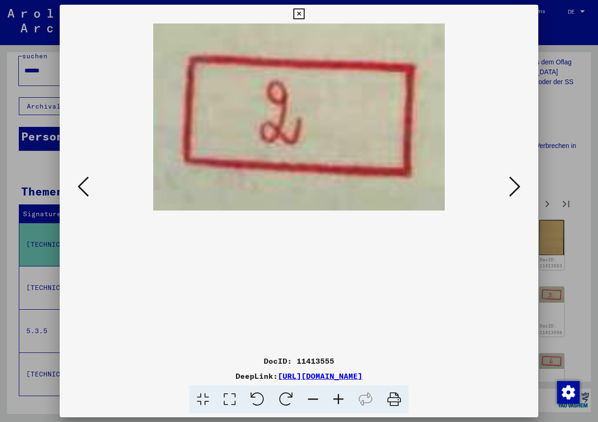
drag, startPoint x: 331, startPoint y: 131, endPoint x: 332, endPoint y: 245, distance: 114.7
click at [332, 245] on viewer-one-image at bounding box center [299, 188] width 415 height 328
click at [339, 402] on icon at bounding box center [338, 399] width 25 height 29
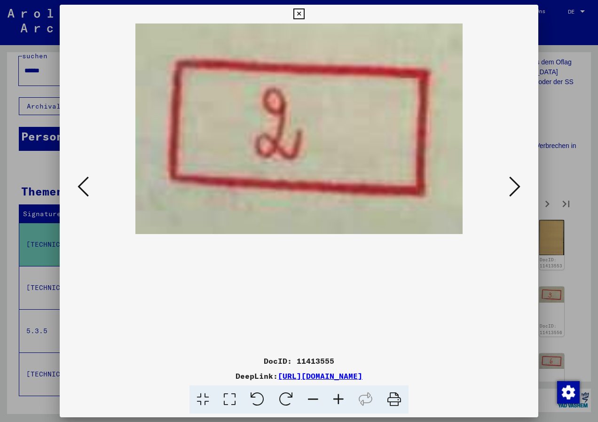
click at [339, 402] on icon at bounding box center [338, 399] width 25 height 29
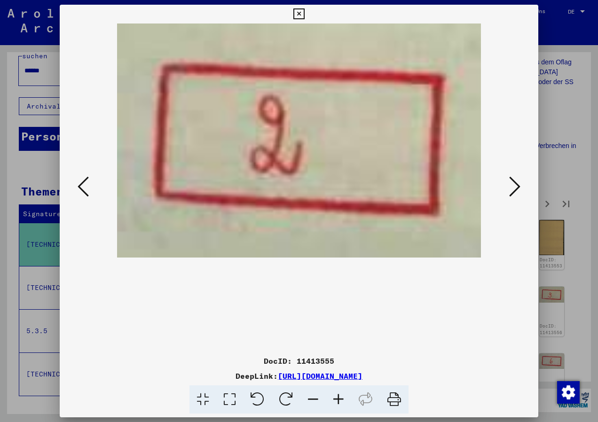
click at [339, 402] on icon at bounding box center [338, 399] width 25 height 29
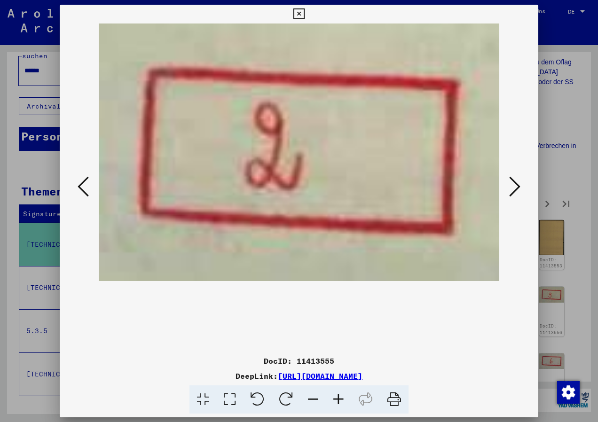
click at [339, 402] on icon at bounding box center [338, 399] width 25 height 29
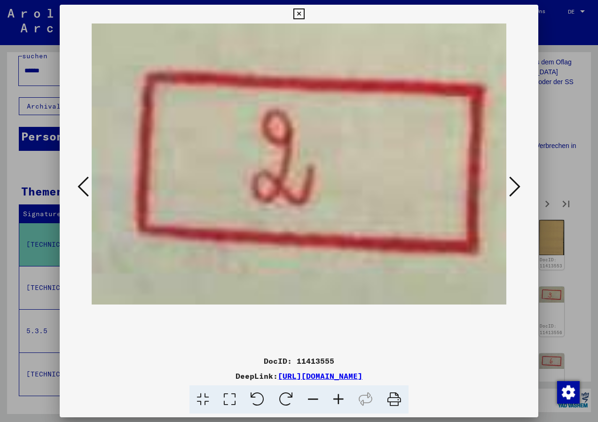
click at [514, 191] on icon at bounding box center [514, 186] width 11 height 23
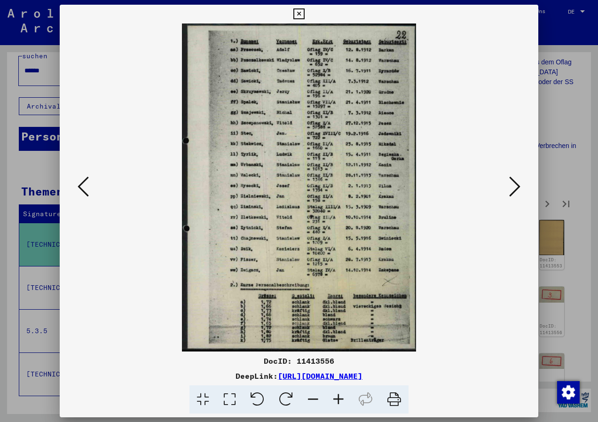
click at [338, 397] on icon at bounding box center [338, 399] width 25 height 29
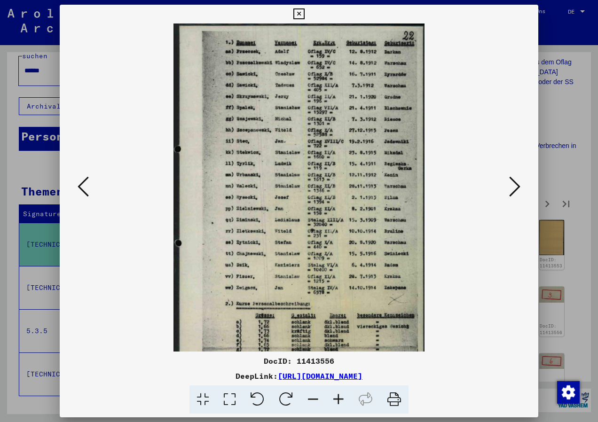
click at [338, 397] on icon at bounding box center [338, 399] width 25 height 29
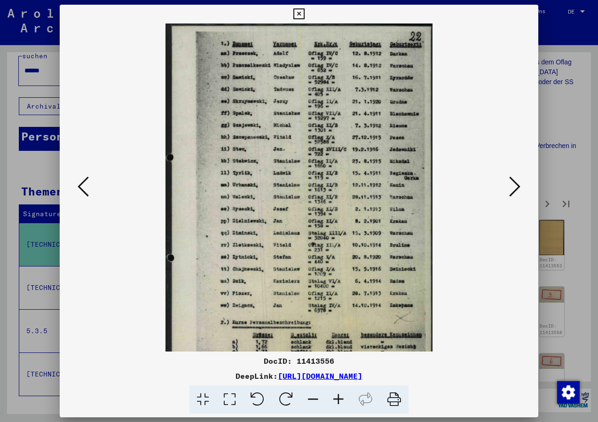
click at [338, 397] on icon at bounding box center [338, 399] width 25 height 29
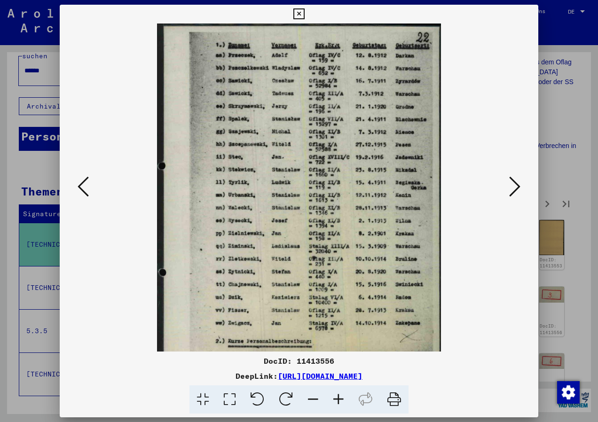
click at [338, 397] on icon at bounding box center [338, 399] width 25 height 29
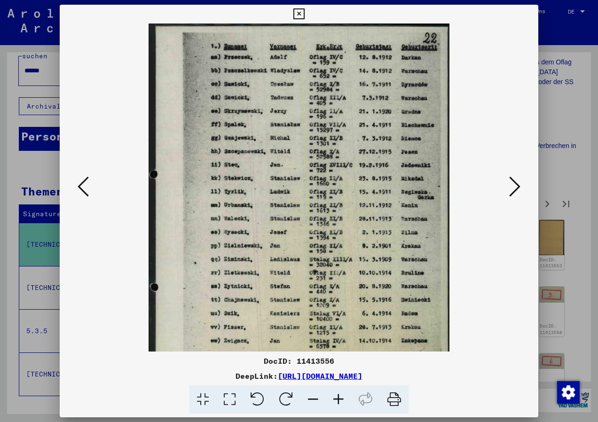
click at [338, 397] on icon at bounding box center [338, 399] width 25 height 29
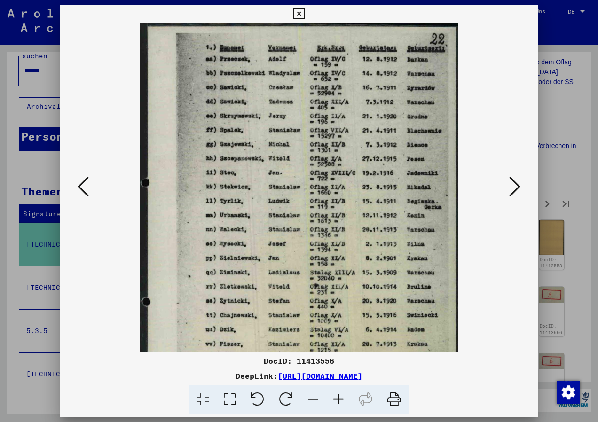
click at [338, 397] on icon at bounding box center [338, 399] width 25 height 29
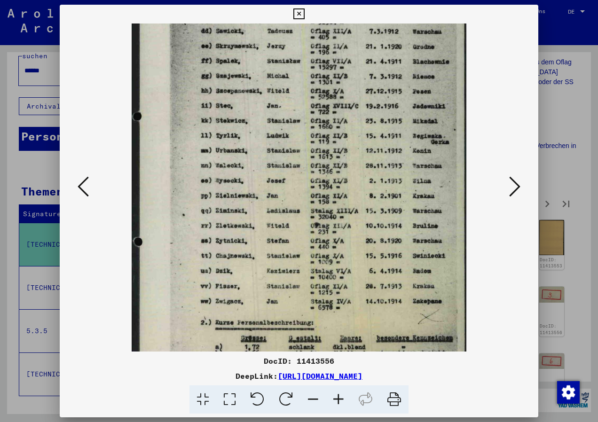
scroll to position [80, 0]
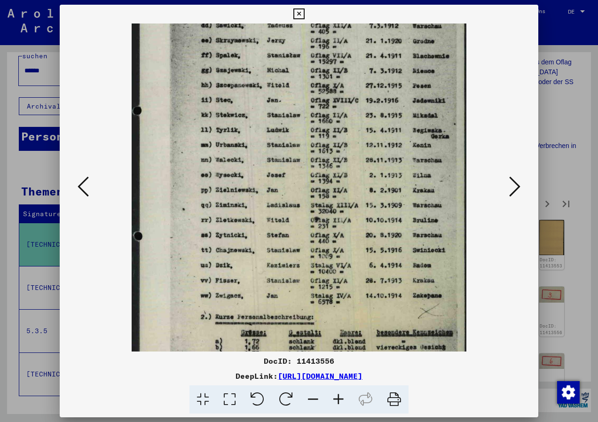
drag, startPoint x: 418, startPoint y: 256, endPoint x: 417, endPoint y: 174, distance: 81.8
click at [417, 175] on img at bounding box center [299, 177] width 335 height 469
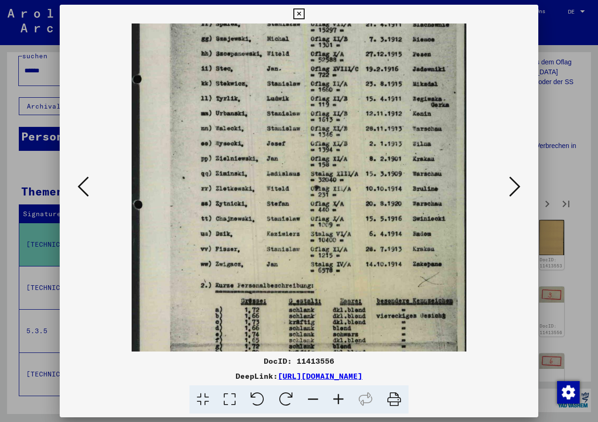
scroll to position [141, 0]
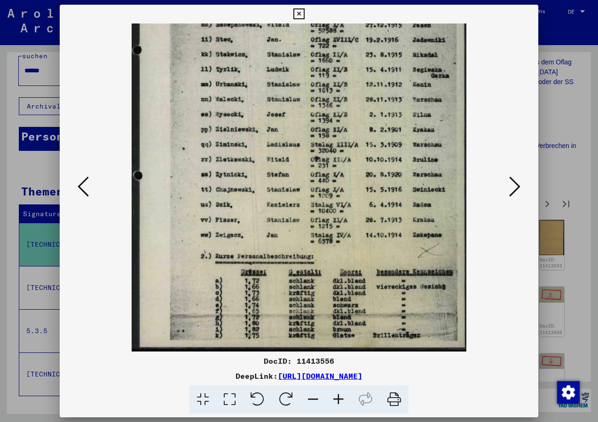
drag, startPoint x: 364, startPoint y: 173, endPoint x: 308, endPoint y: 94, distance: 97.1
click at [308, 94] on img at bounding box center [299, 116] width 335 height 469
click at [317, 394] on icon at bounding box center [312, 399] width 25 height 29
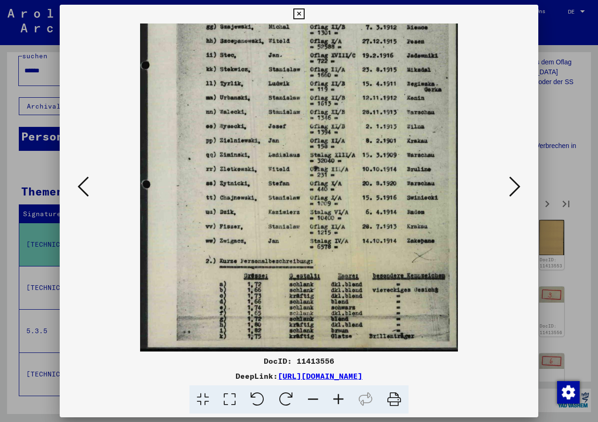
click at [317, 394] on icon at bounding box center [312, 399] width 25 height 29
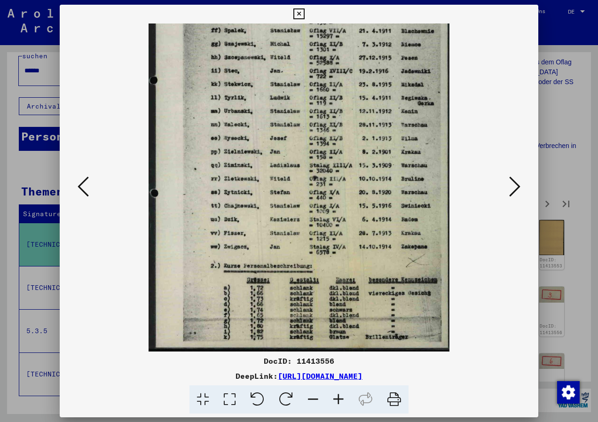
click at [317, 394] on icon at bounding box center [312, 399] width 25 height 29
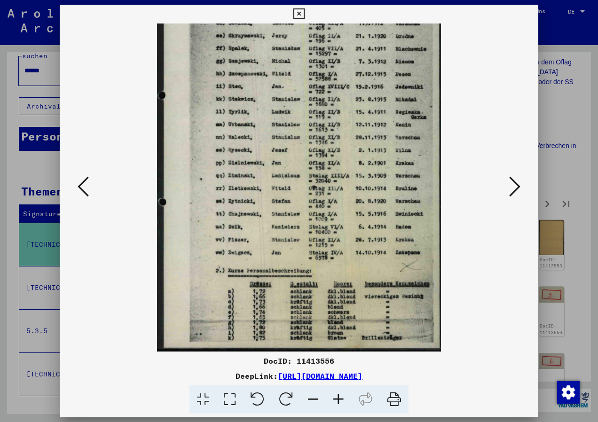
click at [317, 394] on icon at bounding box center [312, 399] width 25 height 29
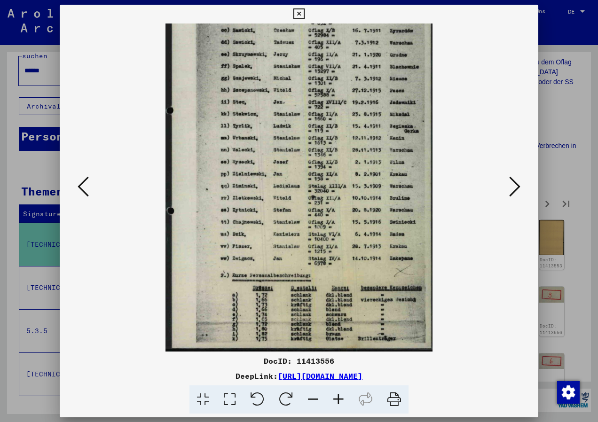
click at [317, 394] on icon at bounding box center [312, 399] width 25 height 29
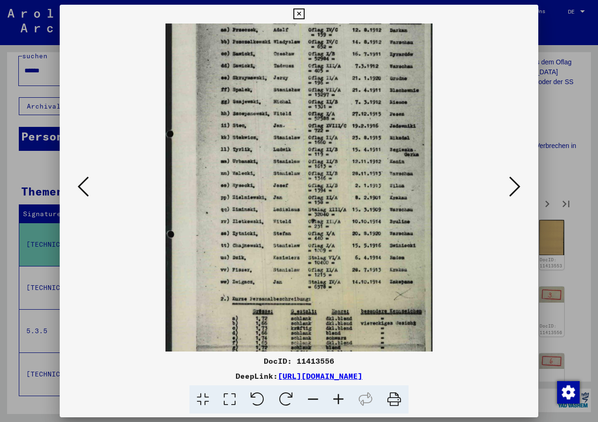
click at [317, 394] on icon at bounding box center [312, 399] width 25 height 29
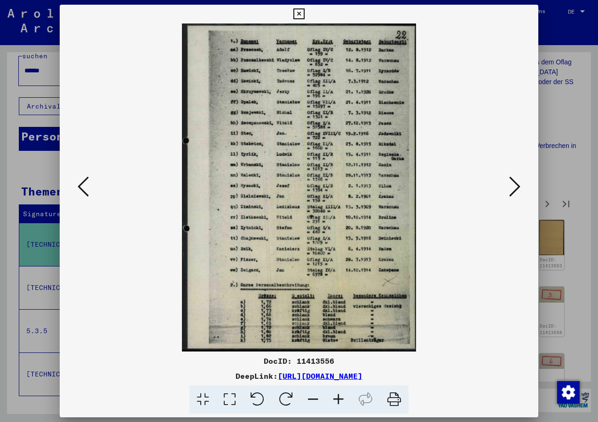
scroll to position [0, 0]
click at [317, 394] on icon at bounding box center [312, 399] width 25 height 29
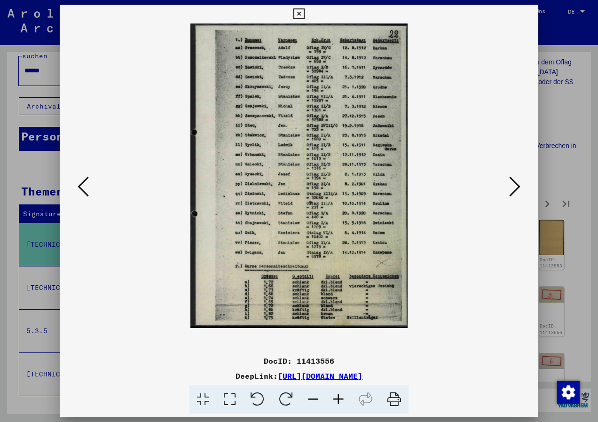
click at [516, 188] on icon at bounding box center [514, 186] width 11 height 23
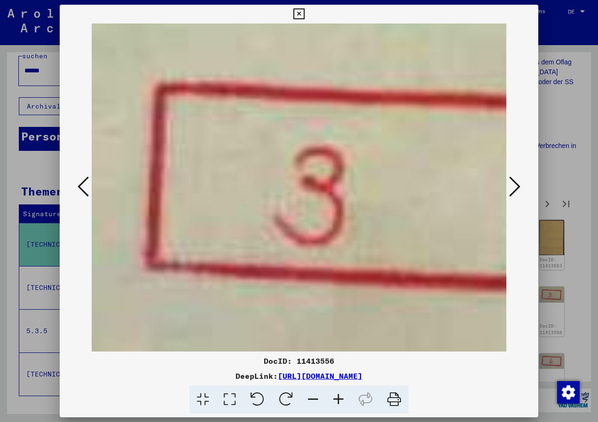
click at [516, 188] on icon at bounding box center [514, 186] width 11 height 23
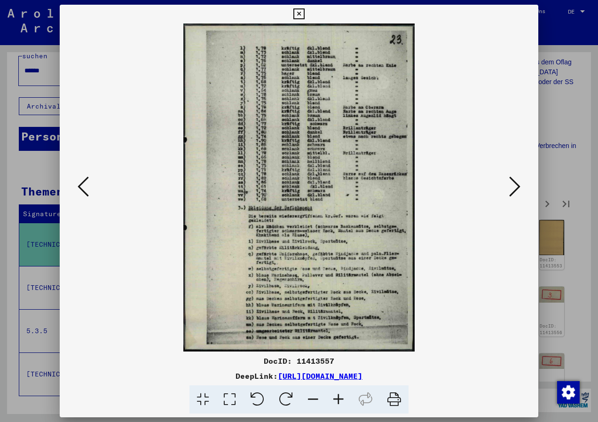
click at [343, 397] on icon at bounding box center [338, 399] width 25 height 29
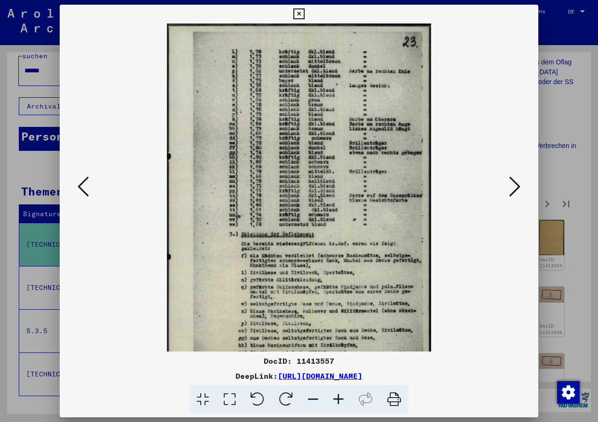
click at [343, 397] on icon at bounding box center [338, 399] width 25 height 29
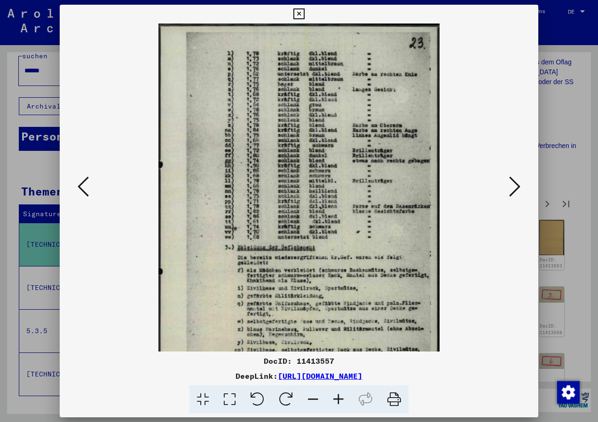
click at [342, 396] on icon at bounding box center [338, 399] width 25 height 29
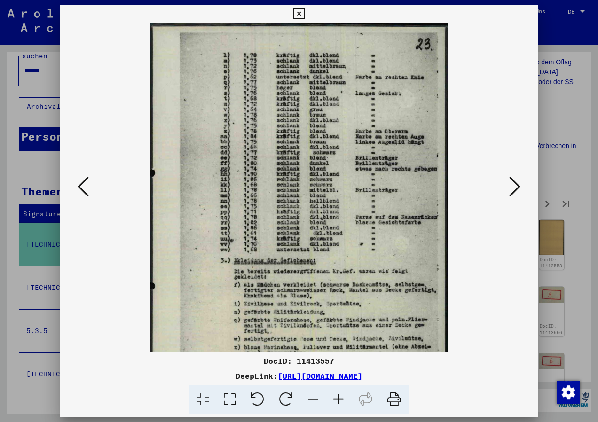
click at [340, 395] on icon at bounding box center [338, 399] width 25 height 29
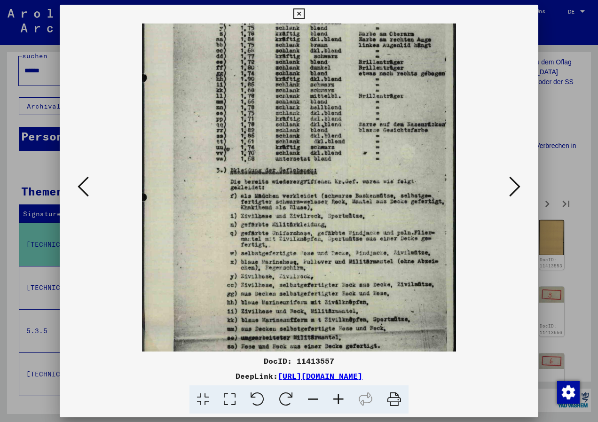
scroll to position [118, 0]
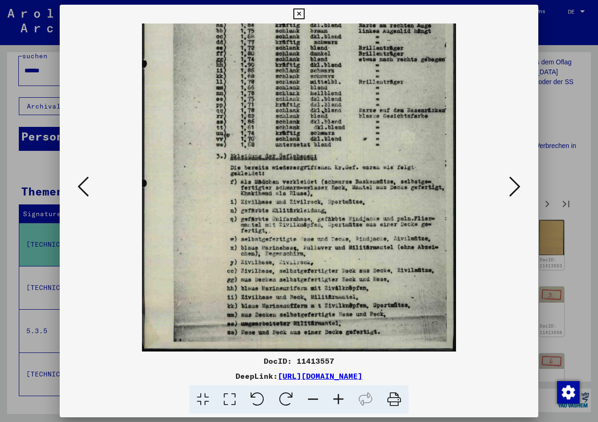
drag, startPoint x: 280, startPoint y: 247, endPoint x: 283, endPoint y: 94, distance: 152.8
click at [284, 97] on img at bounding box center [299, 129] width 314 height 446
click at [311, 398] on icon at bounding box center [312, 399] width 25 height 29
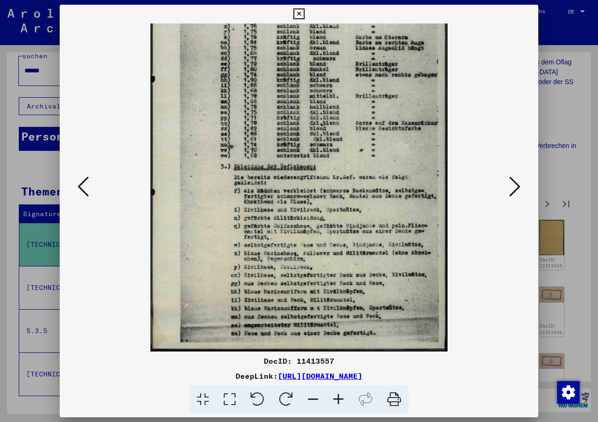
click at [309, 398] on icon at bounding box center [312, 399] width 25 height 29
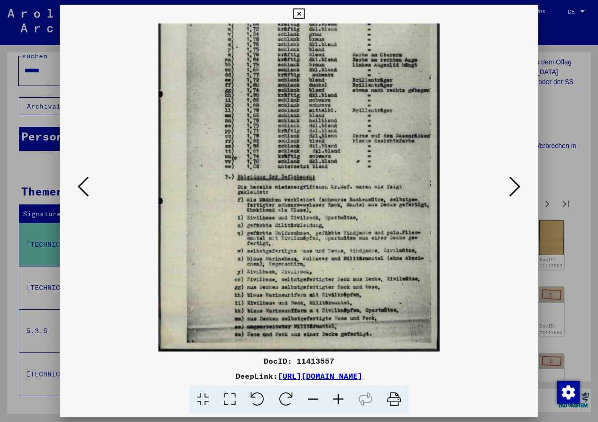
click at [308, 397] on icon at bounding box center [312, 399] width 25 height 29
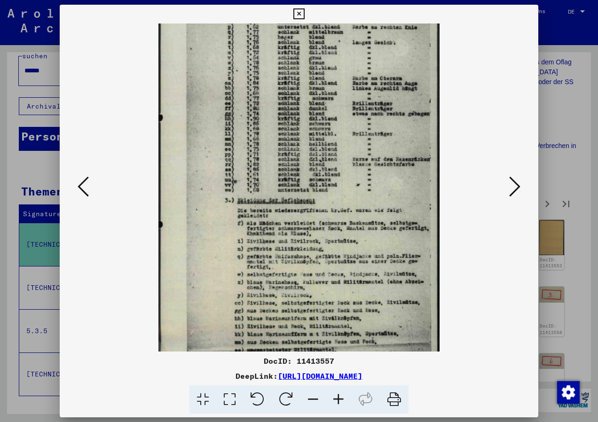
click at [308, 397] on icon at bounding box center [312, 399] width 25 height 29
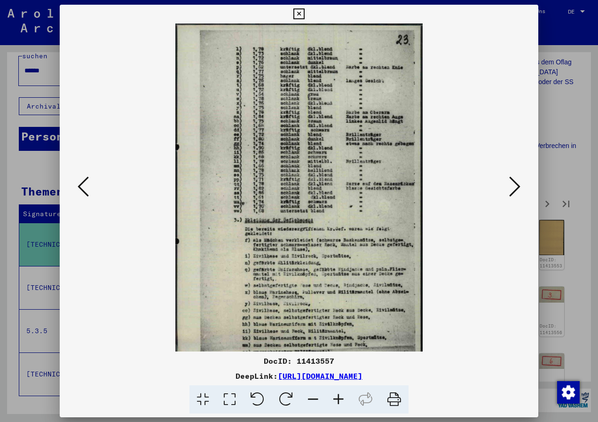
scroll to position [0, 0]
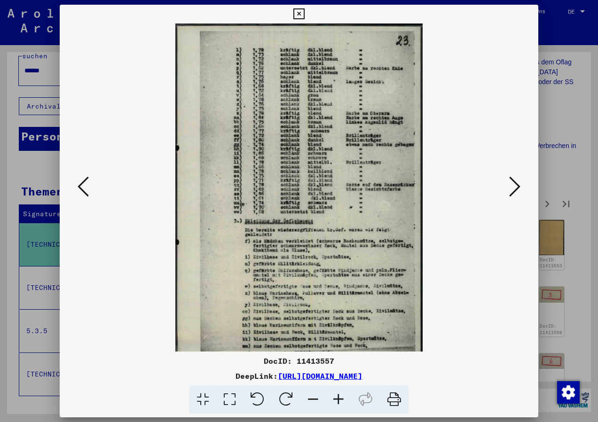
drag, startPoint x: 363, startPoint y: 217, endPoint x: 354, endPoint y: 260, distance: 44.6
click at [354, 260] on img at bounding box center [299, 200] width 248 height 352
click at [517, 195] on icon at bounding box center [514, 186] width 11 height 23
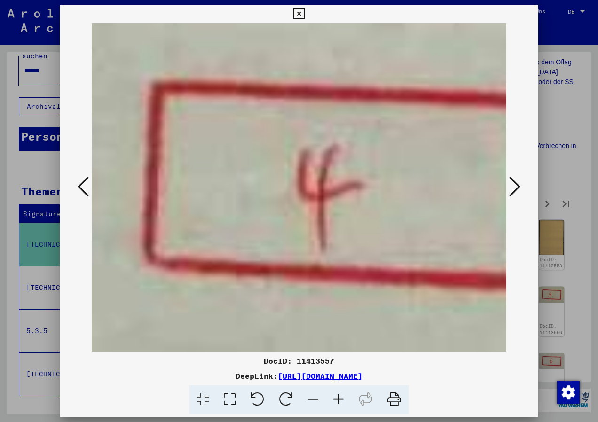
click at [316, 395] on icon at bounding box center [312, 399] width 25 height 29
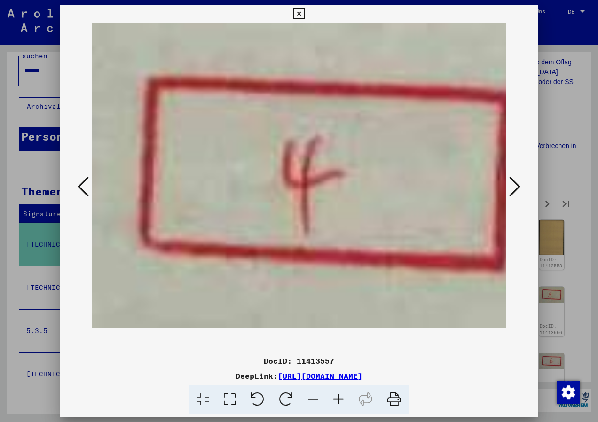
click at [316, 395] on icon at bounding box center [312, 399] width 25 height 29
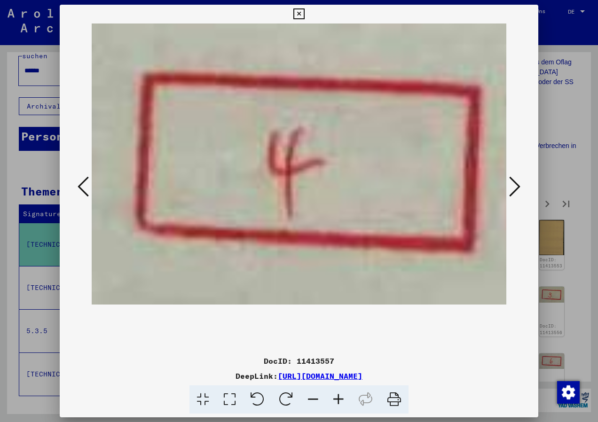
click at [518, 186] on icon at bounding box center [514, 186] width 11 height 23
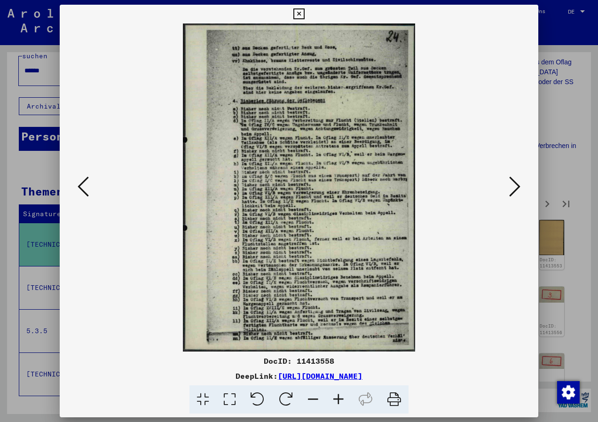
click at [340, 399] on icon at bounding box center [338, 399] width 25 height 29
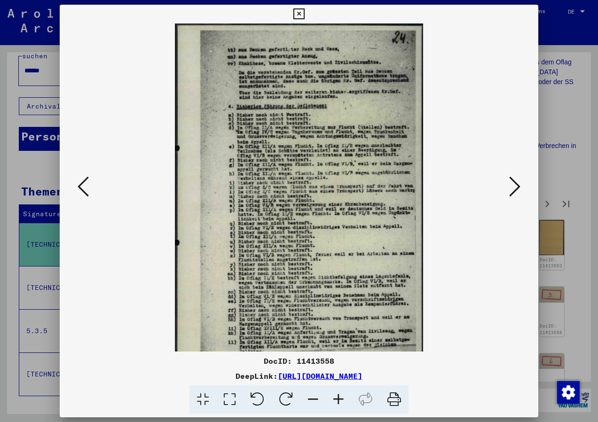
click at [340, 399] on icon at bounding box center [338, 399] width 25 height 29
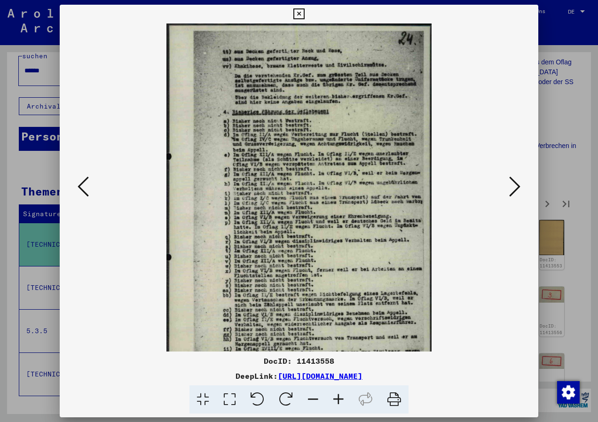
click at [340, 399] on icon at bounding box center [338, 399] width 25 height 29
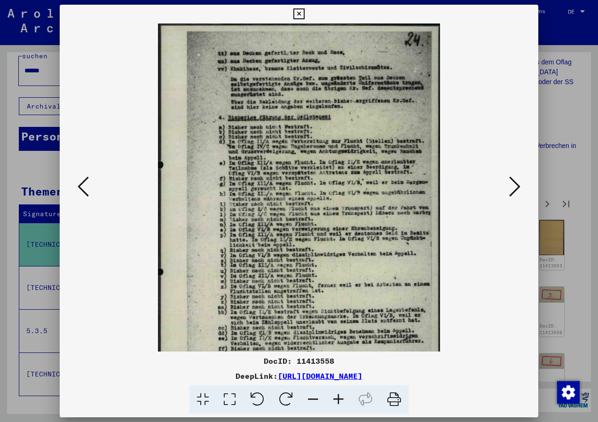
click at [340, 399] on icon at bounding box center [338, 399] width 25 height 29
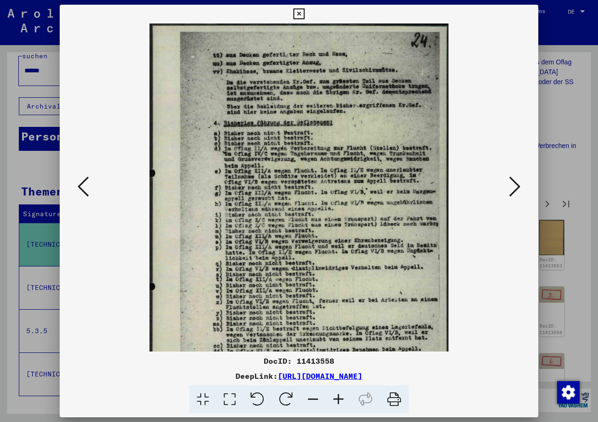
click at [341, 399] on icon at bounding box center [338, 399] width 25 height 29
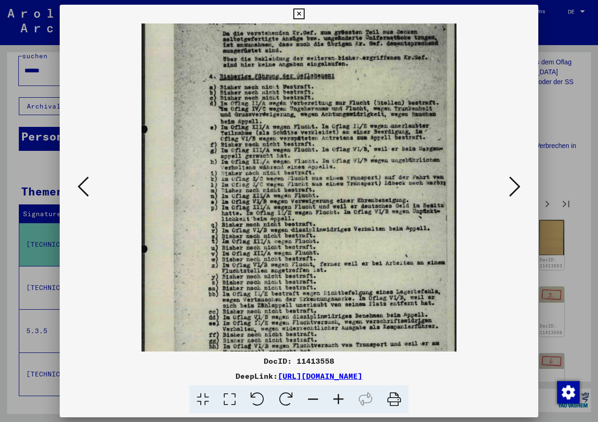
scroll to position [61, 0]
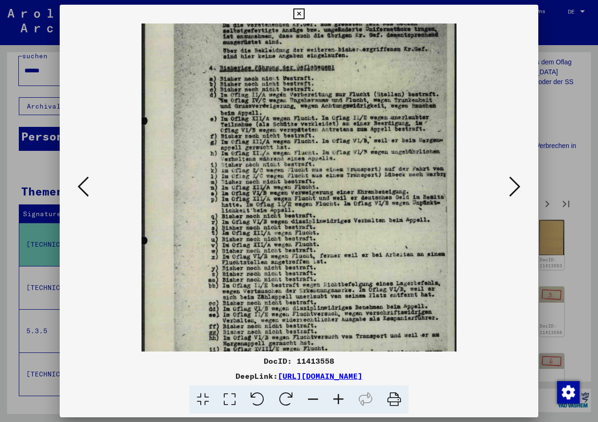
drag, startPoint x: 284, startPoint y: 283, endPoint x: 279, endPoint y: 222, distance: 60.9
click at [279, 222] on img at bounding box center [299, 186] width 315 height 446
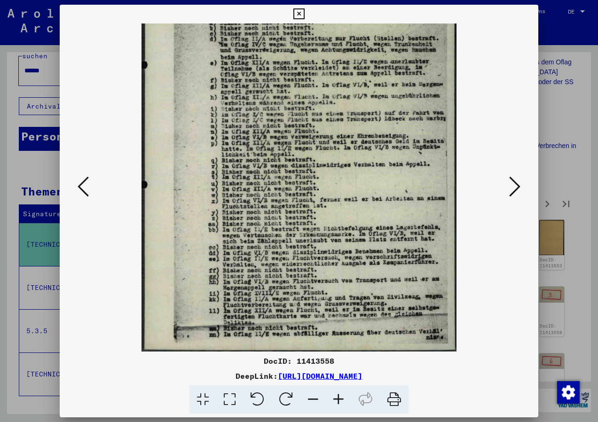
scroll to position [118, 0]
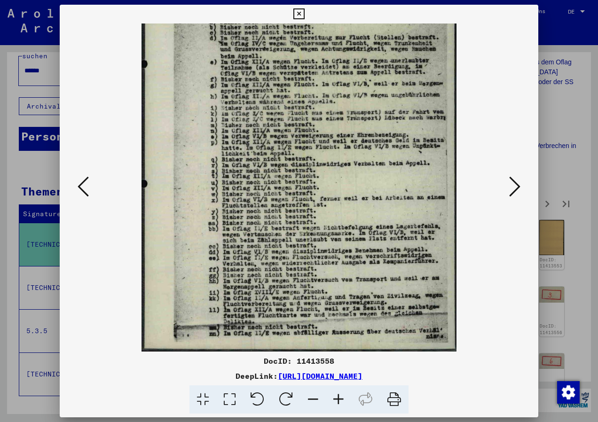
drag, startPoint x: 283, startPoint y: 274, endPoint x: 296, endPoint y: 158, distance: 116.3
click at [296, 158] on img at bounding box center [299, 129] width 315 height 446
click at [313, 396] on icon at bounding box center [312, 399] width 25 height 29
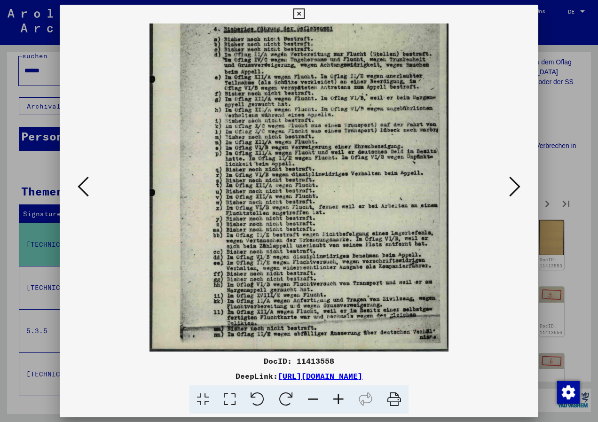
click at [313, 396] on icon at bounding box center [312, 399] width 25 height 29
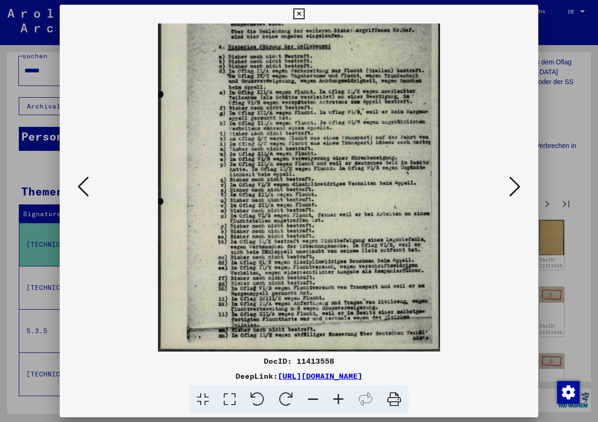
click at [313, 396] on icon at bounding box center [312, 399] width 25 height 29
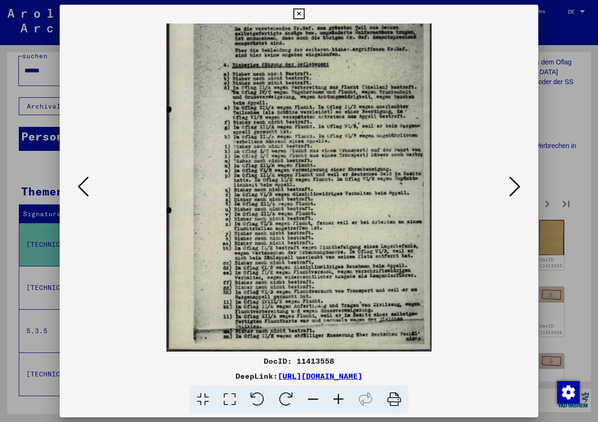
click at [519, 186] on icon at bounding box center [514, 186] width 11 height 23
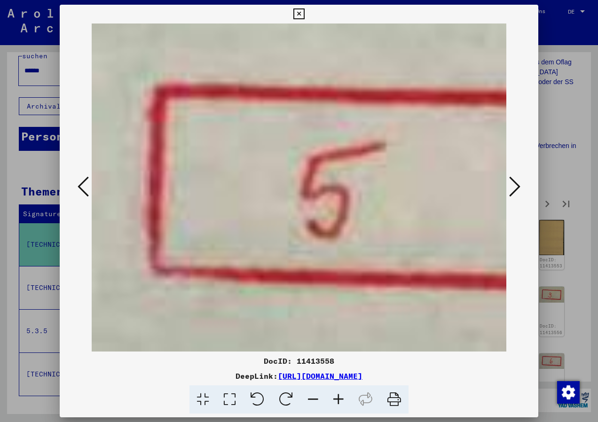
scroll to position [0, 0]
click at [519, 182] on icon at bounding box center [514, 186] width 11 height 23
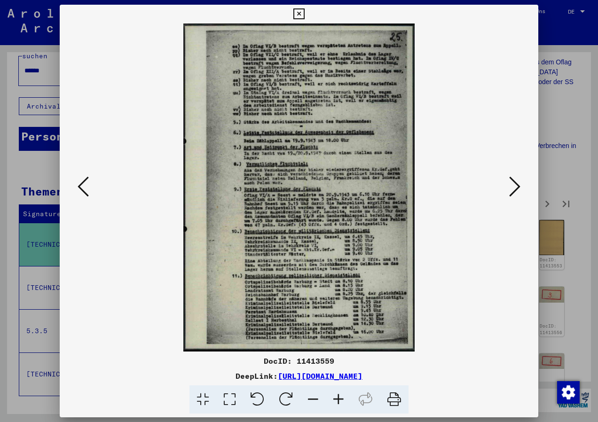
click at [341, 398] on icon at bounding box center [338, 399] width 25 height 29
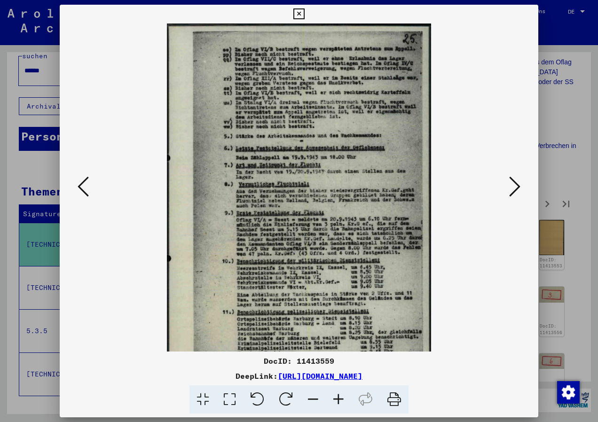
click at [341, 398] on icon at bounding box center [338, 399] width 25 height 29
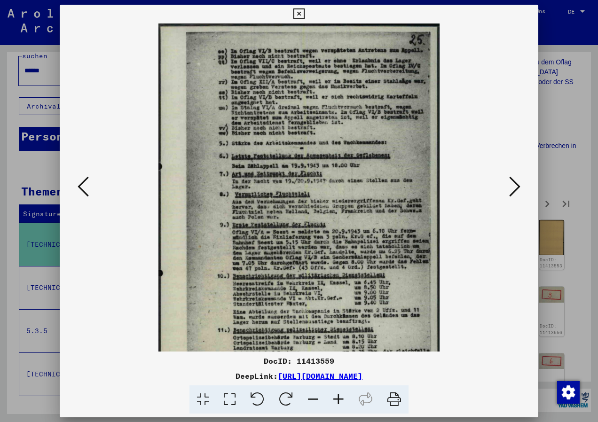
click at [341, 398] on icon at bounding box center [338, 399] width 25 height 29
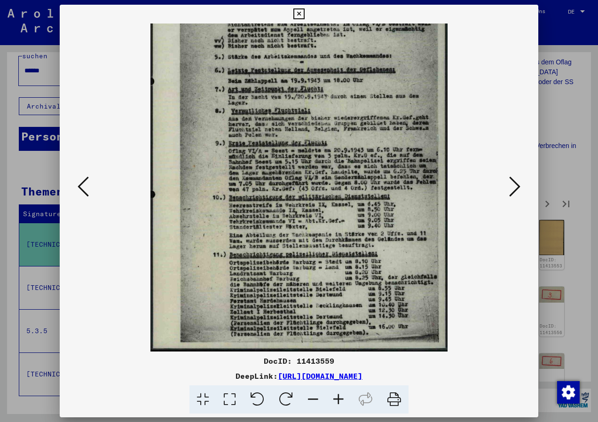
scroll to position [94, 0]
drag, startPoint x: 362, startPoint y: 241, endPoint x: 365, endPoint y: 134, distance: 107.2
click at [365, 134] on img at bounding box center [298, 140] width 297 height 422
click at [312, 399] on icon at bounding box center [312, 399] width 25 height 29
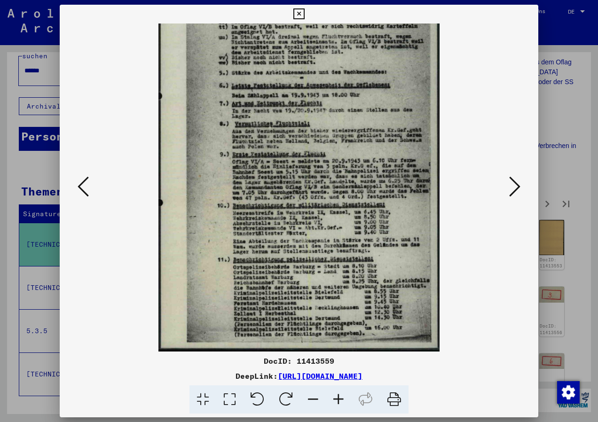
click at [312, 399] on icon at bounding box center [312, 399] width 25 height 29
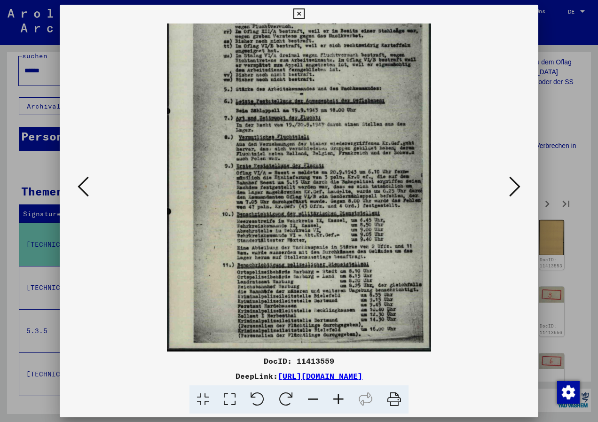
click at [312, 399] on icon at bounding box center [312, 399] width 25 height 29
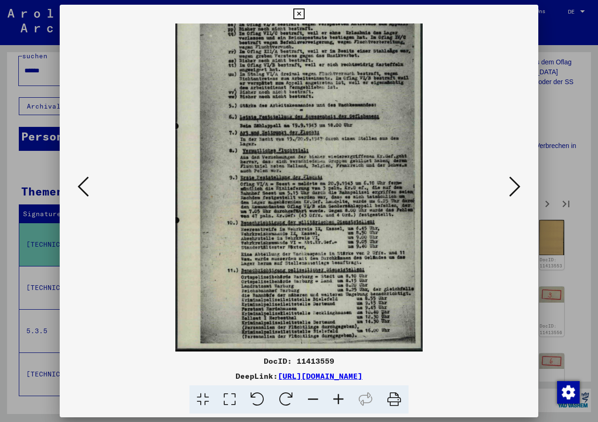
scroll to position [0, 0]
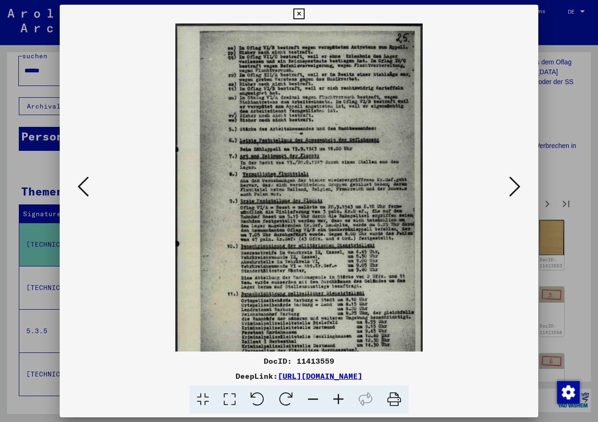
drag, startPoint x: 346, startPoint y: 148, endPoint x: 344, endPoint y: 221, distance: 73.4
click at [344, 221] on img at bounding box center [299, 200] width 248 height 352
click at [516, 186] on icon at bounding box center [514, 186] width 11 height 23
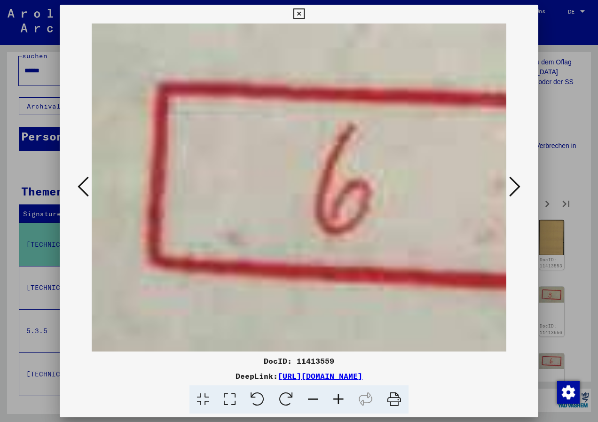
click at [516, 186] on icon at bounding box center [514, 186] width 11 height 23
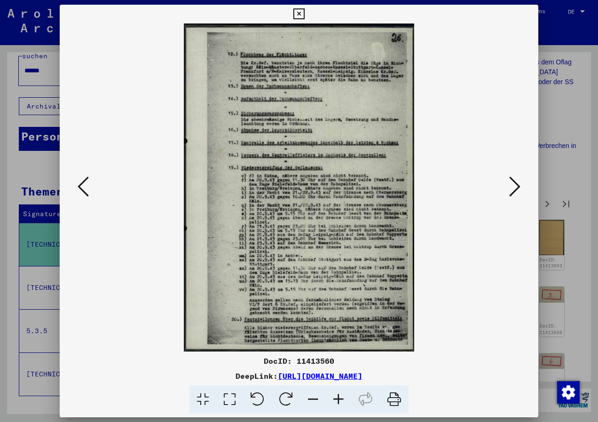
click at [337, 396] on icon at bounding box center [338, 399] width 25 height 29
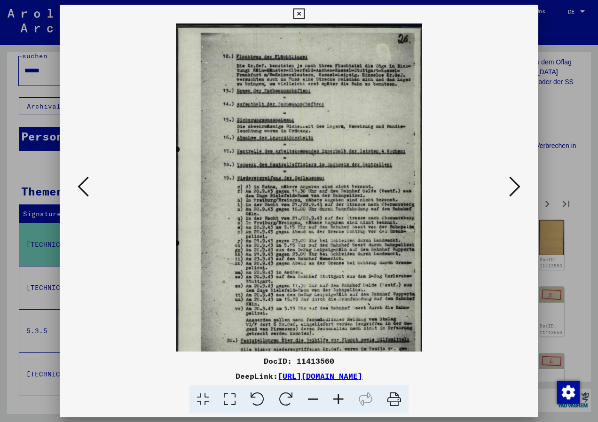
click at [337, 396] on icon at bounding box center [338, 399] width 25 height 29
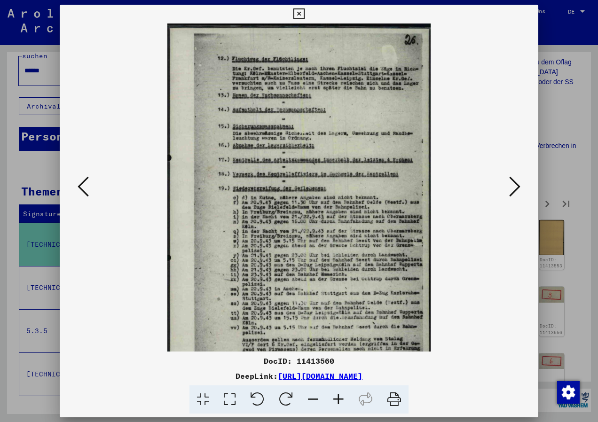
click at [337, 396] on icon at bounding box center [338, 399] width 25 height 29
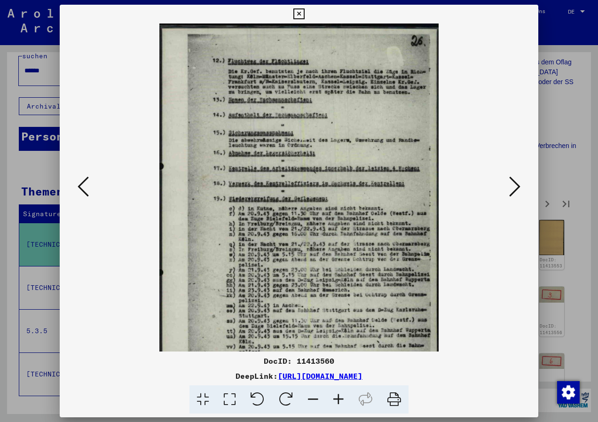
click at [337, 396] on icon at bounding box center [338, 399] width 25 height 29
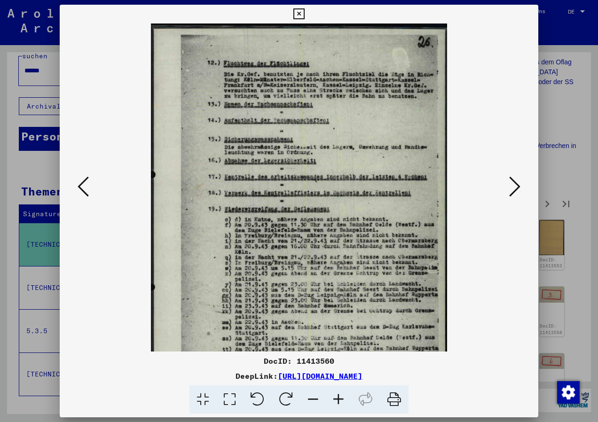
click at [337, 396] on icon at bounding box center [338, 399] width 25 height 29
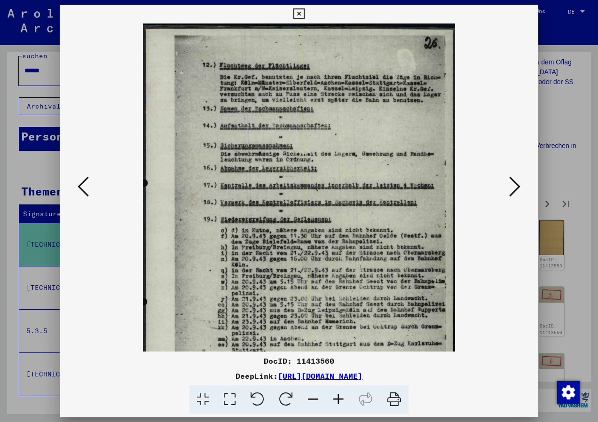
click at [338, 396] on icon at bounding box center [338, 399] width 25 height 29
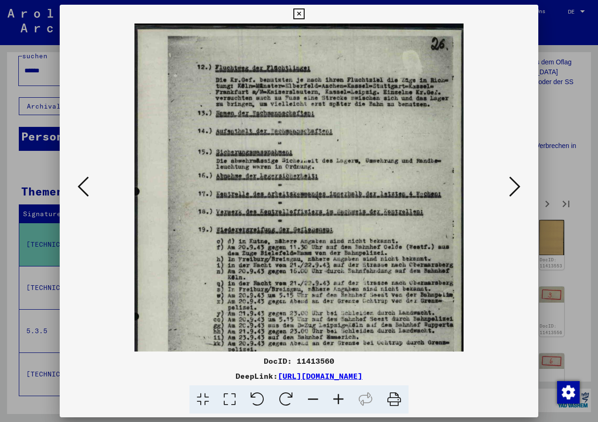
click at [338, 396] on icon at bounding box center [338, 399] width 25 height 29
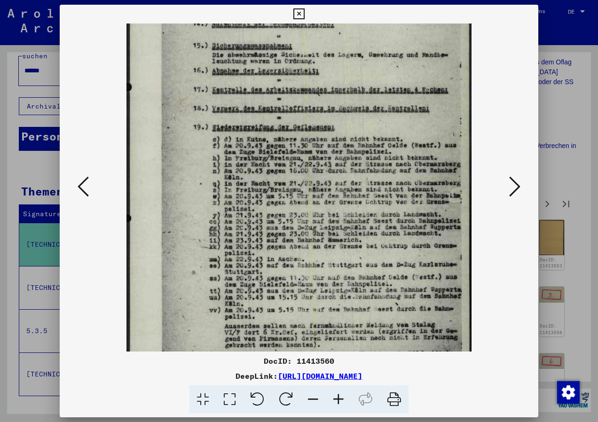
scroll to position [115, 0]
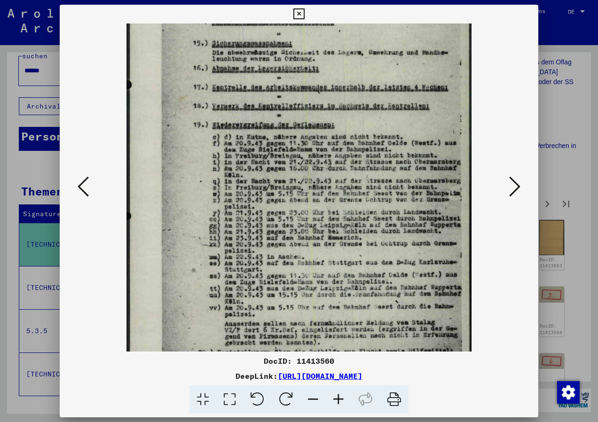
drag, startPoint x: 370, startPoint y: 323, endPoint x: 361, endPoint y: 208, distance: 115.5
click at [361, 208] on img at bounding box center [299, 154] width 346 height 493
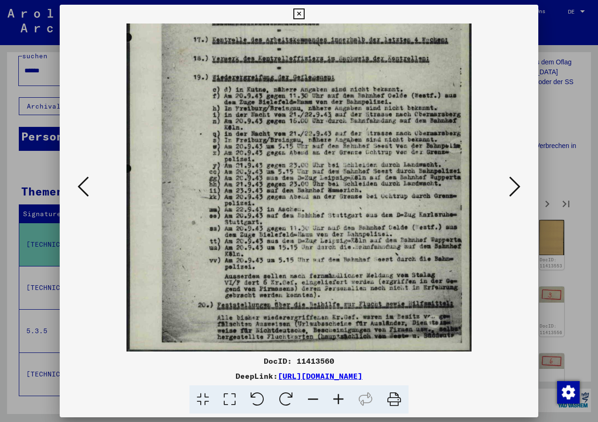
scroll to position [165, 0]
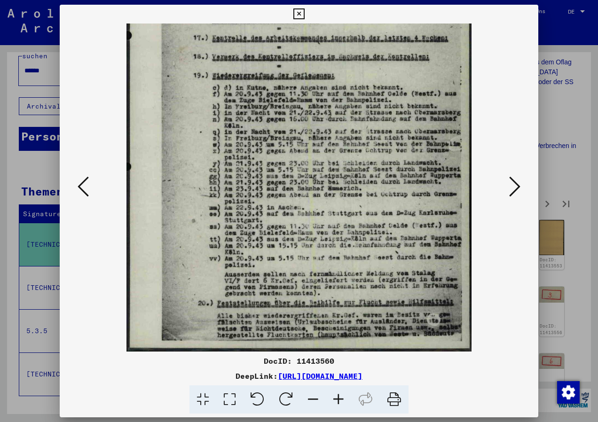
drag, startPoint x: 364, startPoint y: 288, endPoint x: 361, endPoint y: 225, distance: 63.6
click at [361, 225] on img at bounding box center [299, 105] width 346 height 493
click at [312, 397] on icon at bounding box center [312, 399] width 25 height 29
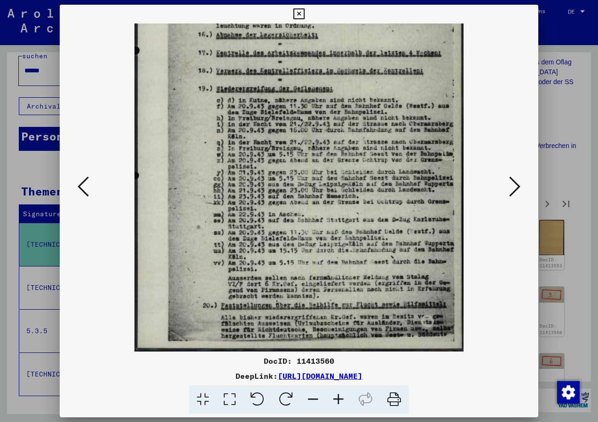
click at [312, 397] on icon at bounding box center [312, 399] width 25 height 29
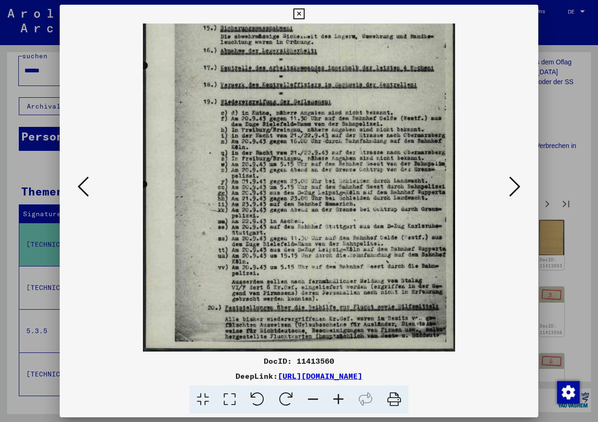
click at [312, 397] on icon at bounding box center [312, 399] width 25 height 29
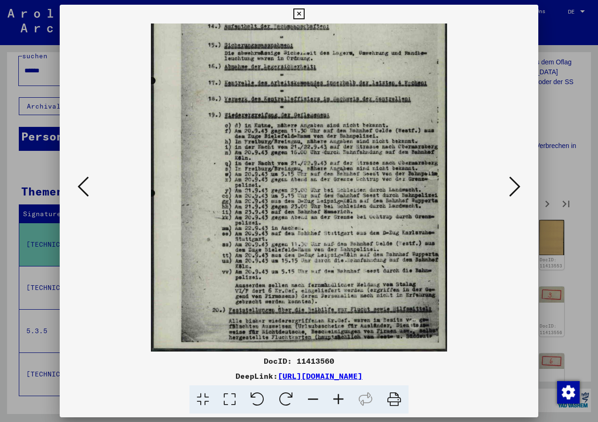
click at [312, 397] on icon at bounding box center [312, 399] width 25 height 29
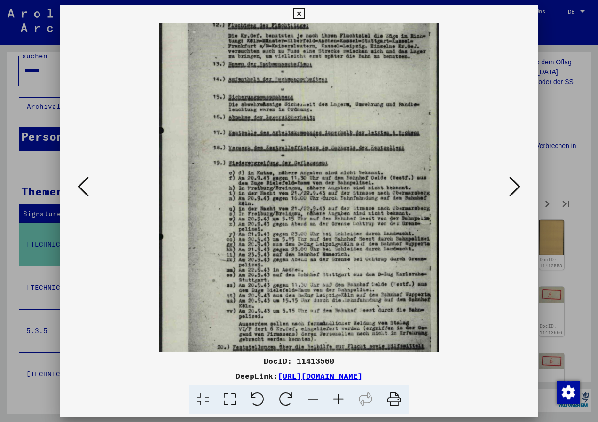
scroll to position [11, 0]
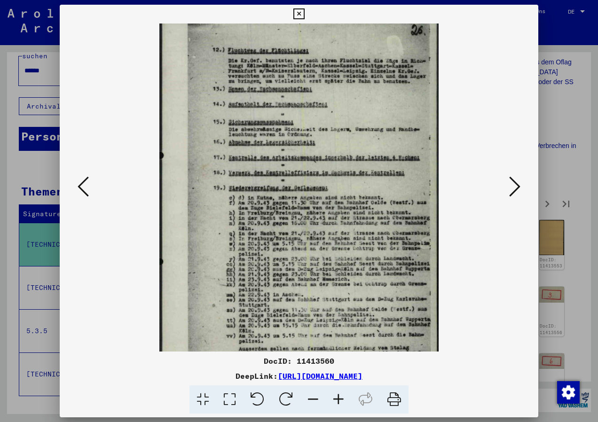
drag, startPoint x: 358, startPoint y: 241, endPoint x: 362, endPoint y: 270, distance: 29.5
click at [362, 270] on img at bounding box center [298, 212] width 279 height 399
click at [510, 190] on icon at bounding box center [514, 186] width 11 height 23
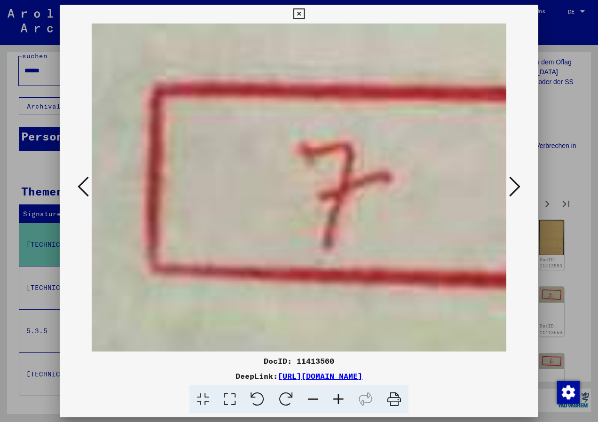
scroll to position [0, 0]
click at [313, 394] on icon at bounding box center [312, 399] width 25 height 29
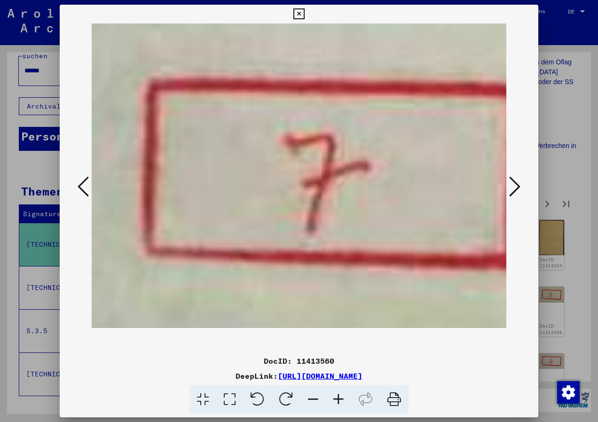
click at [314, 394] on icon at bounding box center [312, 399] width 25 height 29
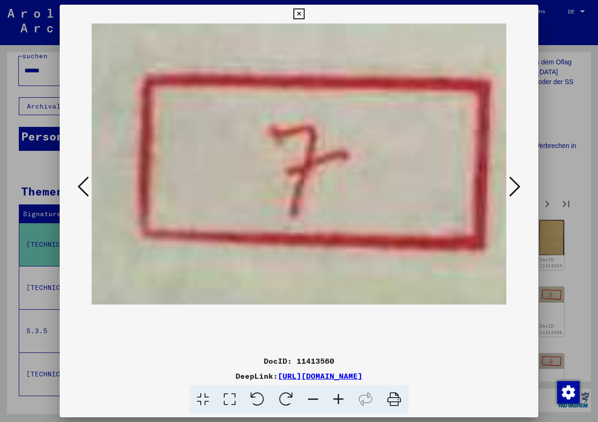
click at [516, 181] on icon at bounding box center [514, 186] width 11 height 23
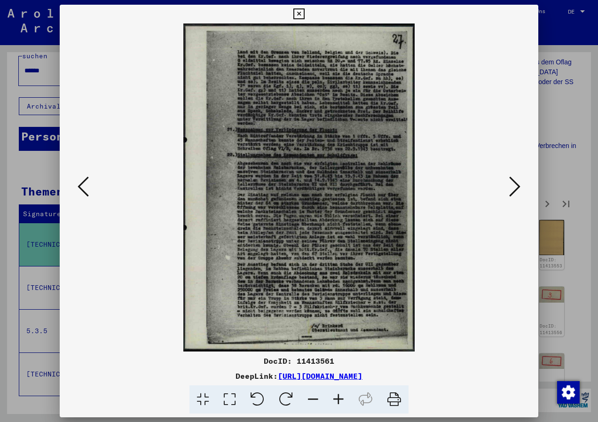
click at [340, 397] on icon at bounding box center [338, 399] width 25 height 29
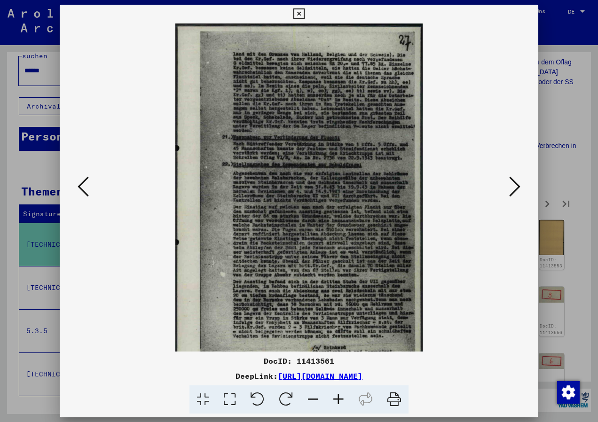
click at [340, 397] on icon at bounding box center [338, 399] width 25 height 29
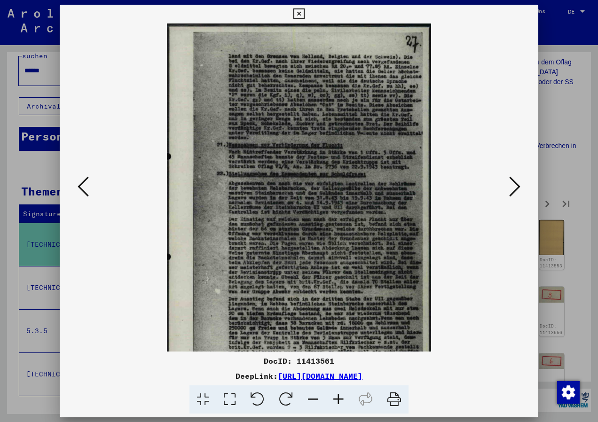
click at [340, 397] on icon at bounding box center [338, 399] width 25 height 29
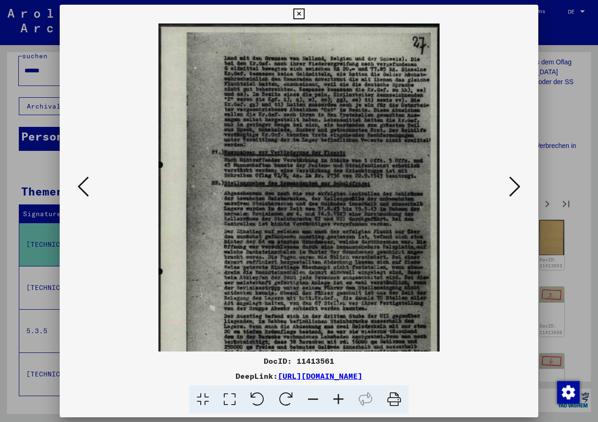
click at [340, 397] on icon at bounding box center [338, 399] width 25 height 29
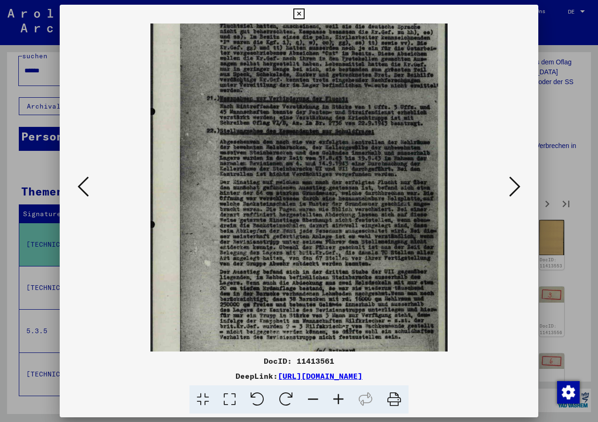
scroll to position [68, 0]
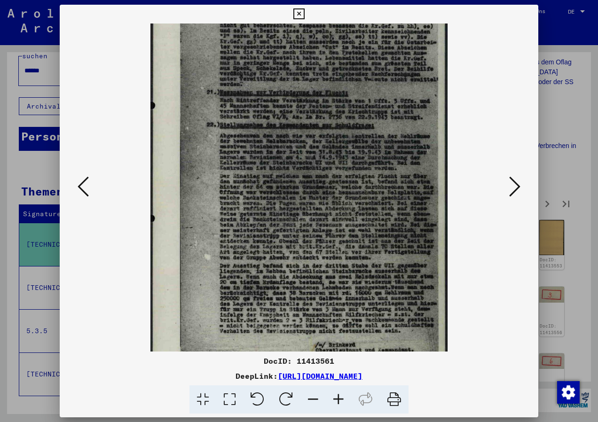
drag, startPoint x: 345, startPoint y: 263, endPoint x: 340, endPoint y: 196, distance: 67.9
click at [340, 196] on img at bounding box center [298, 167] width 297 height 422
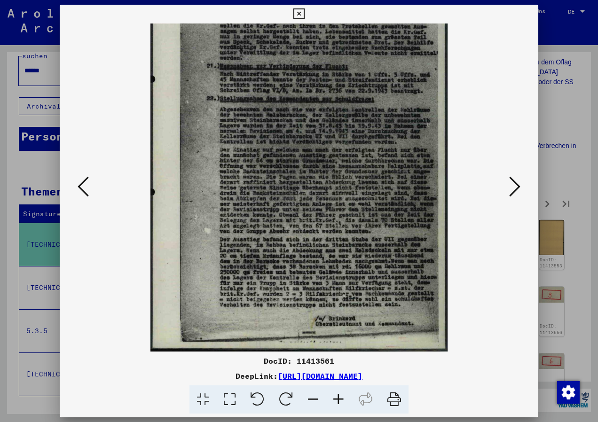
drag, startPoint x: 331, startPoint y: 276, endPoint x: 315, endPoint y: 222, distance: 56.4
click at [315, 222] on img at bounding box center [298, 140] width 297 height 422
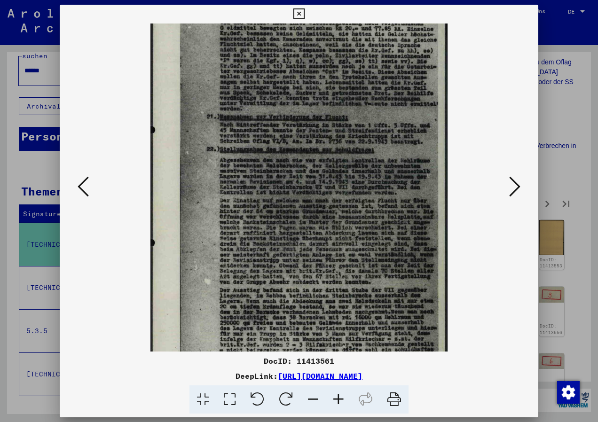
scroll to position [0, 0]
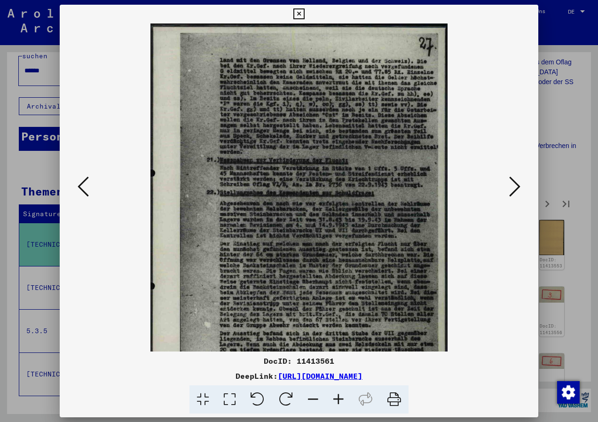
drag, startPoint x: 357, startPoint y: 126, endPoint x: 358, endPoint y: 298, distance: 171.1
click at [358, 298] on img at bounding box center [298, 235] width 297 height 422
click at [516, 186] on icon at bounding box center [514, 186] width 11 height 23
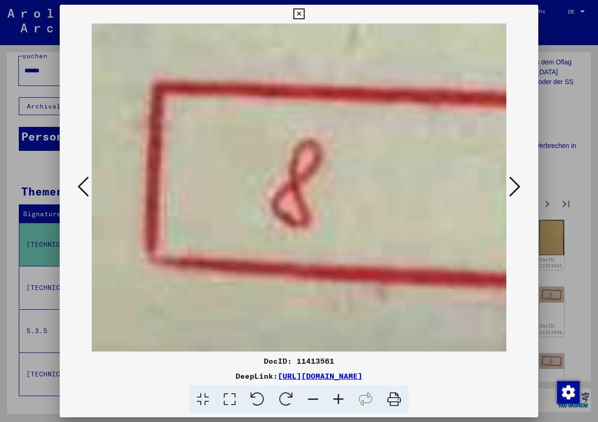
click at [516, 186] on icon at bounding box center [514, 186] width 11 height 23
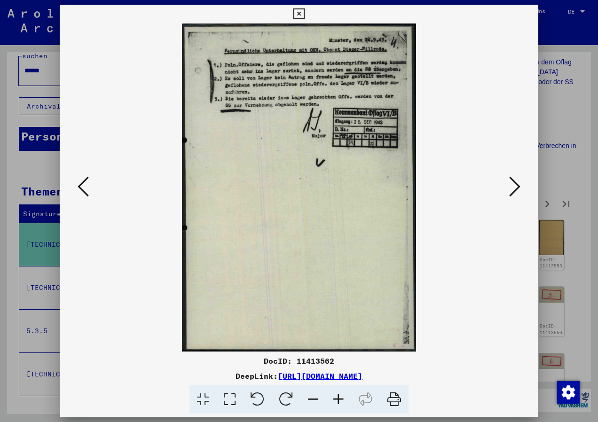
click at [337, 396] on icon at bounding box center [338, 399] width 25 height 29
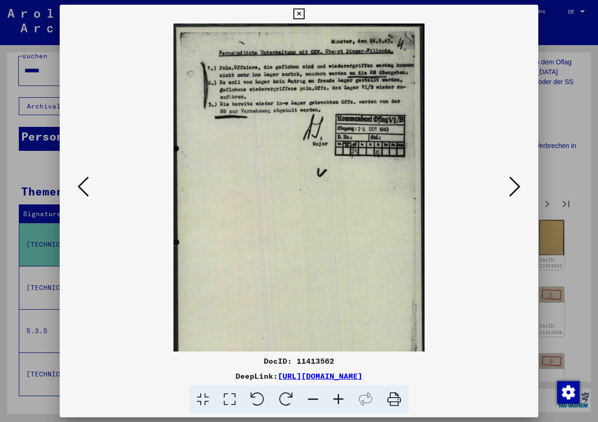
click at [337, 396] on icon at bounding box center [338, 399] width 25 height 29
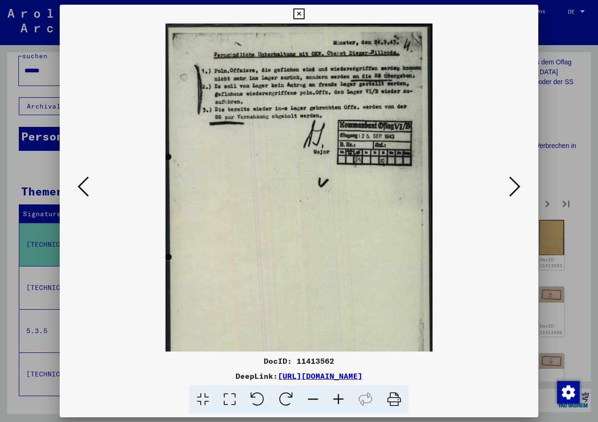
click at [337, 397] on icon at bounding box center [338, 399] width 25 height 29
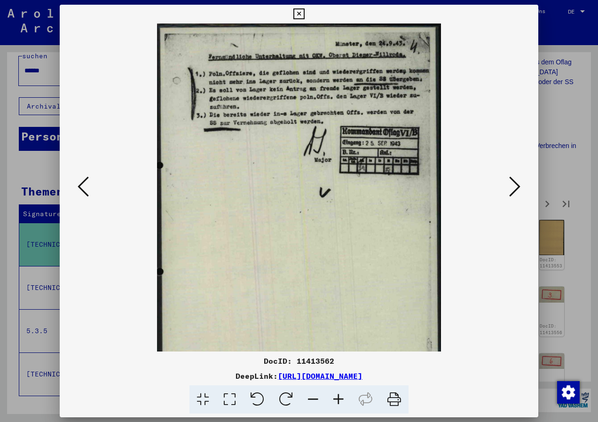
click at [312, 395] on icon at bounding box center [312, 399] width 25 height 29
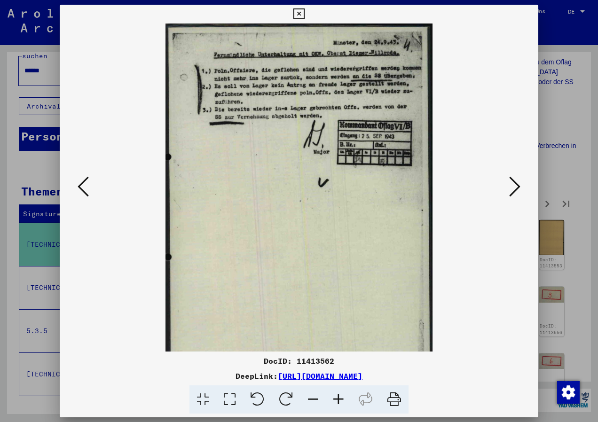
click at [312, 395] on icon at bounding box center [312, 399] width 25 height 29
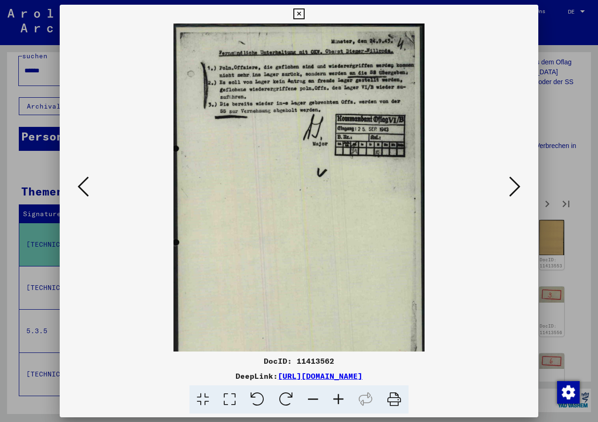
click at [312, 395] on icon at bounding box center [312, 399] width 25 height 29
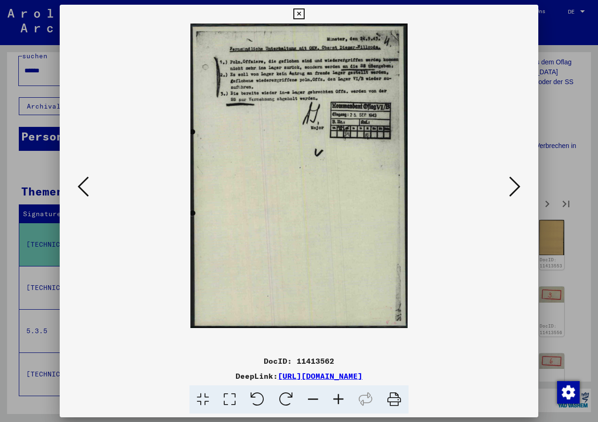
click at [519, 193] on icon at bounding box center [514, 186] width 11 height 23
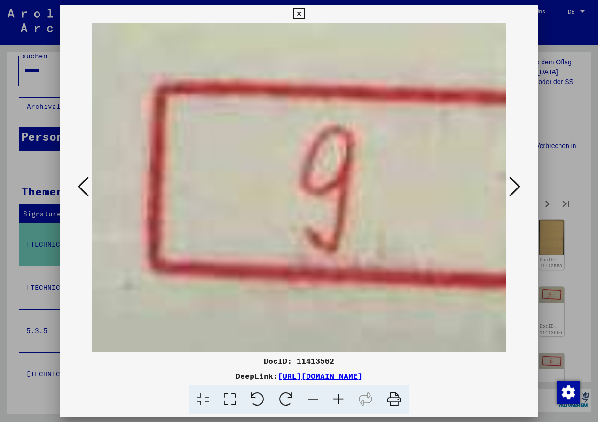
click at [519, 193] on icon at bounding box center [514, 186] width 11 height 23
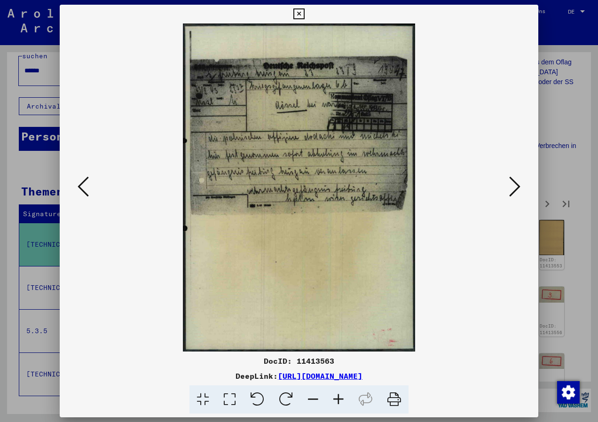
click at [336, 393] on icon at bounding box center [338, 399] width 25 height 29
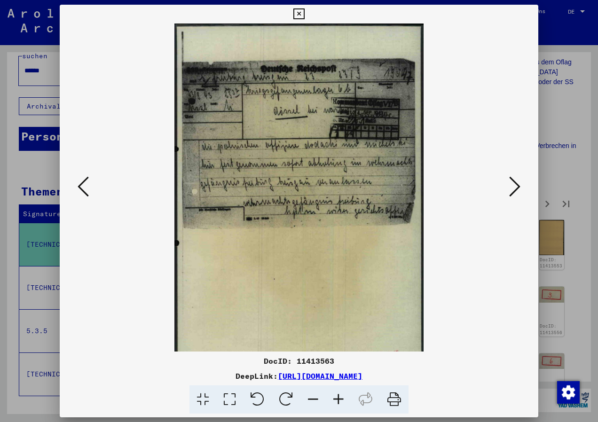
click at [336, 393] on icon at bounding box center [338, 399] width 25 height 29
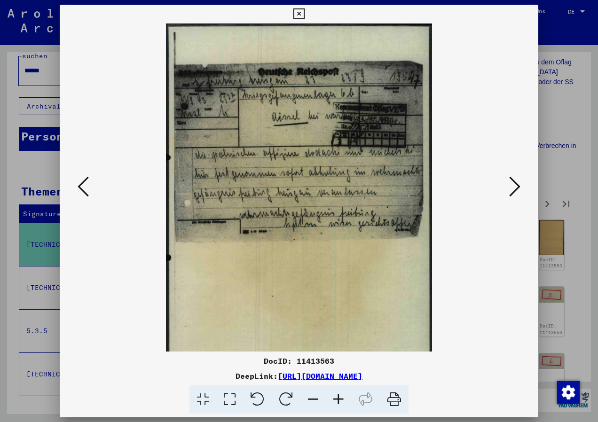
click at [336, 393] on icon at bounding box center [338, 399] width 25 height 29
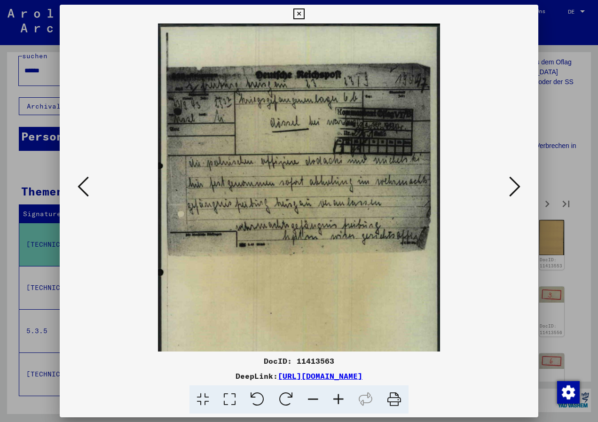
click at [336, 393] on icon at bounding box center [338, 399] width 25 height 29
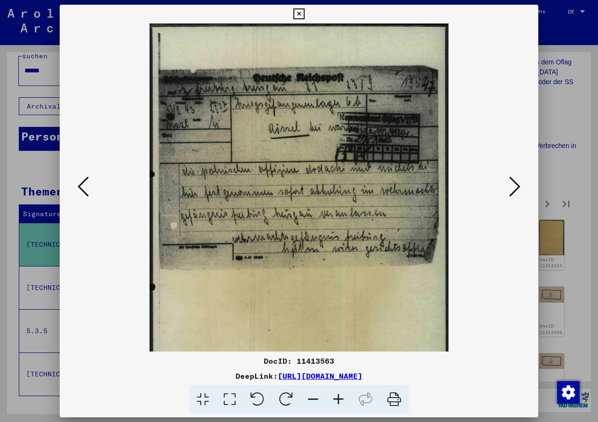
click at [317, 397] on icon at bounding box center [312, 399] width 25 height 29
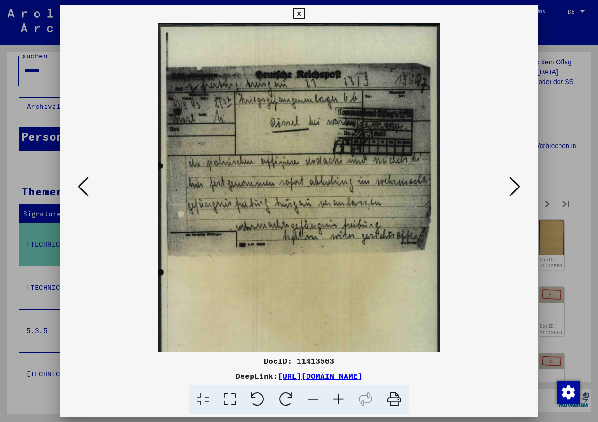
click at [318, 398] on icon at bounding box center [312, 399] width 25 height 29
click at [319, 398] on icon at bounding box center [312, 399] width 25 height 29
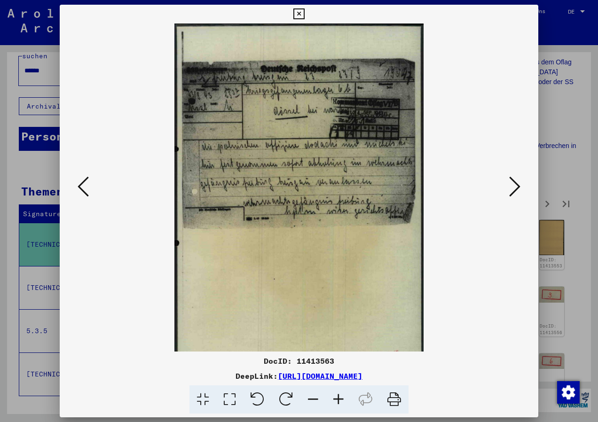
click at [508, 192] on button at bounding box center [514, 187] width 17 height 27
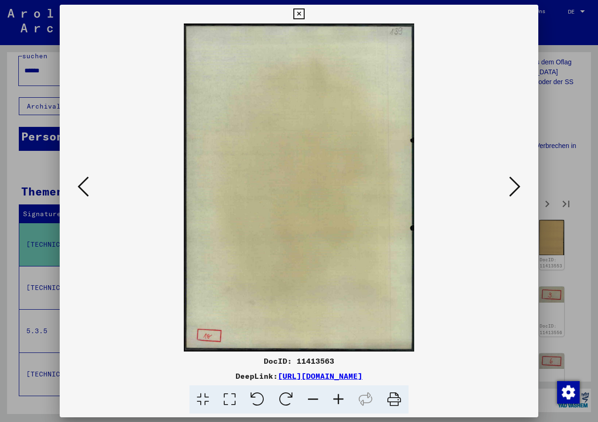
click at [508, 192] on button at bounding box center [514, 187] width 17 height 27
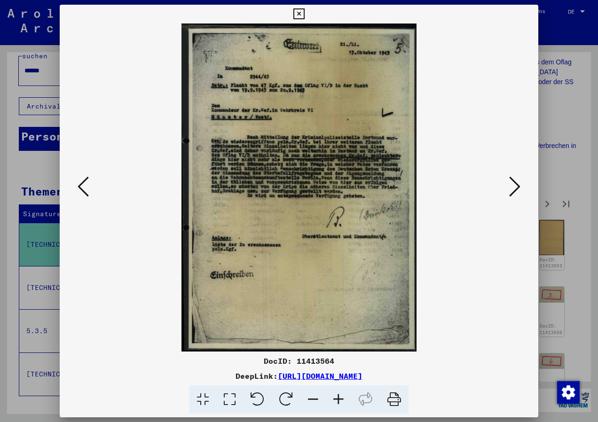
click at [340, 395] on icon at bounding box center [338, 399] width 25 height 29
click at [339, 395] on icon at bounding box center [338, 399] width 25 height 29
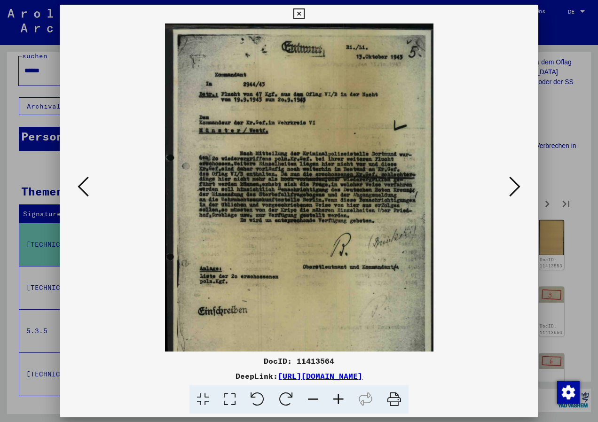
click at [339, 395] on icon at bounding box center [338, 399] width 25 height 29
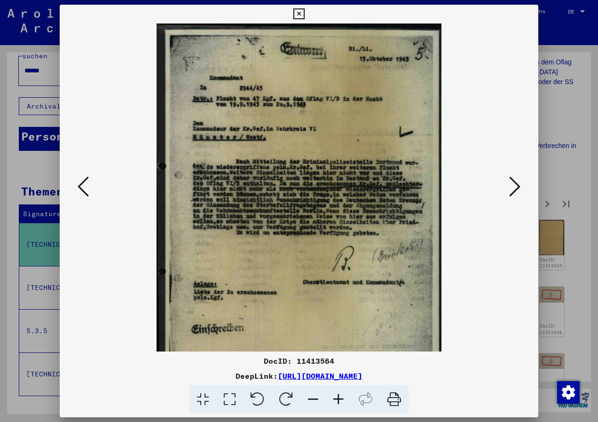
click at [339, 395] on icon at bounding box center [338, 399] width 25 height 29
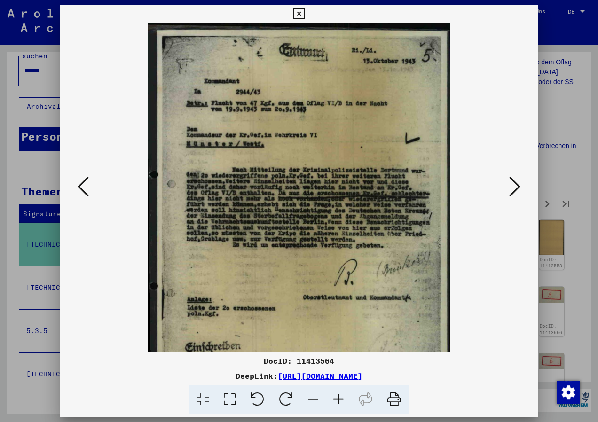
click at [312, 398] on icon at bounding box center [312, 399] width 25 height 29
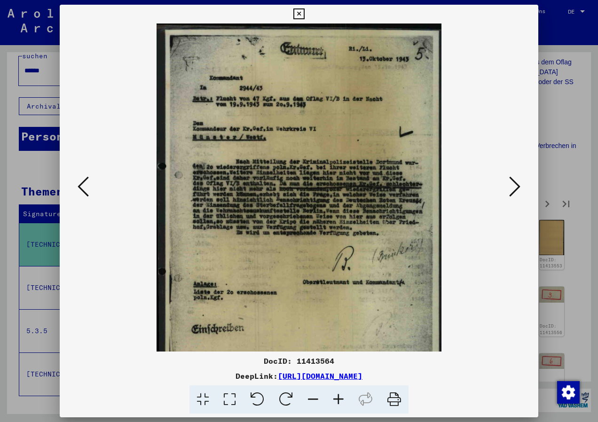
click at [312, 398] on icon at bounding box center [312, 399] width 25 height 29
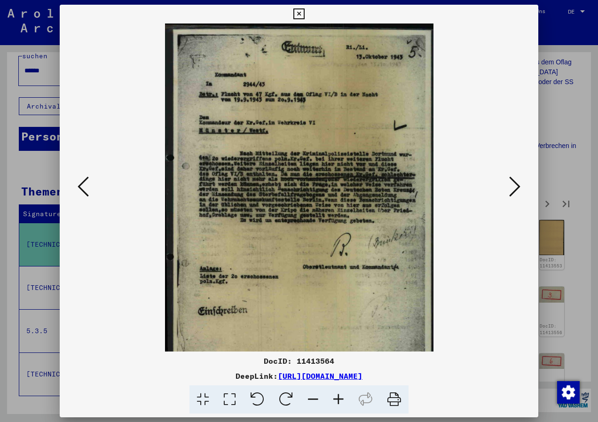
click at [312, 398] on icon at bounding box center [312, 399] width 25 height 29
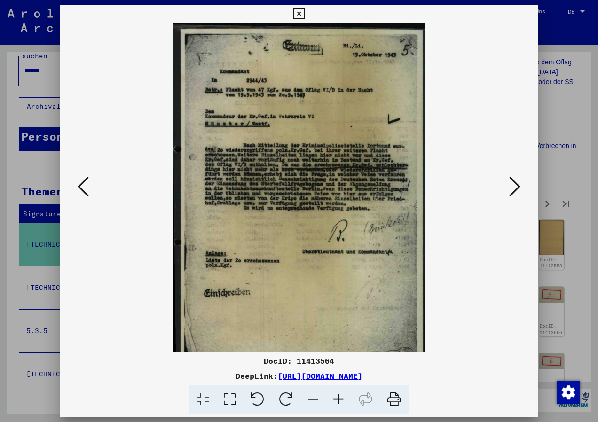
click at [514, 188] on icon at bounding box center [514, 186] width 11 height 23
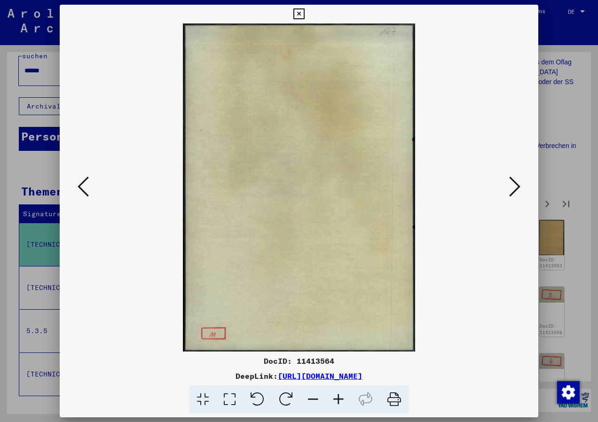
click at [514, 188] on icon at bounding box center [514, 186] width 11 height 23
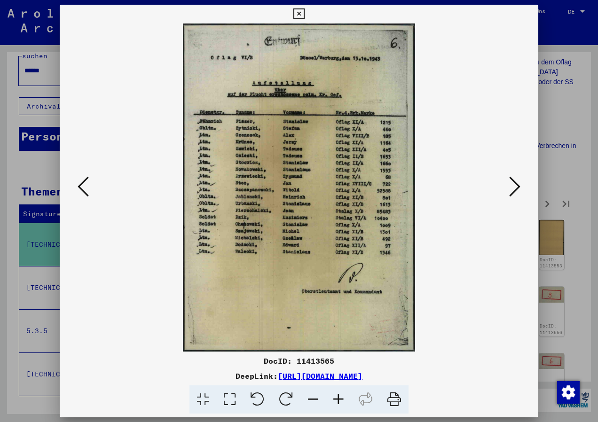
click at [338, 397] on icon at bounding box center [338, 399] width 25 height 29
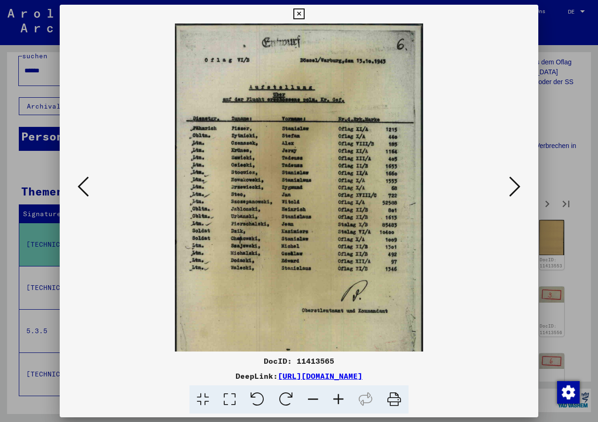
click at [338, 397] on icon at bounding box center [338, 399] width 25 height 29
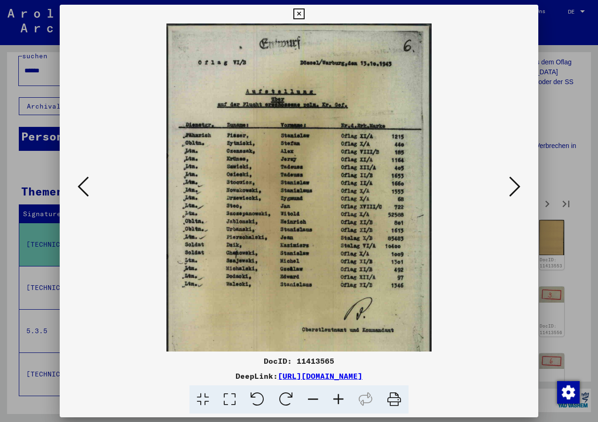
click at [338, 397] on icon at bounding box center [338, 399] width 25 height 29
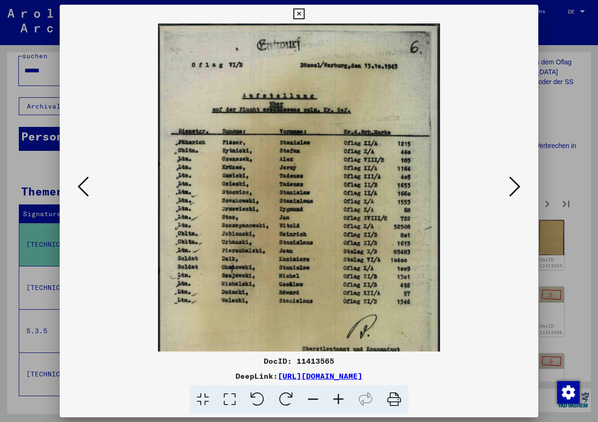
click at [338, 397] on icon at bounding box center [338, 399] width 25 height 29
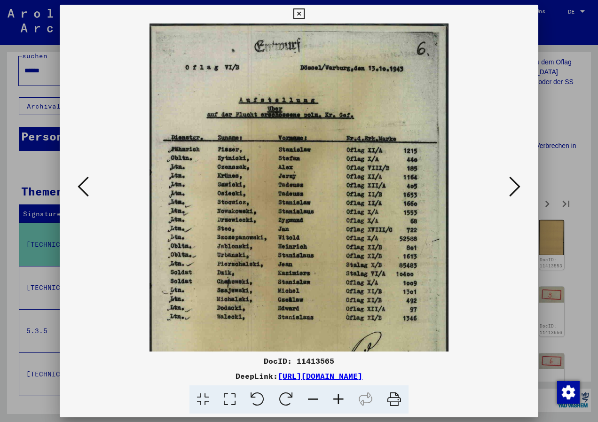
click at [338, 397] on icon at bounding box center [338, 399] width 25 height 29
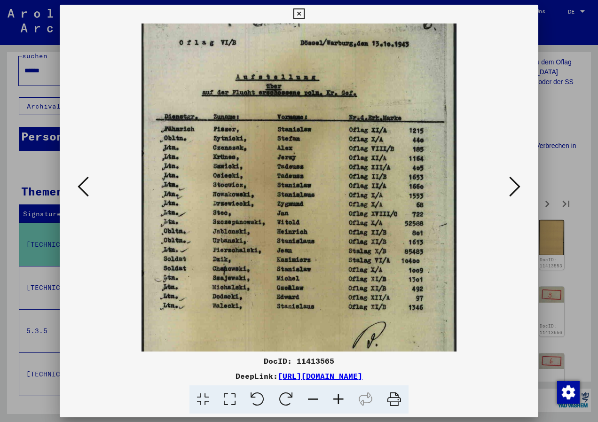
drag, startPoint x: 307, startPoint y: 296, endPoint x: 309, endPoint y: 261, distance: 34.9
click at [309, 265] on img at bounding box center [299, 219] width 315 height 446
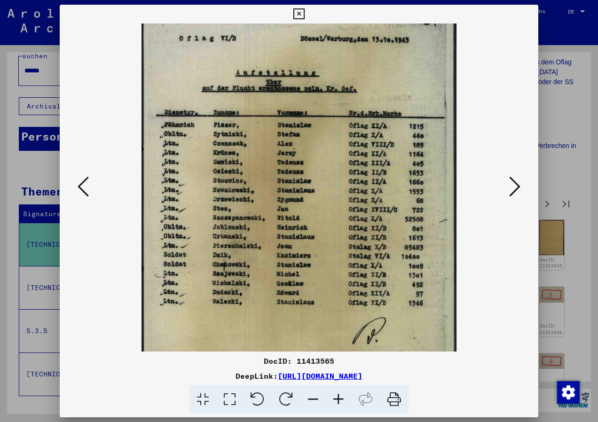
click at [315, 403] on icon at bounding box center [312, 399] width 25 height 29
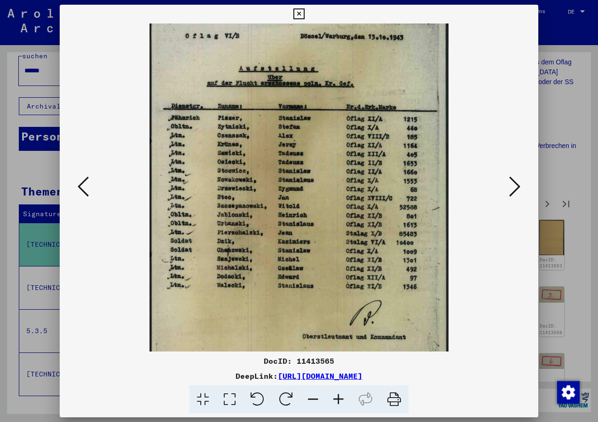
click at [315, 403] on icon at bounding box center [312, 399] width 25 height 29
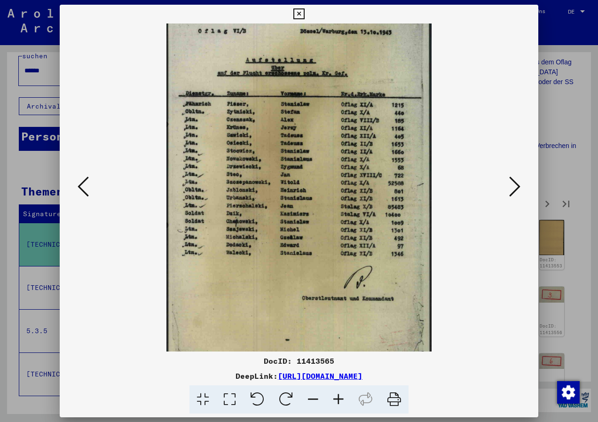
click at [518, 192] on icon at bounding box center [514, 186] width 11 height 23
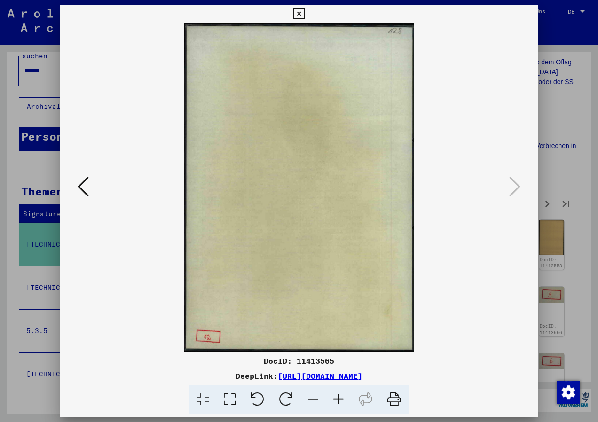
click at [301, 15] on icon at bounding box center [298, 13] width 11 height 11
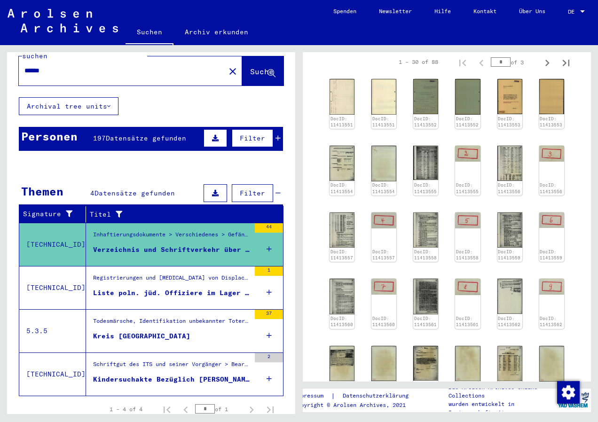
scroll to position [470, 0]
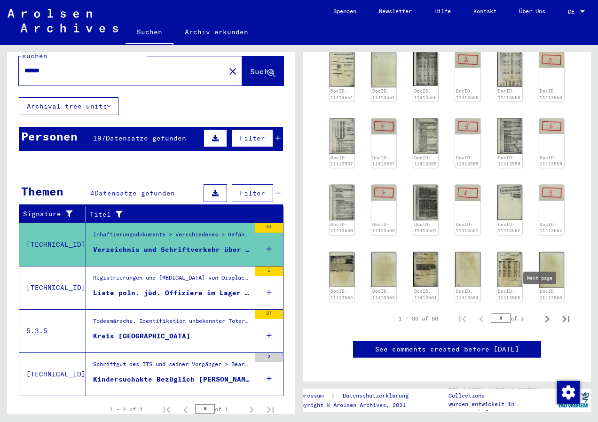
click at [541, 313] on icon "Next page" at bounding box center [547, 319] width 13 height 13
type input "*"
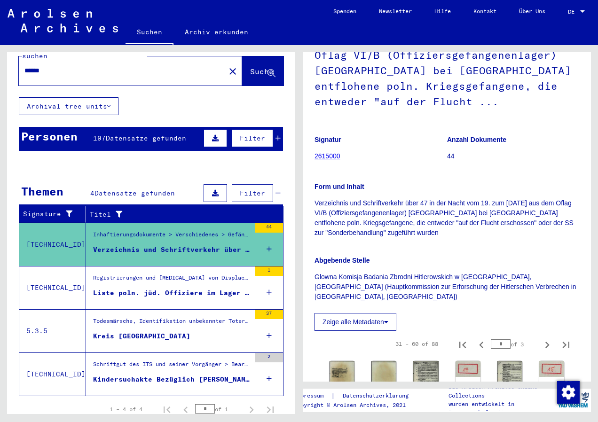
scroll to position [188, 0]
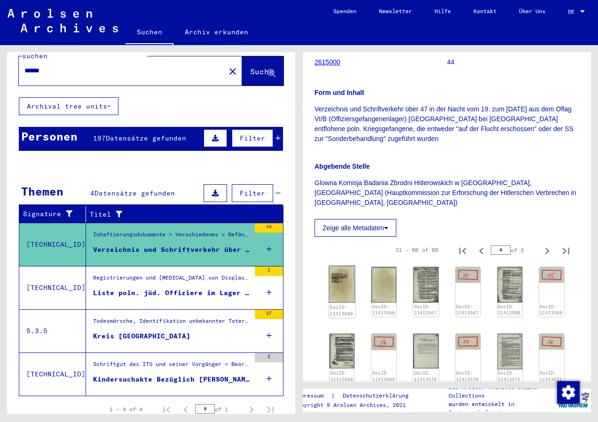
click at [337, 275] on img at bounding box center [342, 284] width 26 height 37
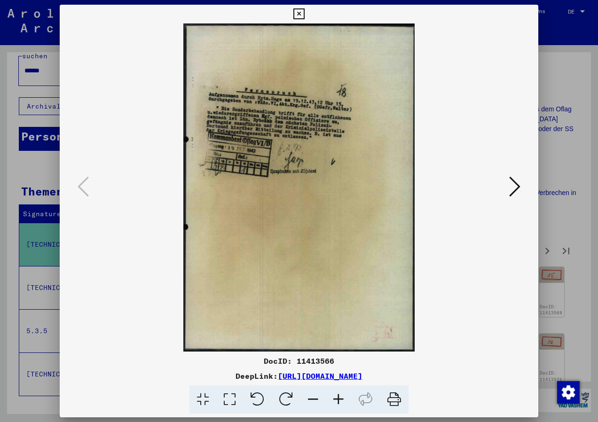
click at [337, 275] on img at bounding box center [299, 188] width 415 height 328
click at [344, 395] on icon at bounding box center [338, 399] width 25 height 29
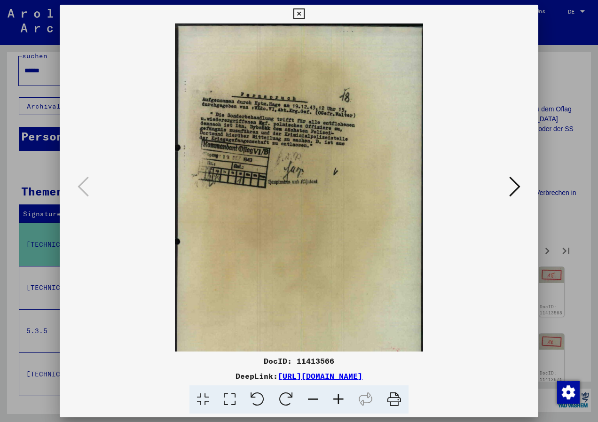
click at [344, 395] on icon at bounding box center [338, 399] width 25 height 29
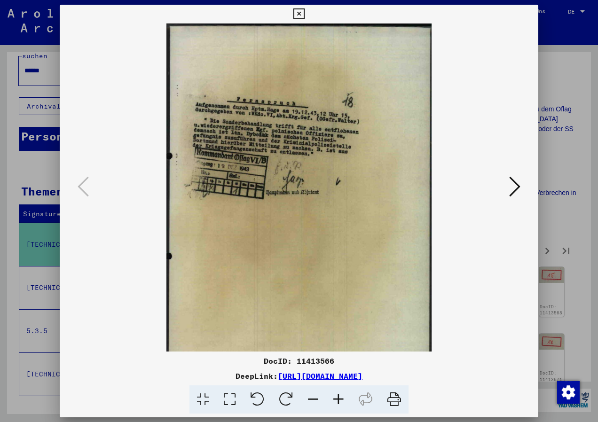
click at [344, 395] on icon at bounding box center [338, 399] width 25 height 29
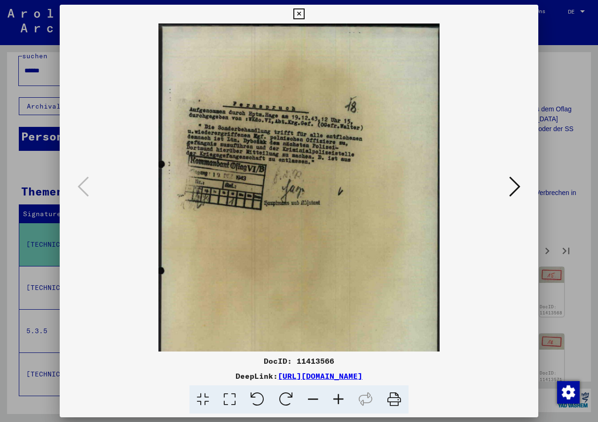
click at [315, 394] on icon at bounding box center [312, 399] width 25 height 29
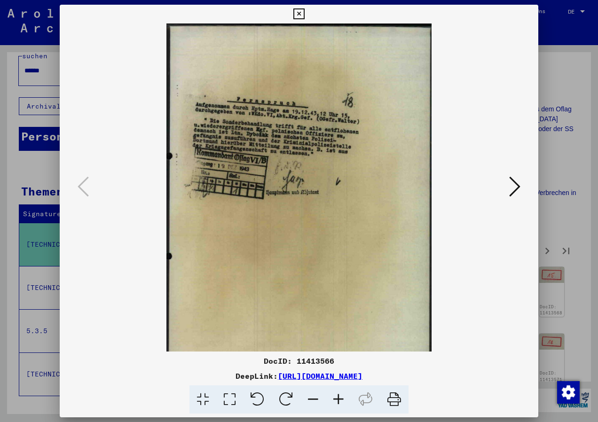
click at [315, 394] on icon at bounding box center [312, 399] width 25 height 29
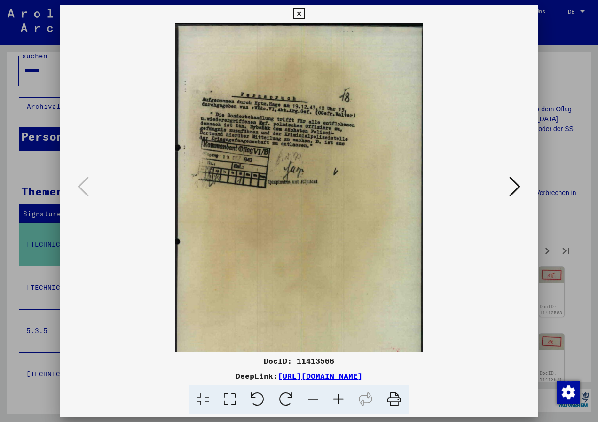
click at [315, 394] on icon at bounding box center [312, 399] width 25 height 29
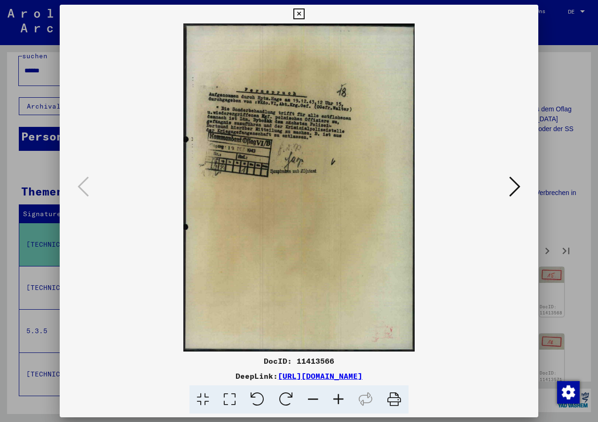
click at [315, 394] on icon at bounding box center [312, 399] width 25 height 29
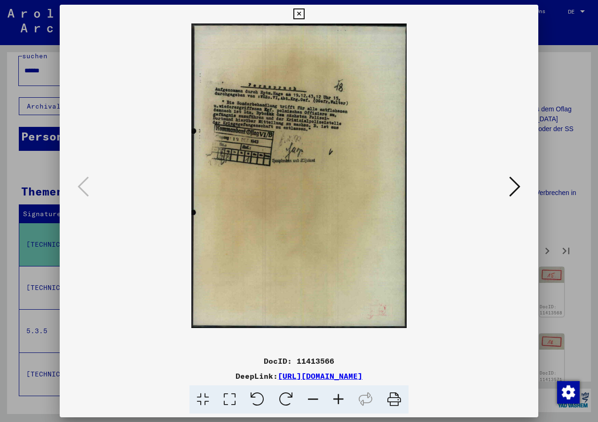
click at [519, 187] on icon at bounding box center [514, 186] width 11 height 23
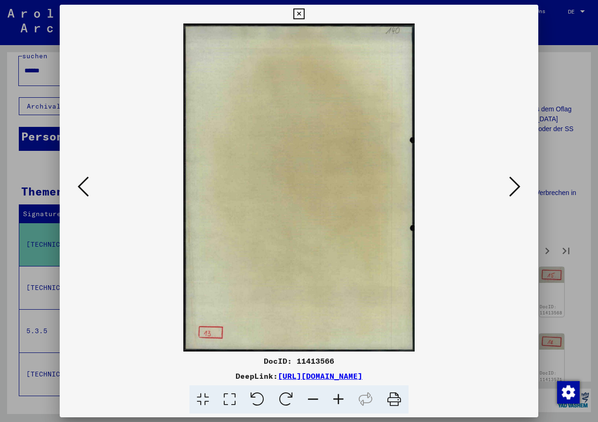
click at [519, 187] on icon at bounding box center [514, 186] width 11 height 23
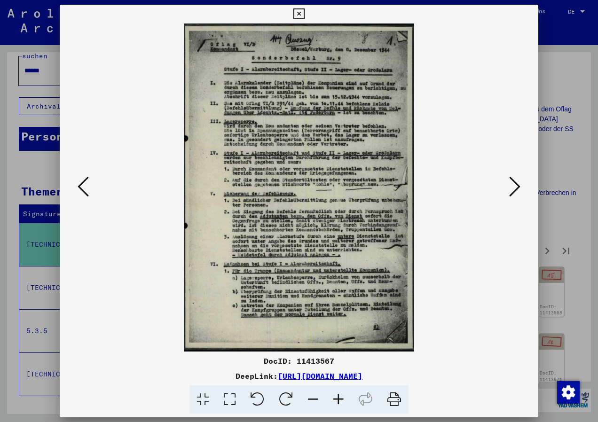
click at [340, 399] on icon at bounding box center [338, 399] width 25 height 29
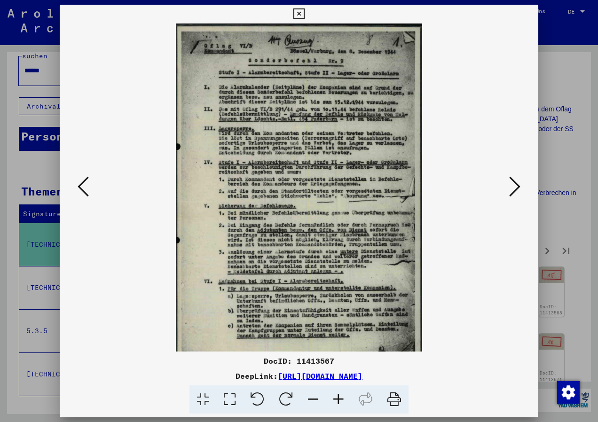
click at [340, 399] on icon at bounding box center [338, 399] width 25 height 29
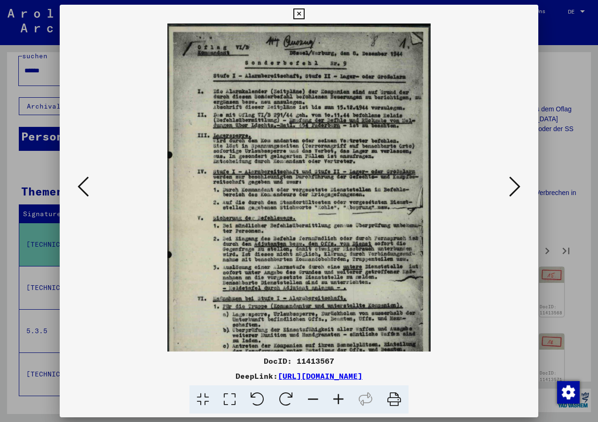
click at [340, 399] on icon at bounding box center [338, 399] width 25 height 29
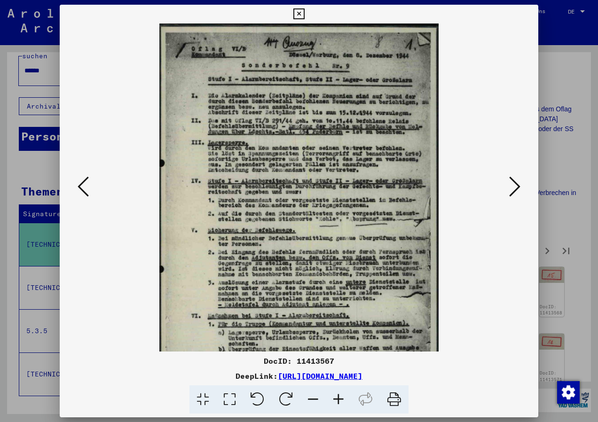
click at [340, 399] on icon at bounding box center [338, 399] width 25 height 29
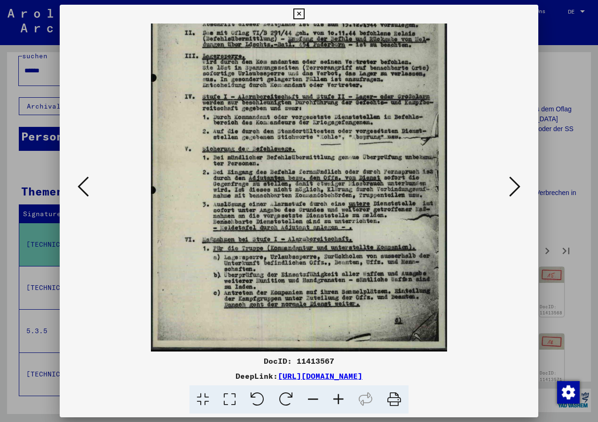
scroll to position [94, 0]
drag, startPoint x: 325, startPoint y: 279, endPoint x: 323, endPoint y: 182, distance: 96.9
click at [323, 182] on img at bounding box center [299, 140] width 296 height 422
click at [515, 184] on icon at bounding box center [514, 186] width 11 height 23
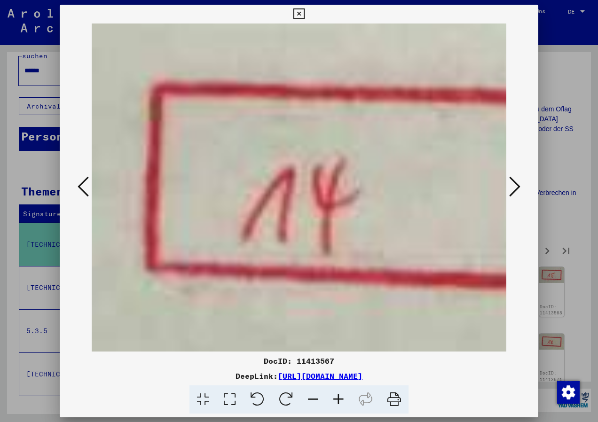
click at [515, 184] on icon at bounding box center [514, 186] width 11 height 23
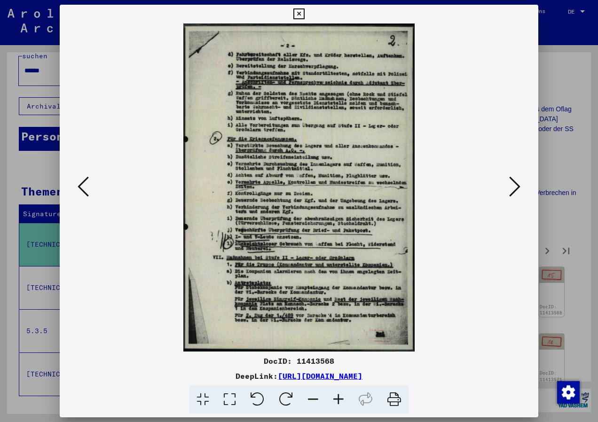
click at [76, 184] on button at bounding box center [83, 187] width 17 height 27
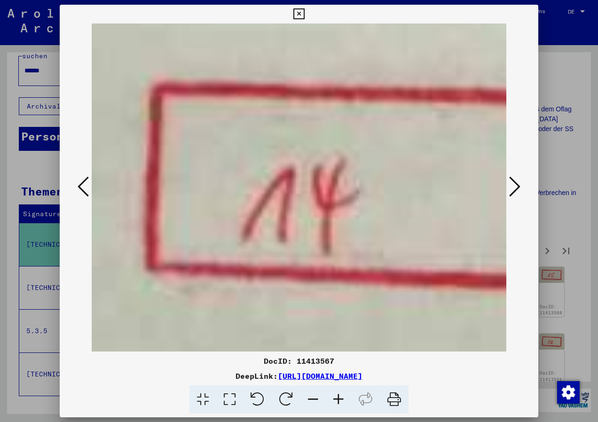
click at [302, 14] on icon at bounding box center [298, 13] width 11 height 11
